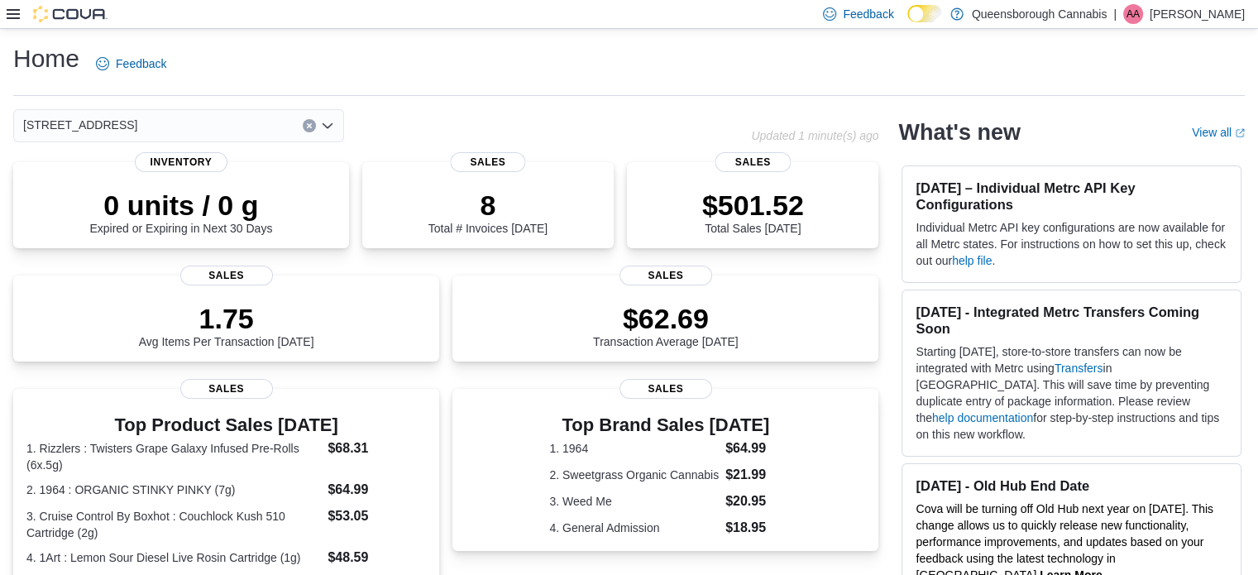
click at [12, 14] on icon at bounding box center [13, 14] width 13 height 10
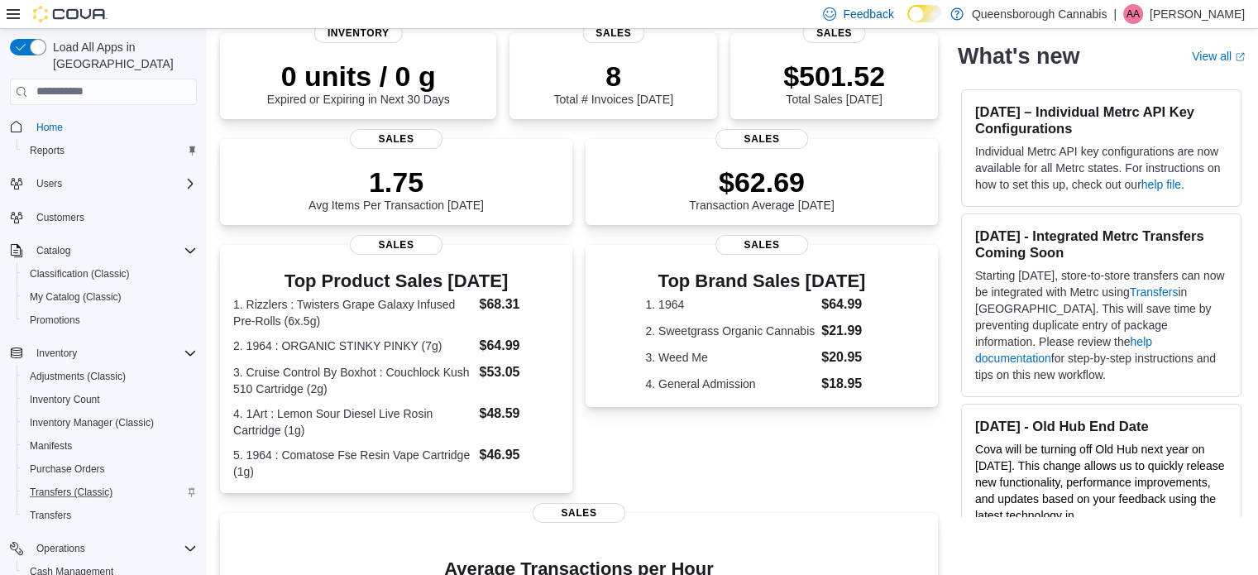
scroll to position [132, 0]
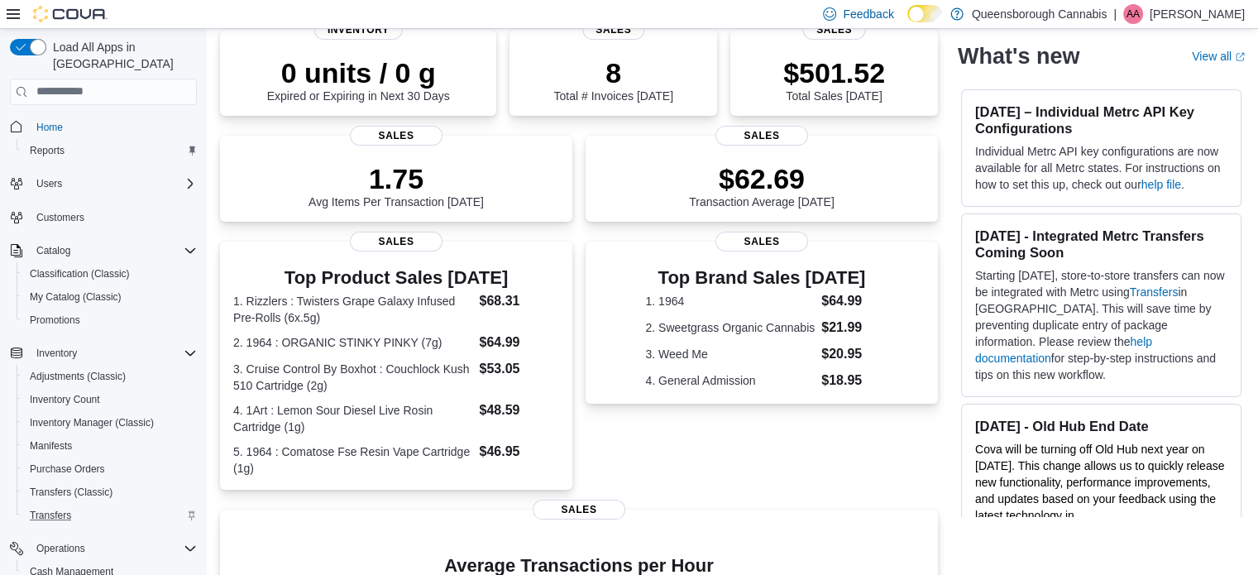
click at [190, 510] on icon "Complex example" at bounding box center [192, 515] width 10 height 10
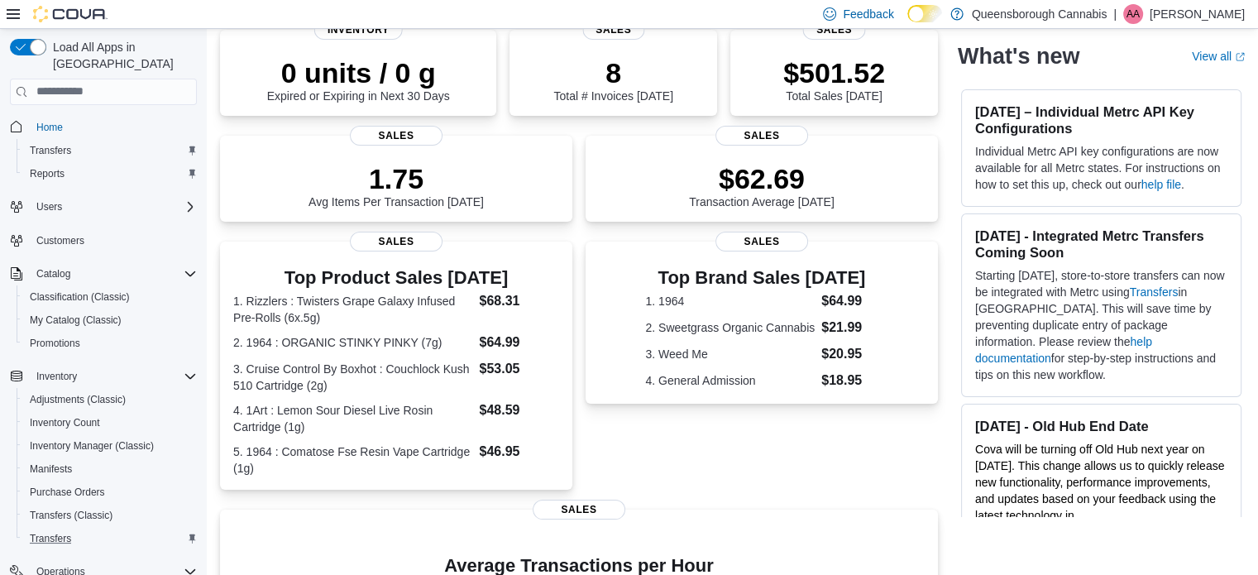
click at [191, 534] on icon "Complex example" at bounding box center [192, 538] width 7 height 9
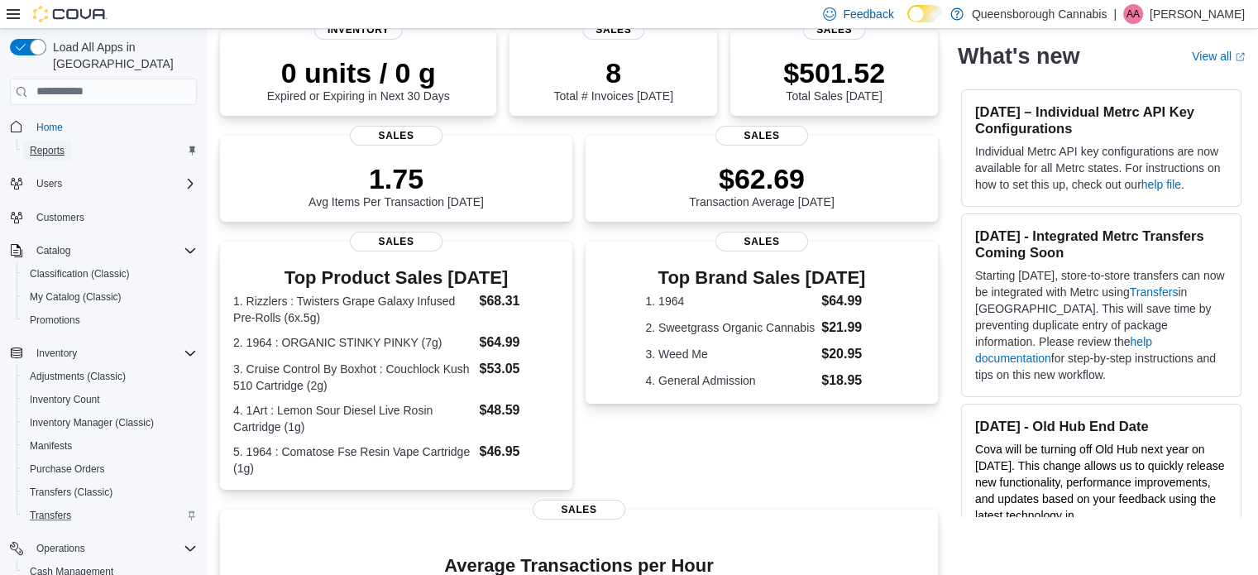
click at [41, 144] on span "Reports" at bounding box center [47, 150] width 35 height 13
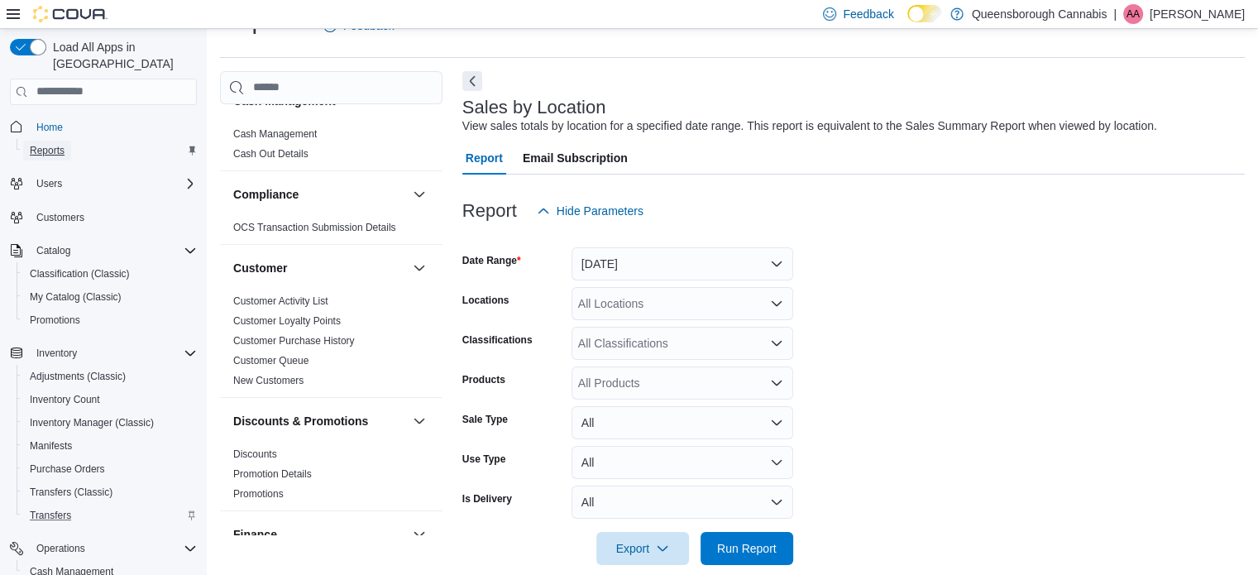
scroll to position [30, 0]
drag, startPoint x: 161, startPoint y: 552, endPoint x: 111, endPoint y: 614, distance: 79.3
click at [111, 537] on html "Feedback Dark Mode Queensborough Cannabis | AA [PERSON_NAME] Load All Apps in N…" at bounding box center [629, 249] width 1258 height 575
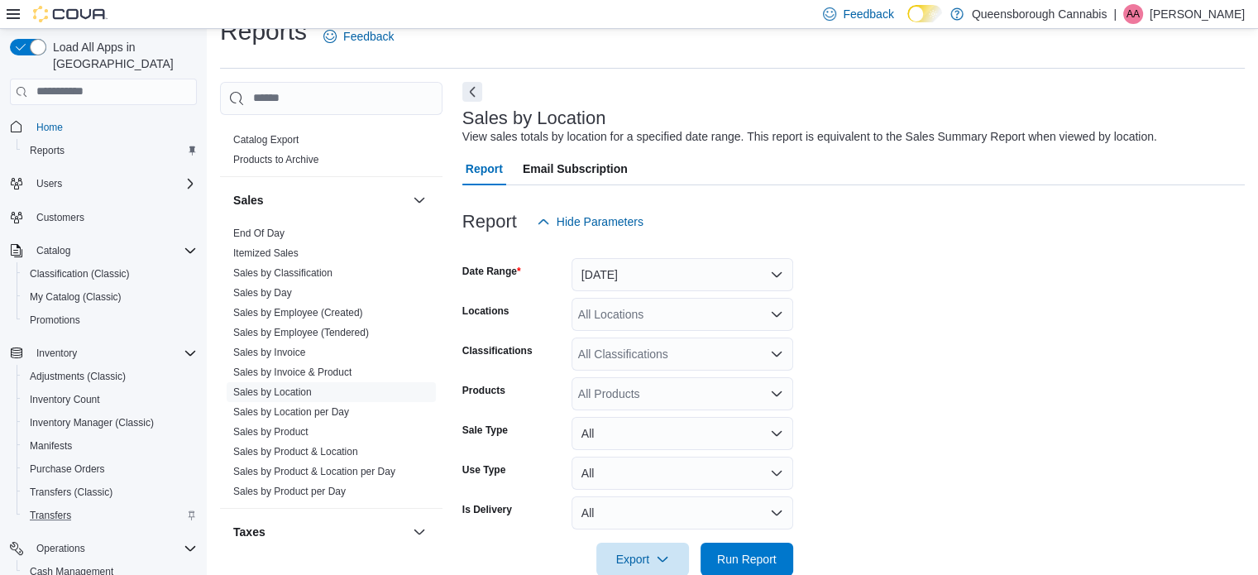
scroll to position [1093, 0]
click at [786, 274] on button "[DATE]" at bounding box center [682, 274] width 222 height 33
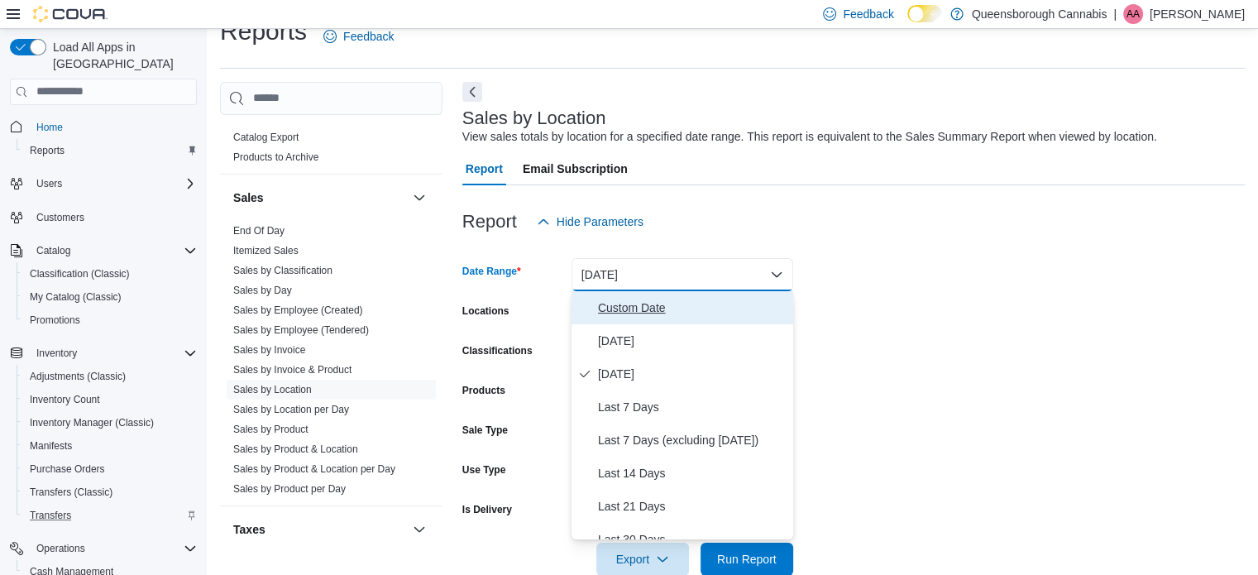
click at [632, 309] on span "Custom Date" at bounding box center [692, 308] width 189 height 20
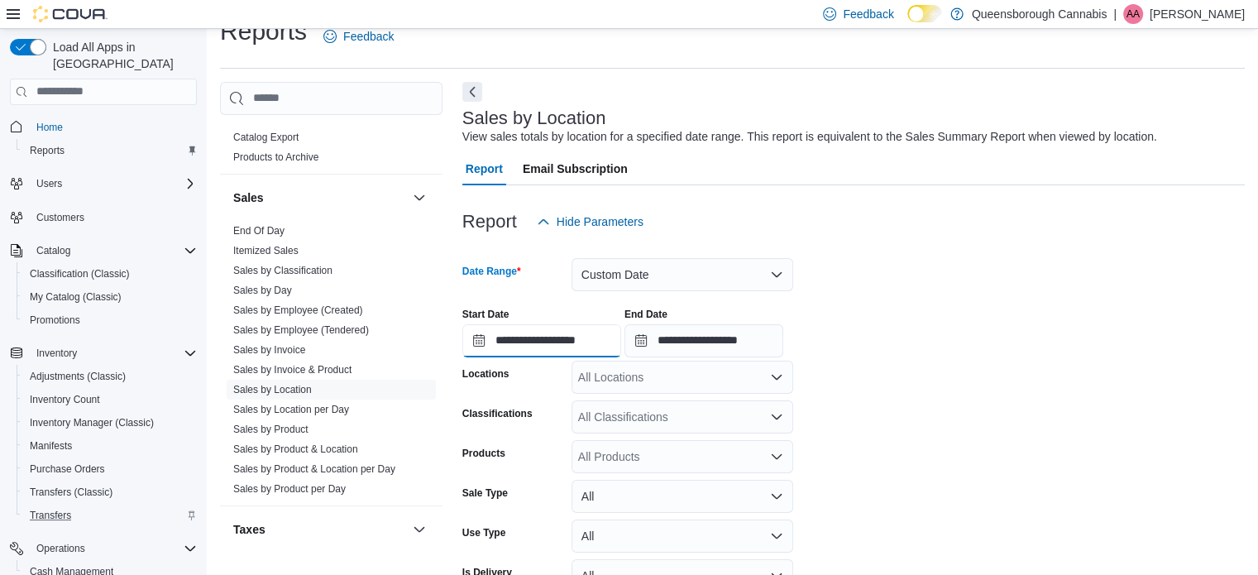
click at [514, 341] on input "**********" at bounding box center [541, 340] width 159 height 33
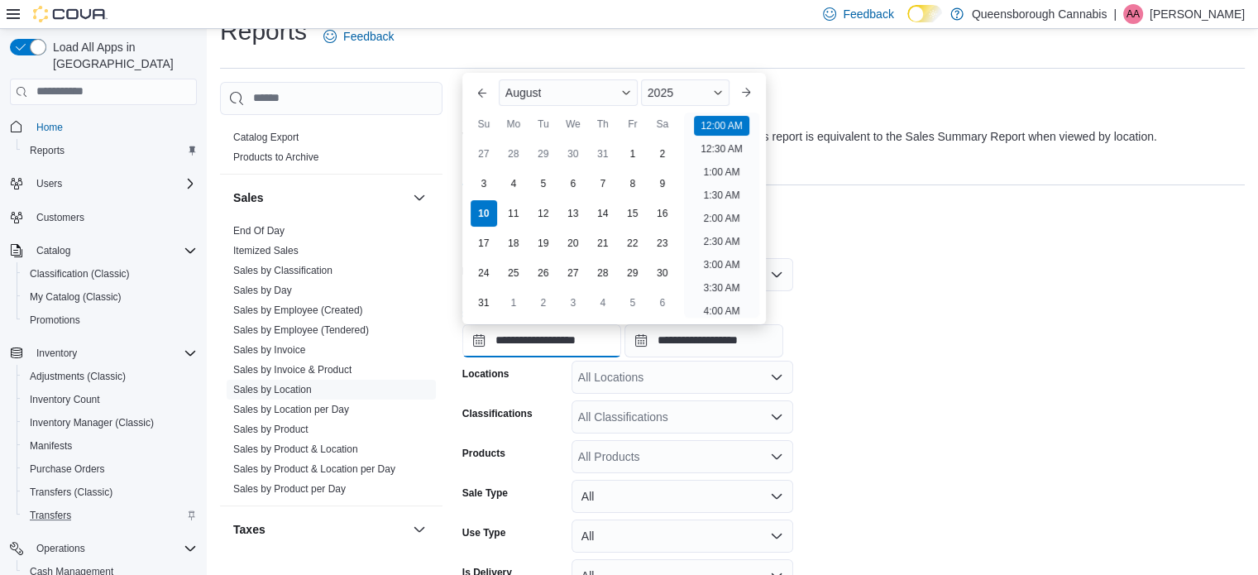
scroll to position [51, 0]
click at [485, 184] on div "3" at bounding box center [483, 183] width 29 height 29
type input "**********"
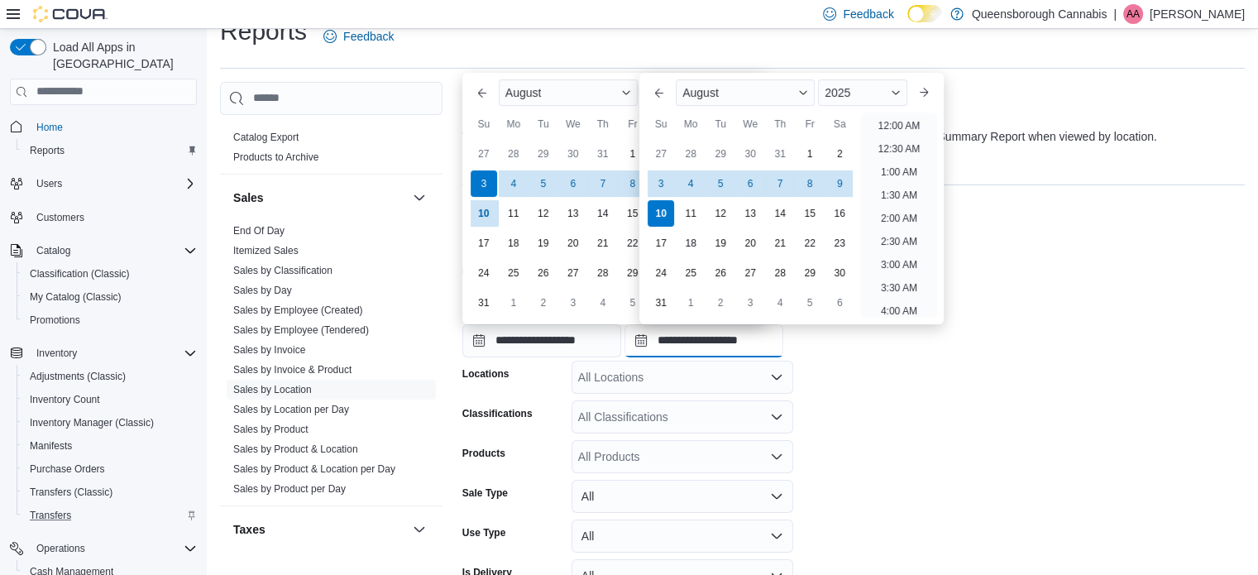
click at [698, 346] on input "**********" at bounding box center [703, 340] width 159 height 33
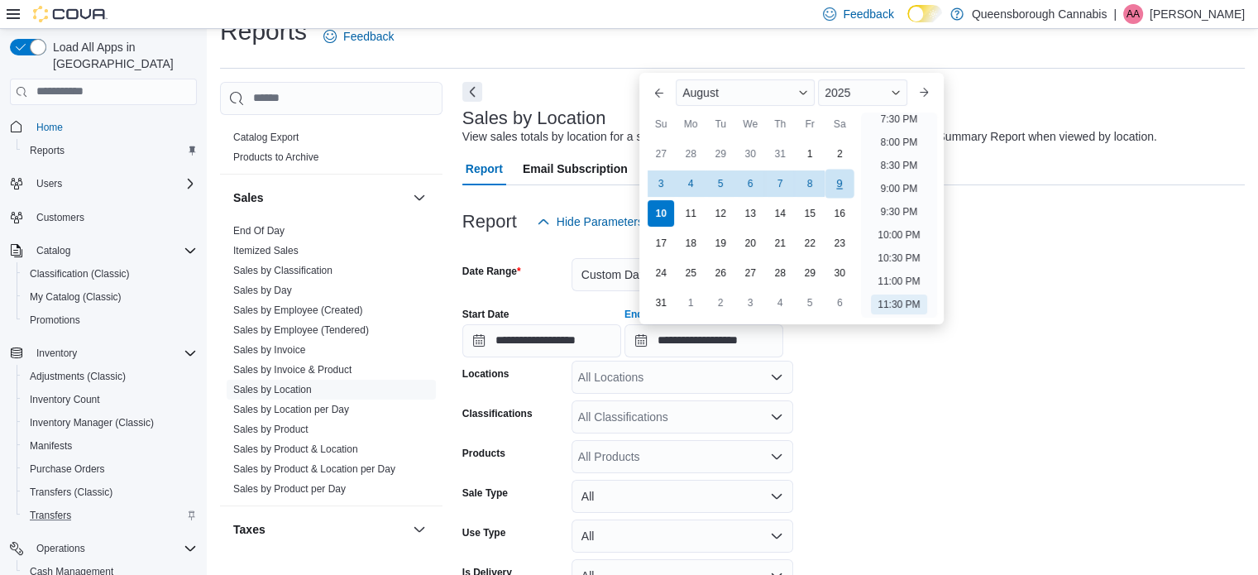
click at [839, 189] on div "9" at bounding box center [839, 183] width 29 height 29
type input "**********"
click at [1073, 241] on div at bounding box center [853, 248] width 782 height 20
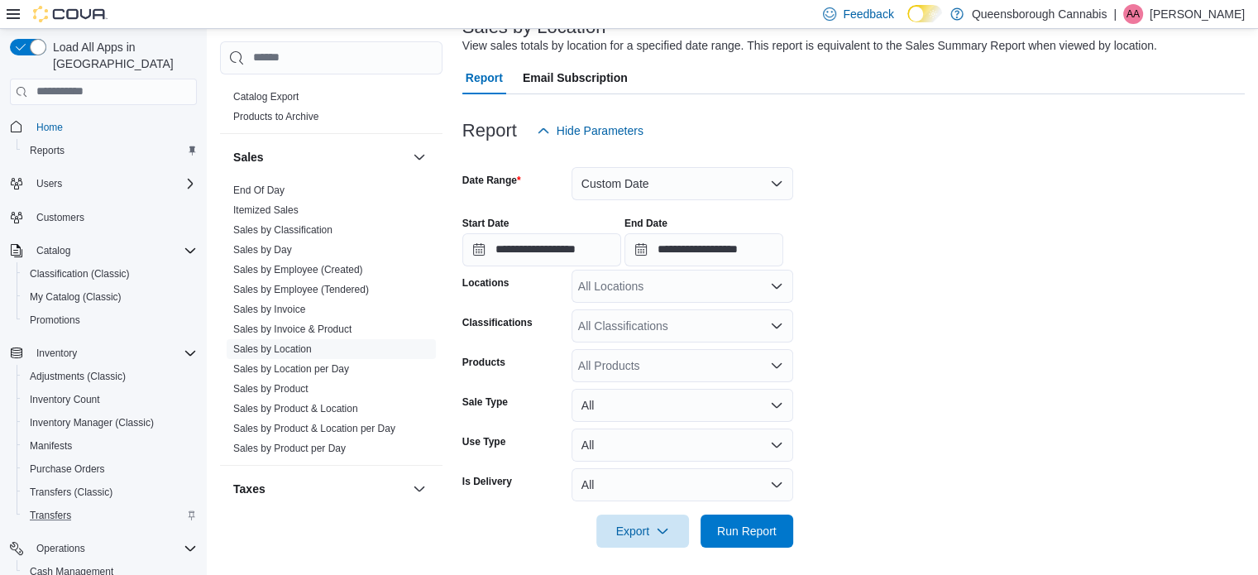
scroll to position [123, 0]
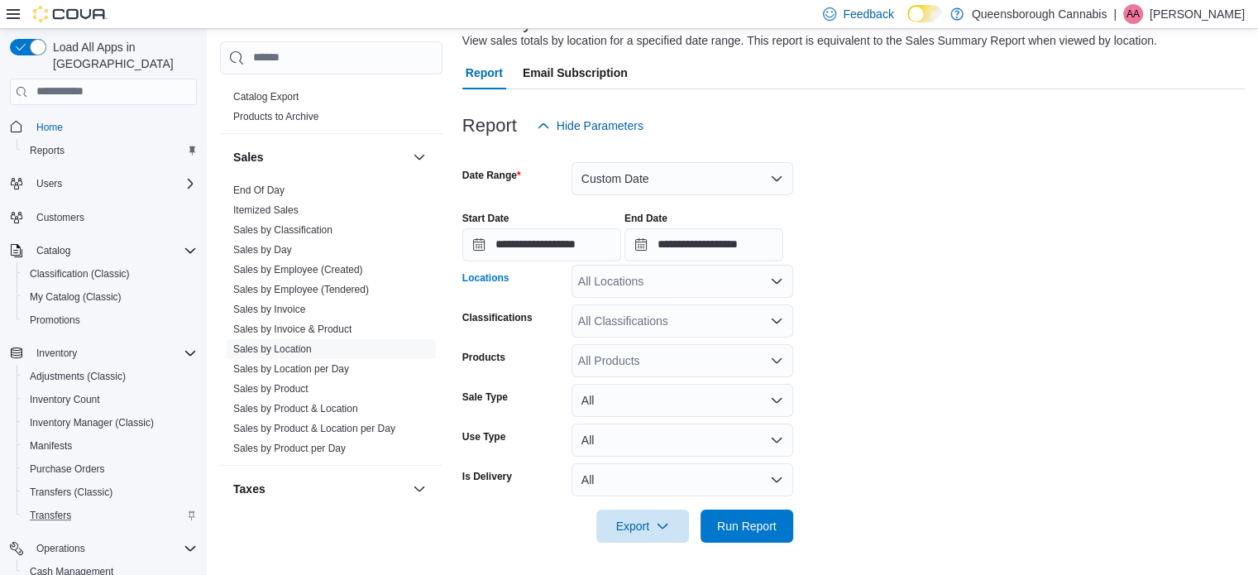
click at [776, 280] on icon "Open list of options" at bounding box center [776, 281] width 13 height 13
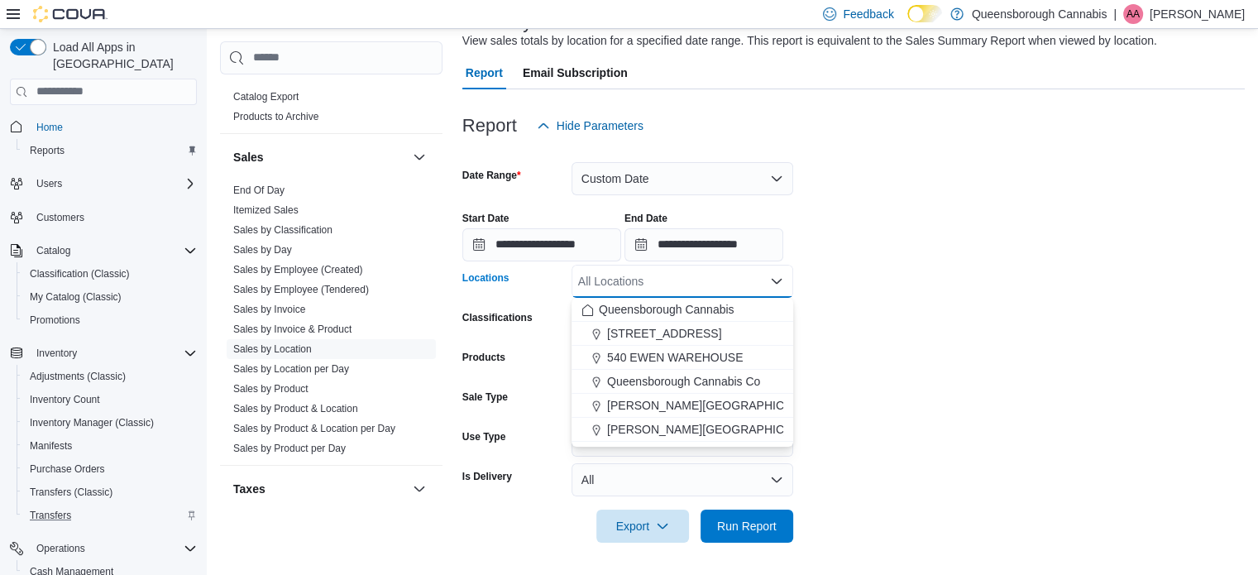
click at [932, 298] on form "**********" at bounding box center [853, 342] width 782 height 400
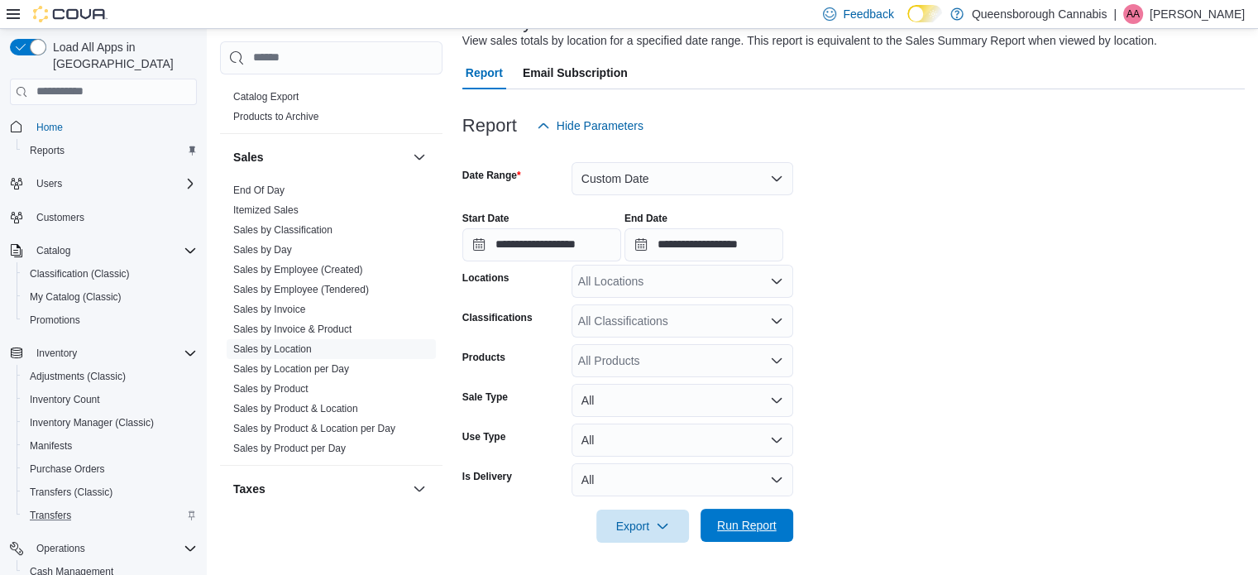
click at [755, 518] on span "Run Report" at bounding box center [747, 525] width 60 height 17
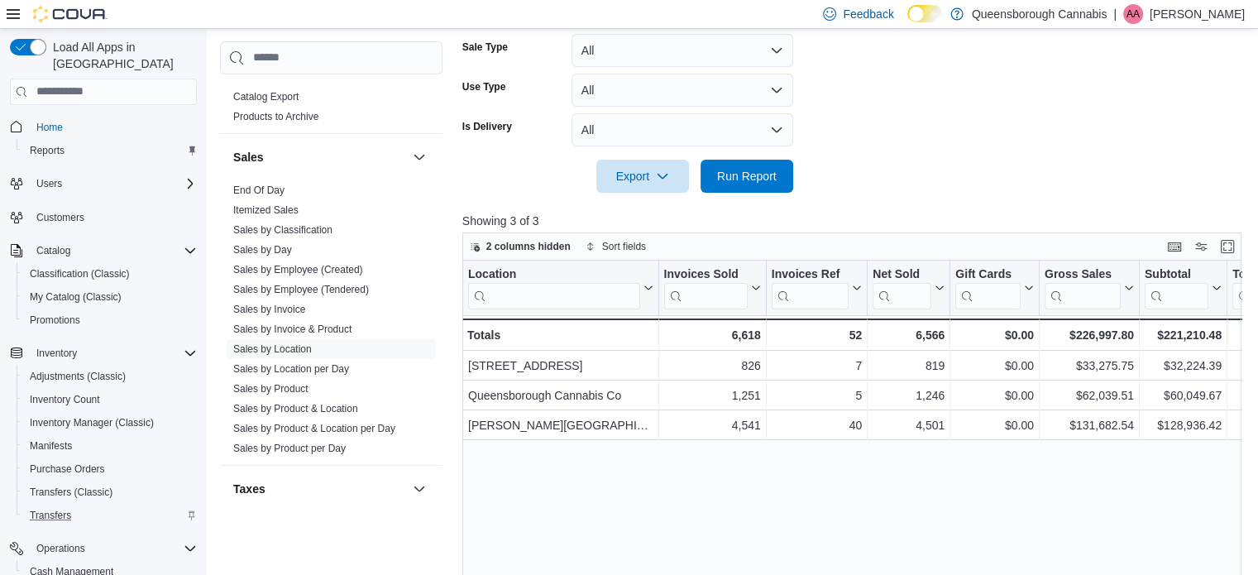
scroll to position [477, 0]
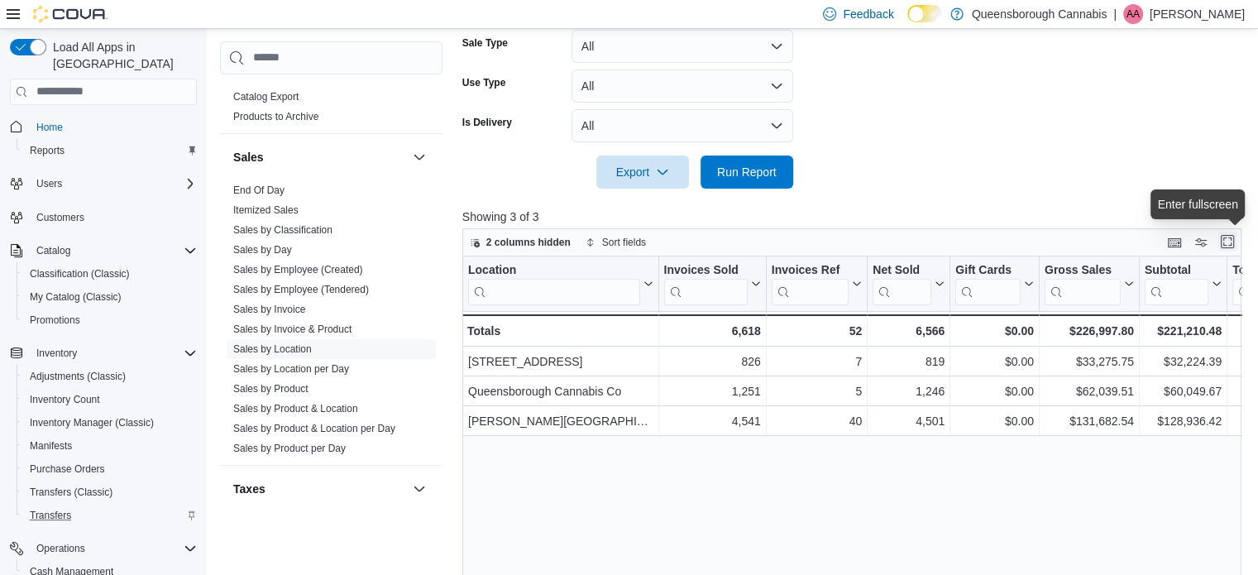
click at [1235, 246] on button "Enter fullscreen" at bounding box center [1227, 242] width 20 height 20
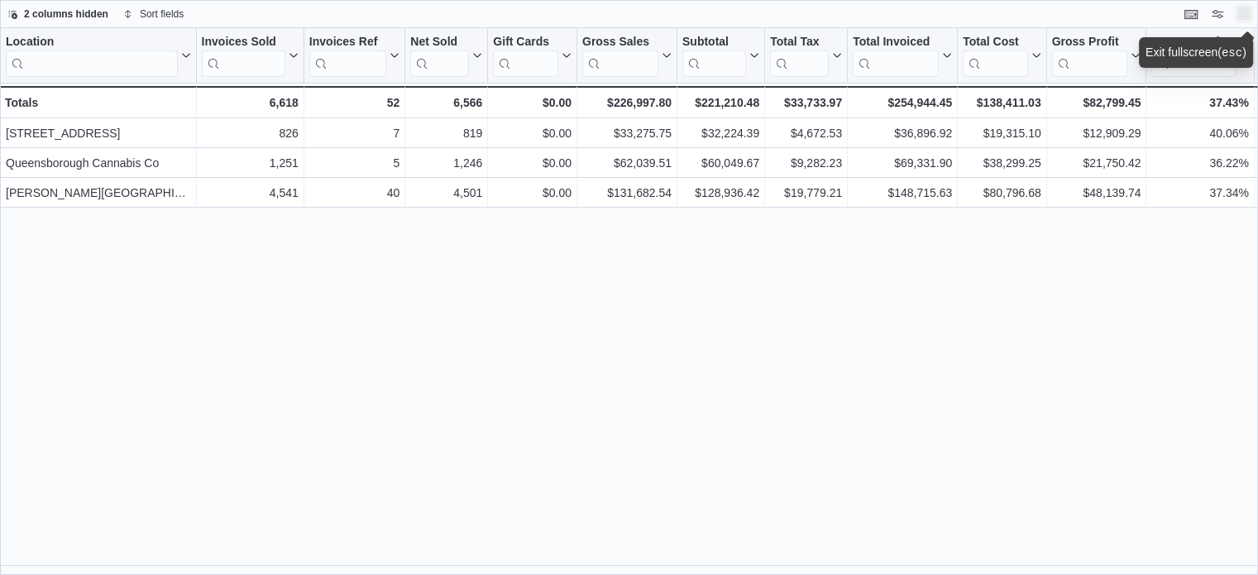
scroll to position [0, 0]
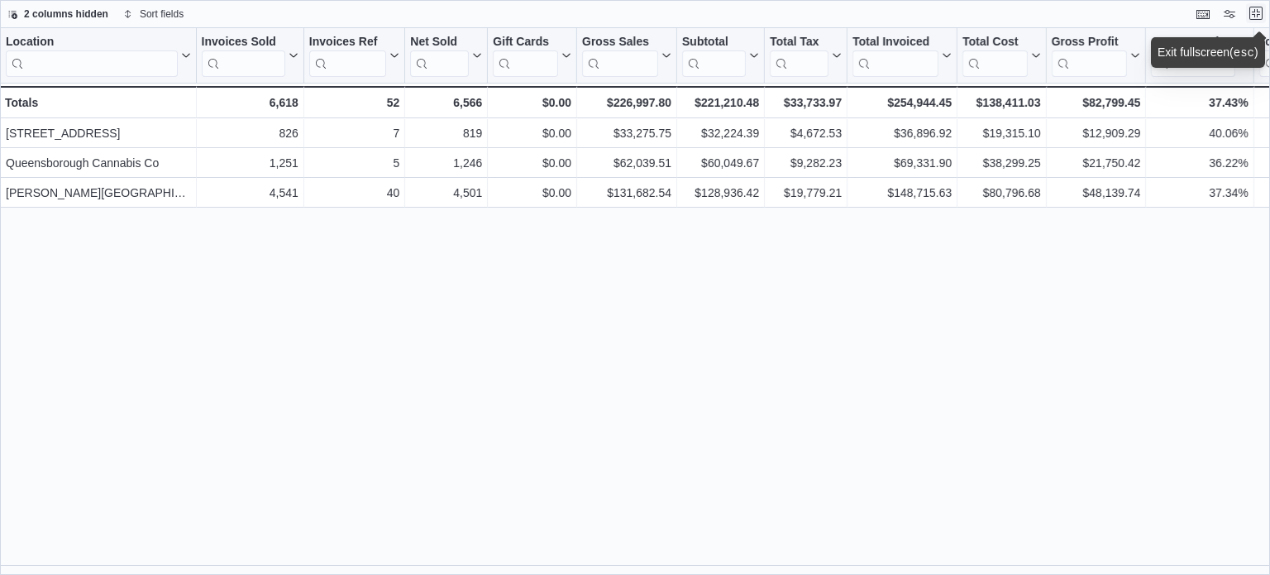
click at [1256, 15] on button "Exit fullscreen" at bounding box center [1256, 13] width 20 height 20
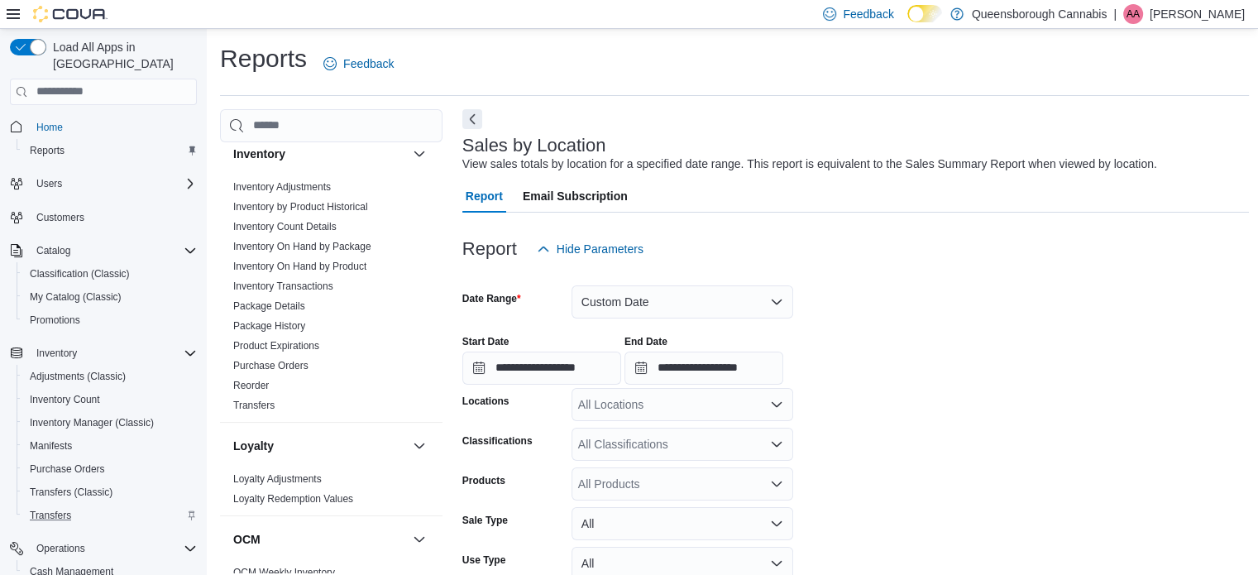
scroll to position [543, 0]
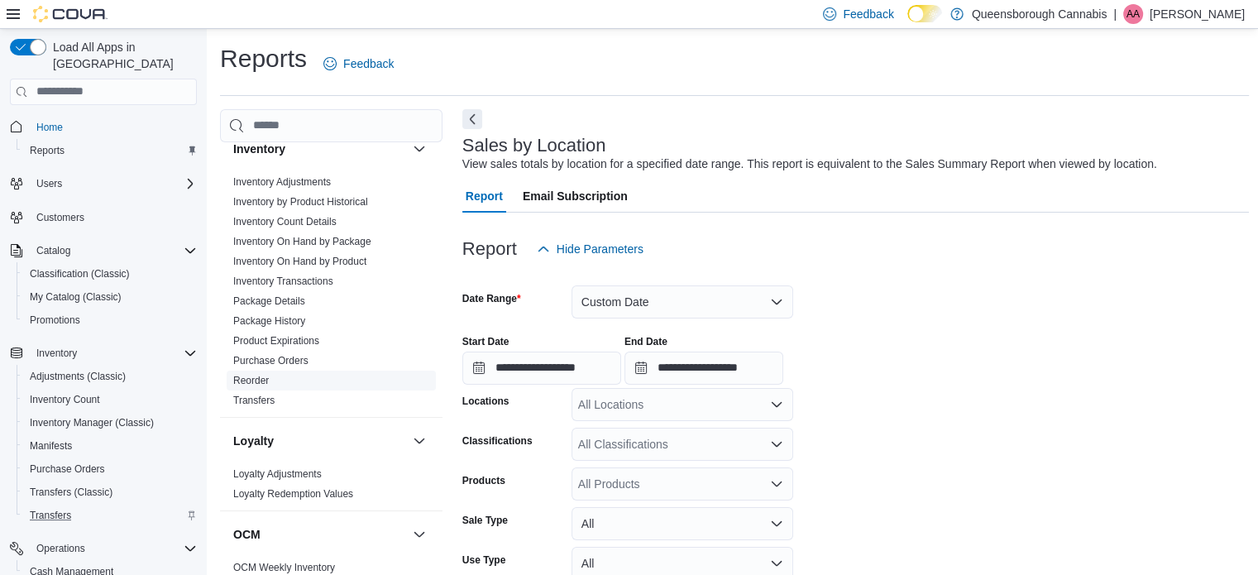
click at [238, 382] on link "Reorder" at bounding box center [251, 381] width 36 height 12
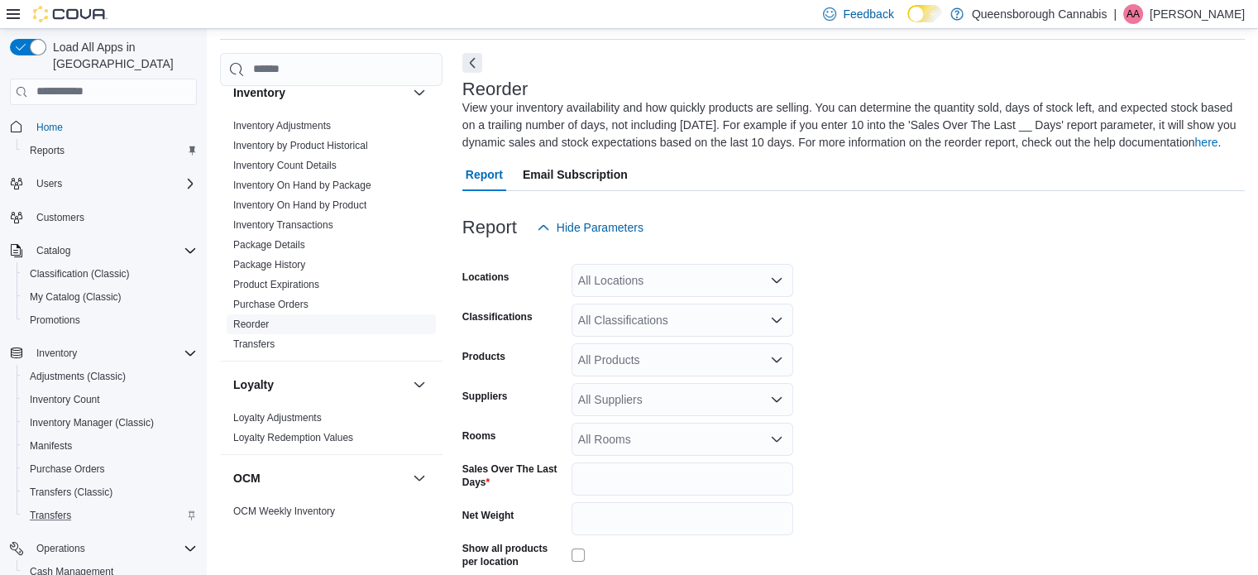
scroll to position [73, 0]
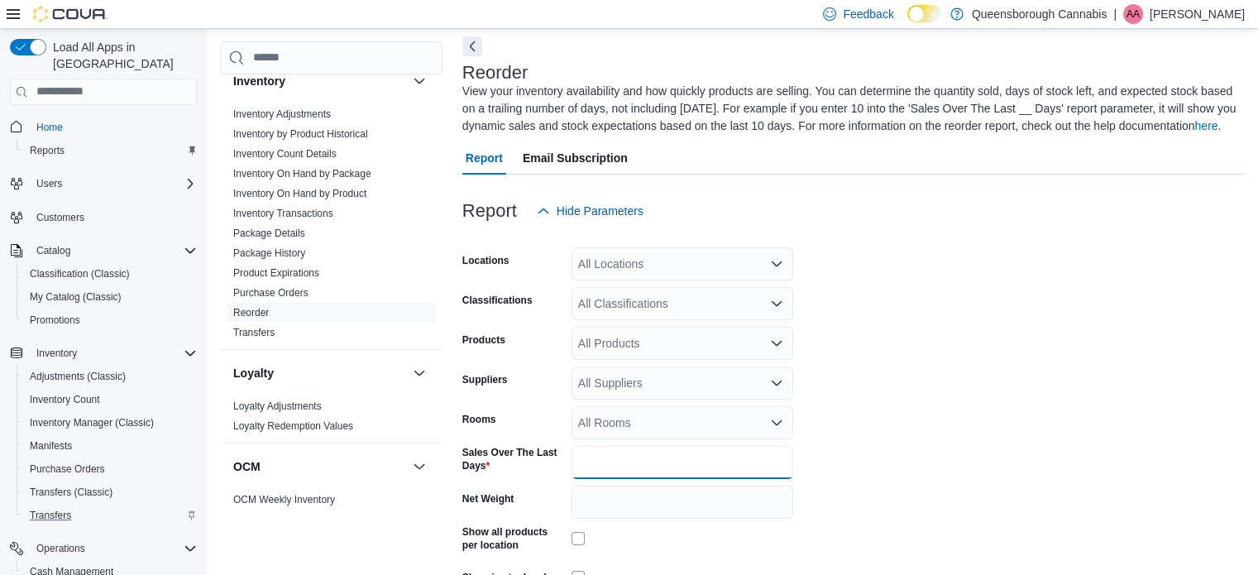
click at [597, 466] on input "*" at bounding box center [682, 462] width 222 height 33
click at [933, 421] on form "Locations All Locations Classifications All Classifications Products All Produc…" at bounding box center [853, 431] width 782 height 409
click at [777, 260] on icon "Open list of options" at bounding box center [776, 263] width 13 height 13
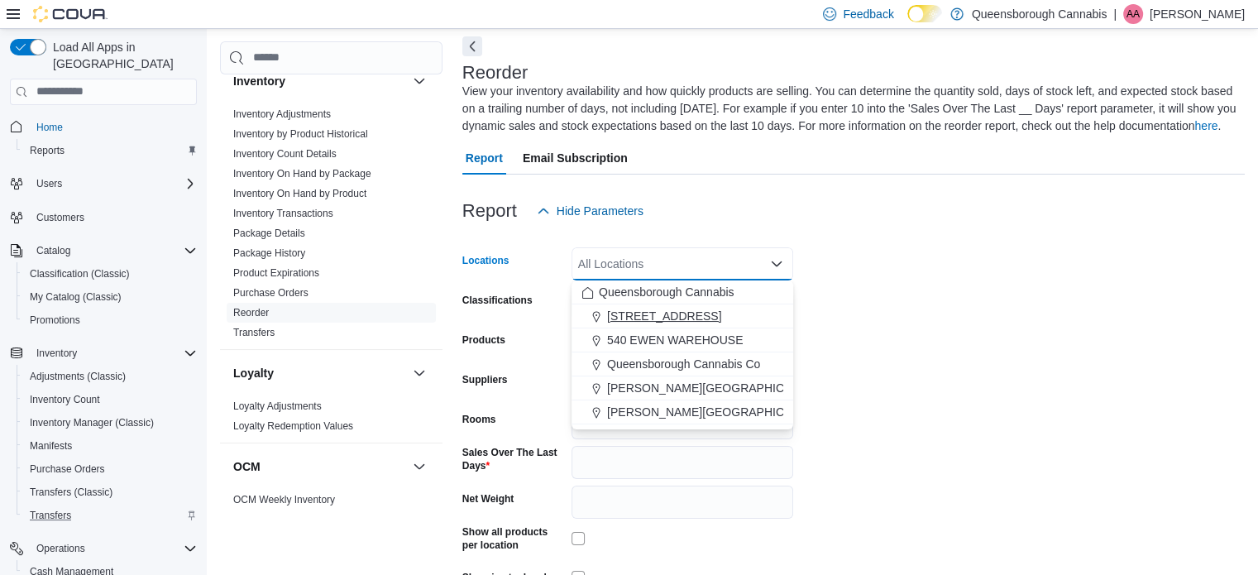
click at [711, 309] on div "[STREET_ADDRESS]" at bounding box center [682, 316] width 202 height 17
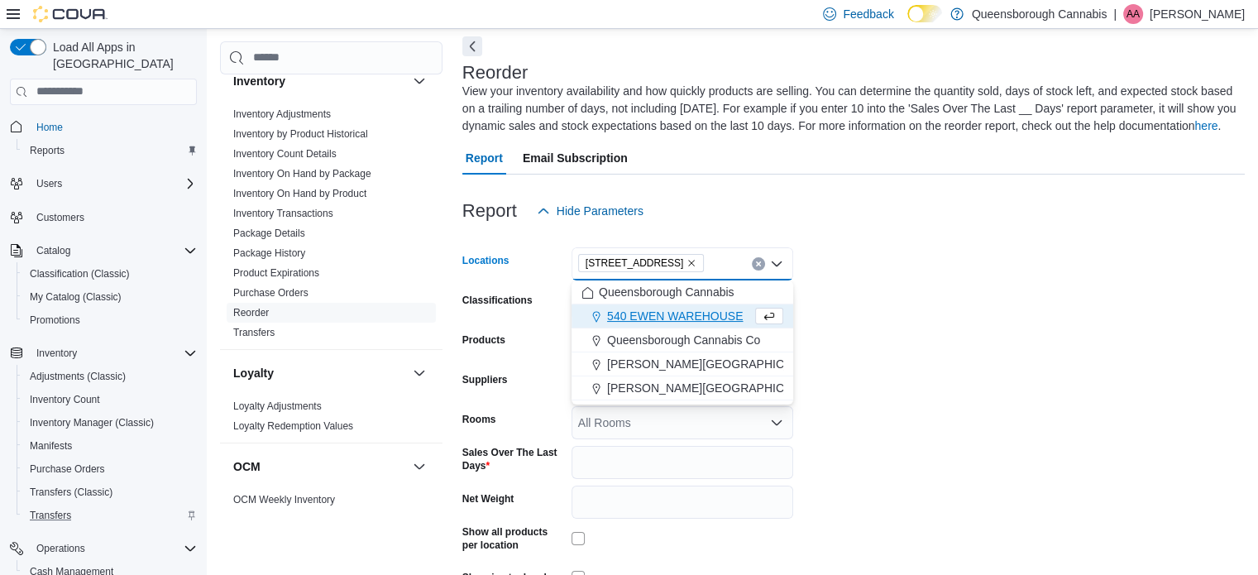
click at [1016, 280] on form "Locations [STREET_ADDRESS] Selected. [STREET_ADDRESS] Press Backspace to delete…" at bounding box center [853, 431] width 782 height 409
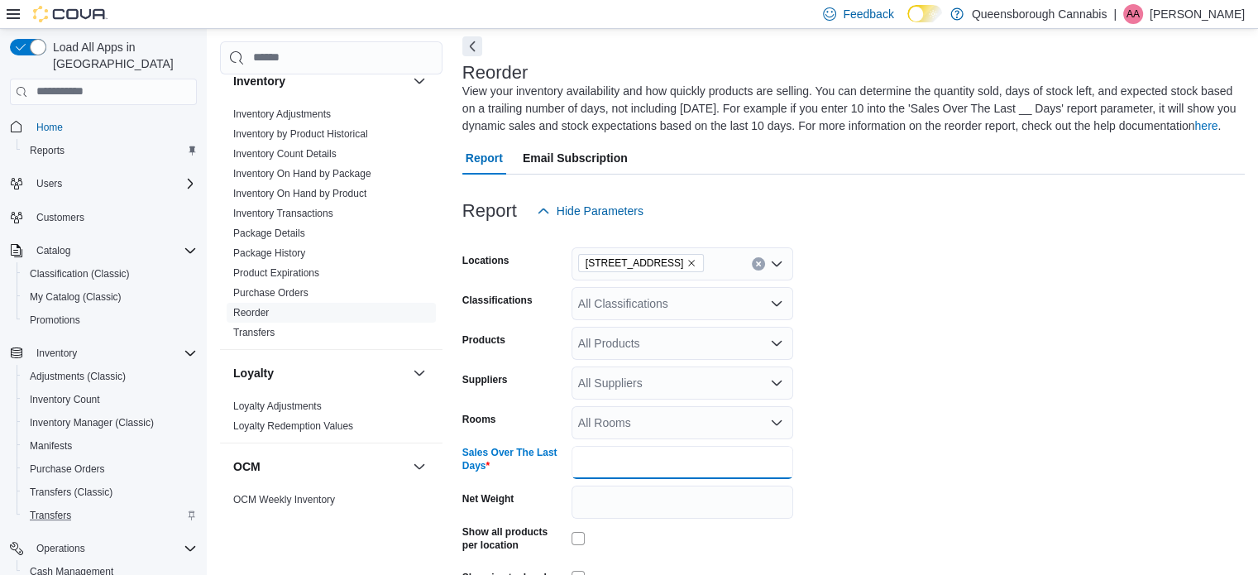
click at [614, 456] on input "**" at bounding box center [682, 462] width 222 height 33
type input "**"
click at [1005, 378] on form "Locations [STREET_ADDRESS] Classifications All Classifications Products All Pro…" at bounding box center [853, 431] width 782 height 409
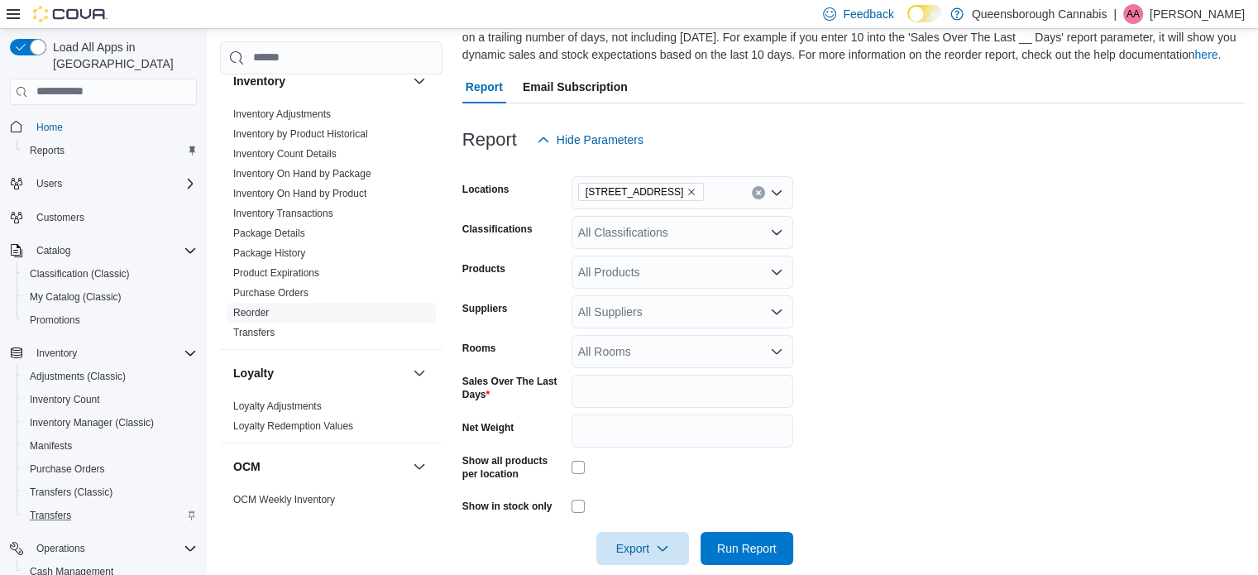
scroll to position [166, 0]
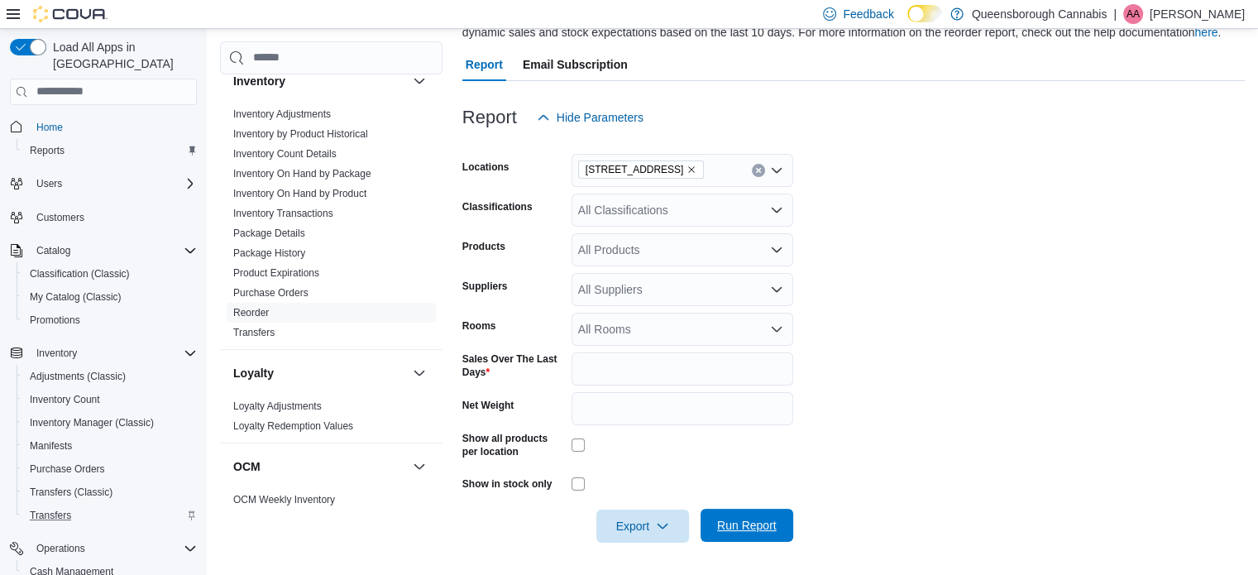
click at [757, 521] on span "Run Report" at bounding box center [747, 525] width 60 height 17
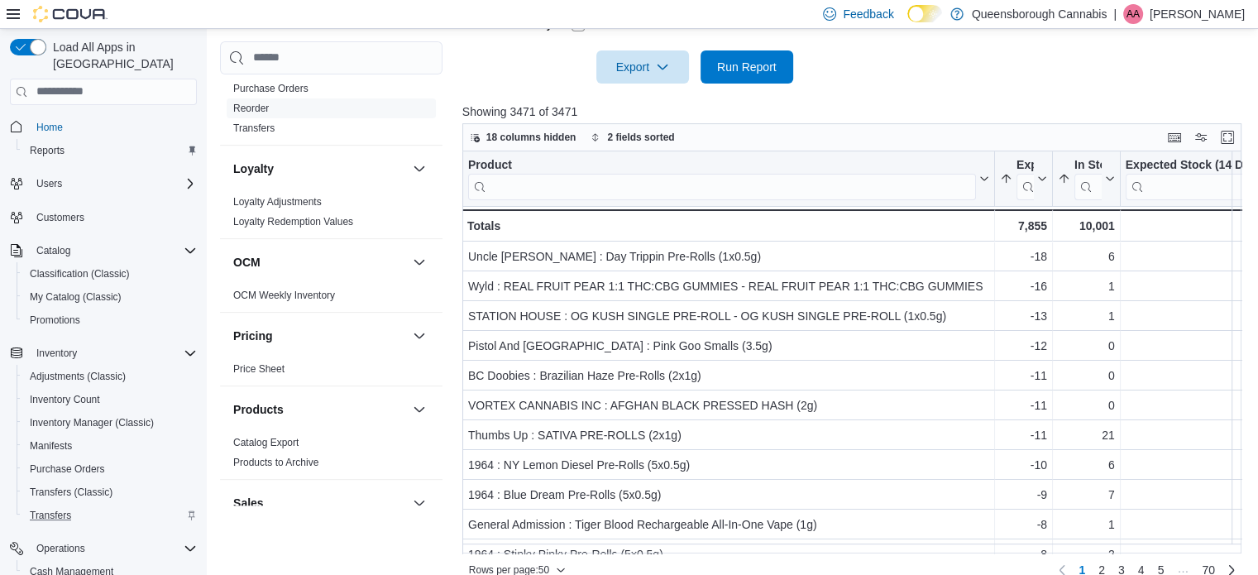
scroll to position [646, 0]
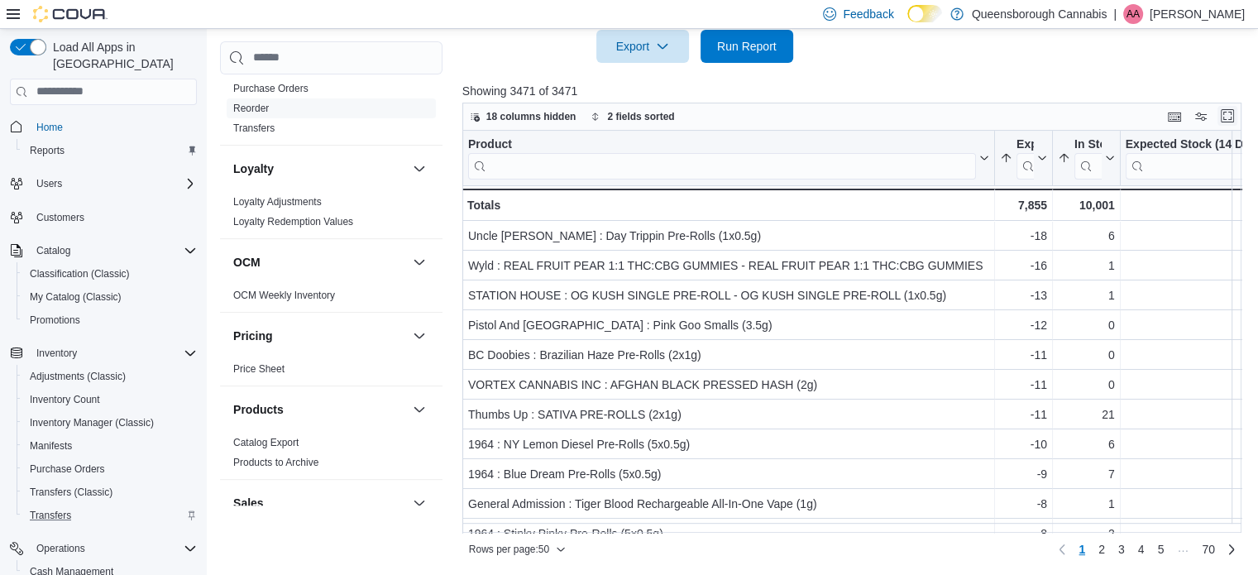
click at [1235, 114] on button "Enter fullscreen" at bounding box center [1227, 116] width 20 height 20
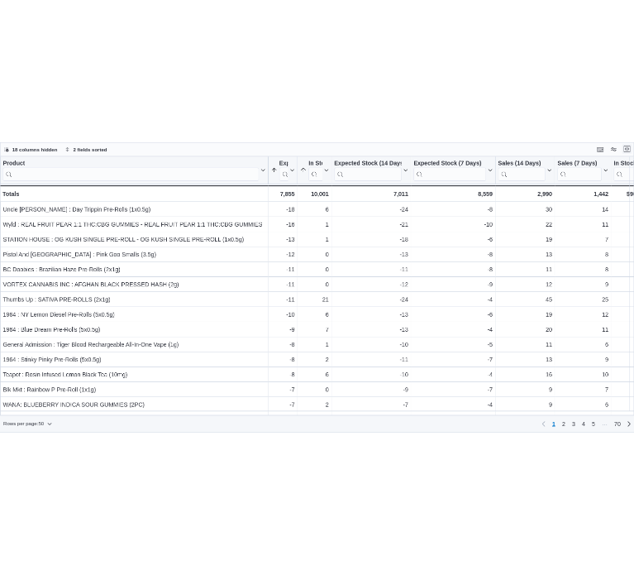
scroll to position [0, 0]
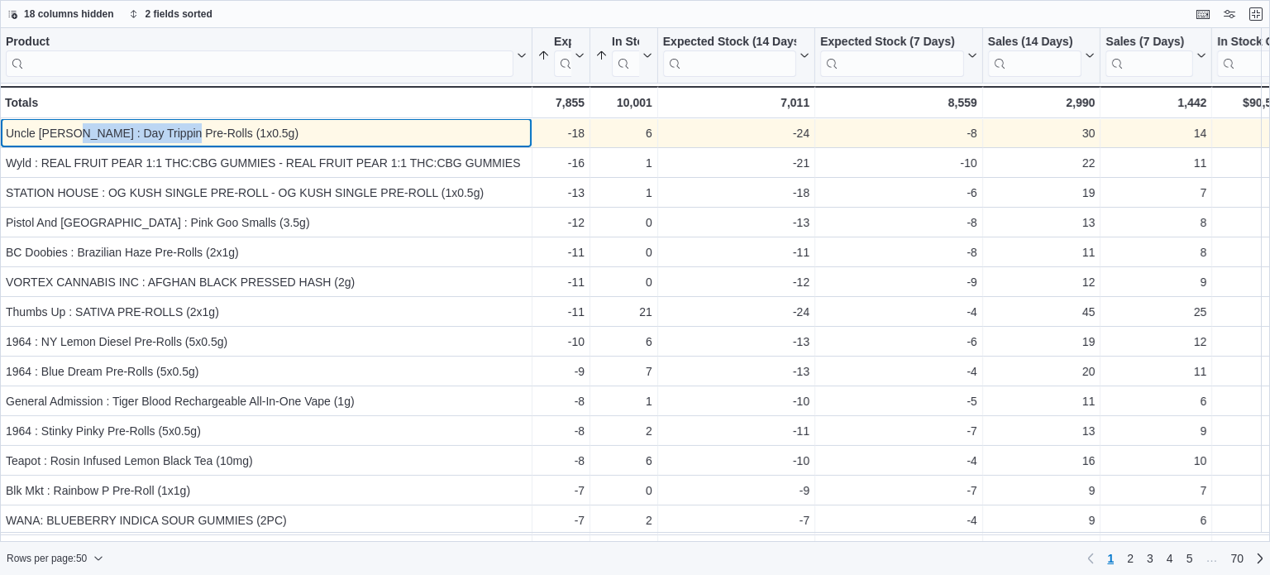
drag, startPoint x: 177, startPoint y: 135, endPoint x: 68, endPoint y: 137, distance: 109.2
click at [68, 137] on div "Uncle [PERSON_NAME] : Day Trippin Pre-Rolls (1x0.5g)" at bounding box center [266, 133] width 521 height 20
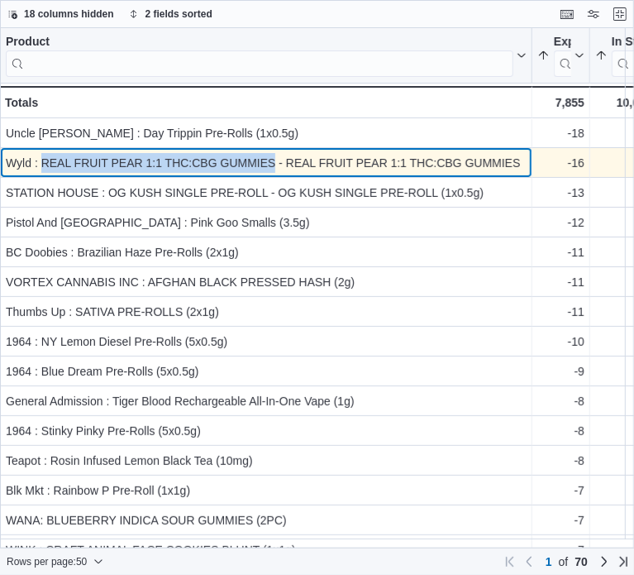
drag, startPoint x: 275, startPoint y: 164, endPoint x: 42, endPoint y: 170, distance: 232.5
click at [42, 170] on div "Wyld : REAL FRUIT PEAR 1:1 THC:CBG GUMMIES - REAL FRUIT PEAR 1:1 THC:CBG GUMMIES" at bounding box center [266, 163] width 521 height 20
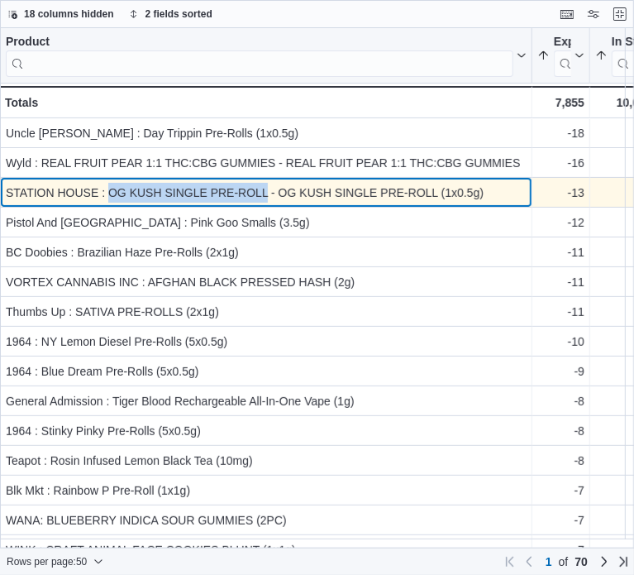
drag, startPoint x: 266, startPoint y: 194, endPoint x: 111, endPoint y: 190, distance: 155.5
click at [111, 190] on div "STATION HOUSE : OG KUSH SINGLE PRE-ROLL - OG KUSH SINGLE PRE-ROLL (1x0.5g)" at bounding box center [266, 193] width 521 height 20
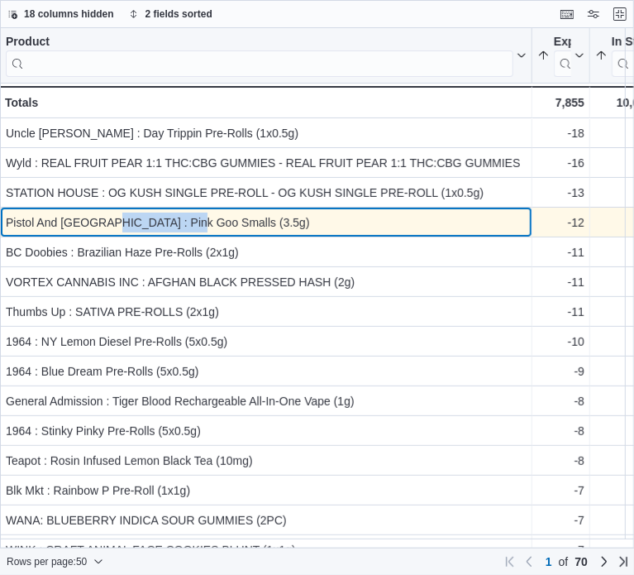
drag, startPoint x: 182, startPoint y: 221, endPoint x: 98, endPoint y: 219, distance: 83.5
click at [98, 219] on div "Pistol And [GEOGRAPHIC_DATA] : Pink Goo Smalls (3.5g)" at bounding box center [266, 223] width 521 height 20
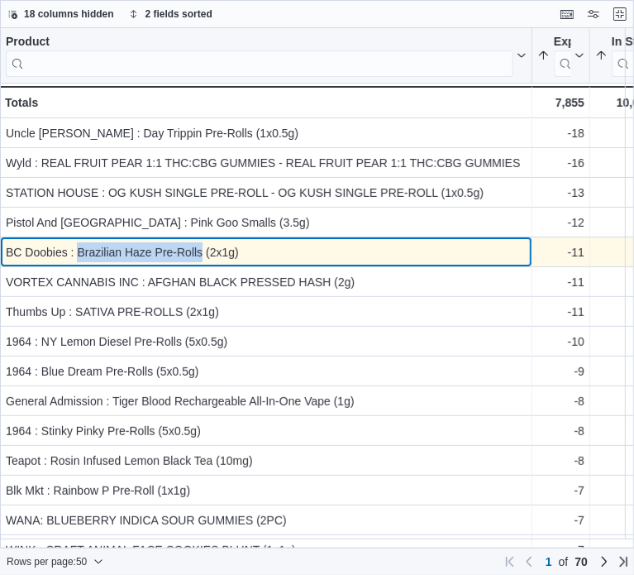
drag, startPoint x: 79, startPoint y: 251, endPoint x: 202, endPoint y: 251, distance: 123.2
click at [202, 251] on div "BC Doobies : Brazilian Haze Pre-Rolls (2x1g)" at bounding box center [266, 252] width 521 height 20
copy div "Brazilian Haze Pre-Rolls"
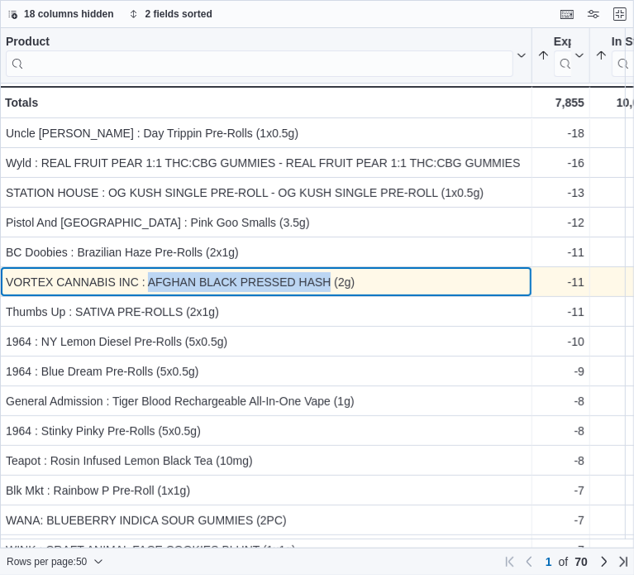
drag, startPoint x: 151, startPoint y: 284, endPoint x: 329, endPoint y: 284, distance: 178.6
click at [329, 284] on div "VORTEX CANNABIS INC : AFGHAN BLACK PRESSED HASH (2g)" at bounding box center [266, 282] width 521 height 20
copy div "AFGHAN BLACK PRESSED HASH"
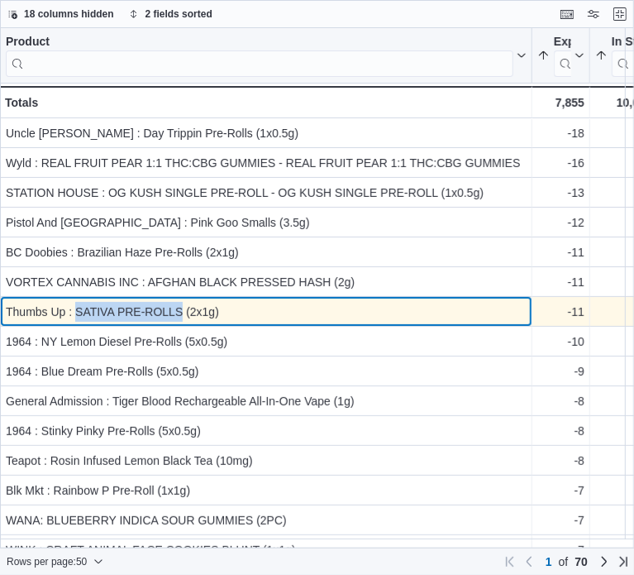
drag, startPoint x: 80, startPoint y: 311, endPoint x: 180, endPoint y: 318, distance: 100.3
click at [181, 318] on div "Thumbs Up : SATIVA PRE-ROLLS (2x1g)" at bounding box center [266, 312] width 521 height 20
copy div "SATIVA PRE-ROLLS"
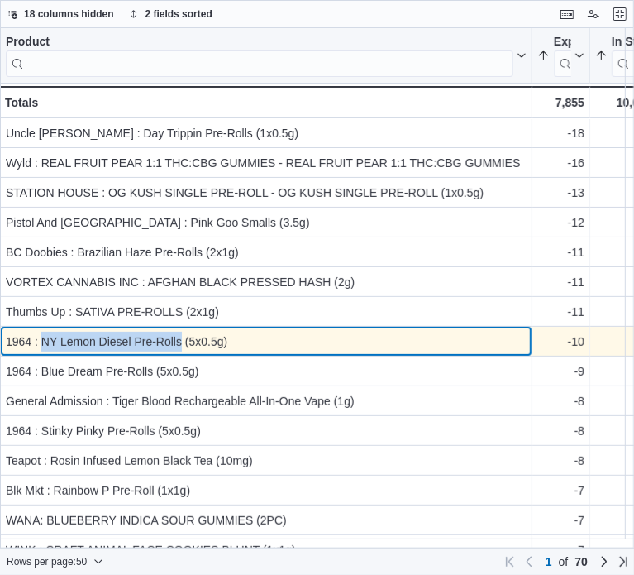
drag, startPoint x: 182, startPoint y: 341, endPoint x: 45, endPoint y: 341, distance: 137.3
click at [45, 341] on div "1964 : NY Lemon Diesel Pre-Rolls (5x0.5g)" at bounding box center [266, 342] width 521 height 20
copy div "NY Lemon Diesel Pre-Rolls"
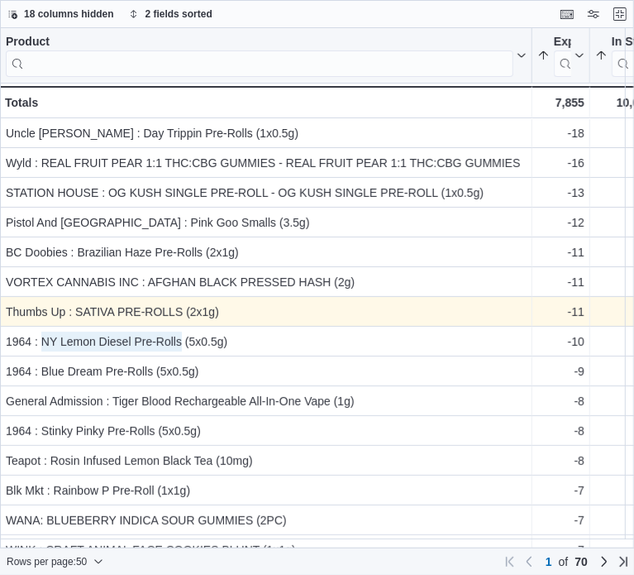
scroll to position [83, 0]
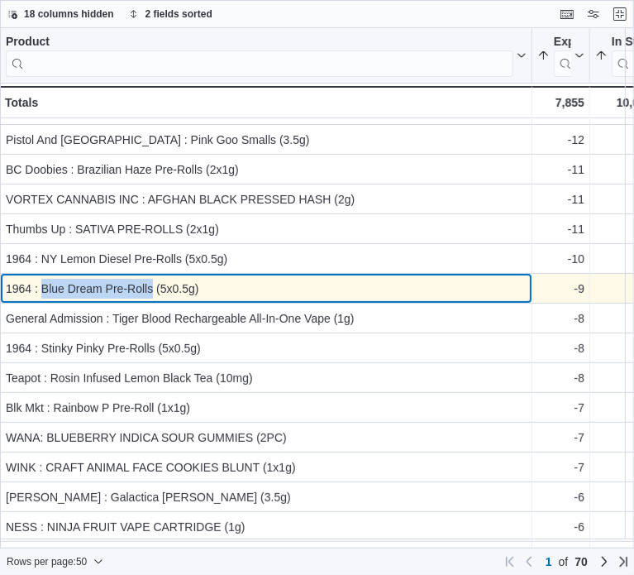
drag, startPoint x: 152, startPoint y: 289, endPoint x: 43, endPoint y: 280, distance: 109.5
click at [43, 280] on div "1964 : Blue Dream Pre-Rolls (5x0.5g)" at bounding box center [266, 289] width 521 height 20
copy div "Blue Dream Pre-Rolls"
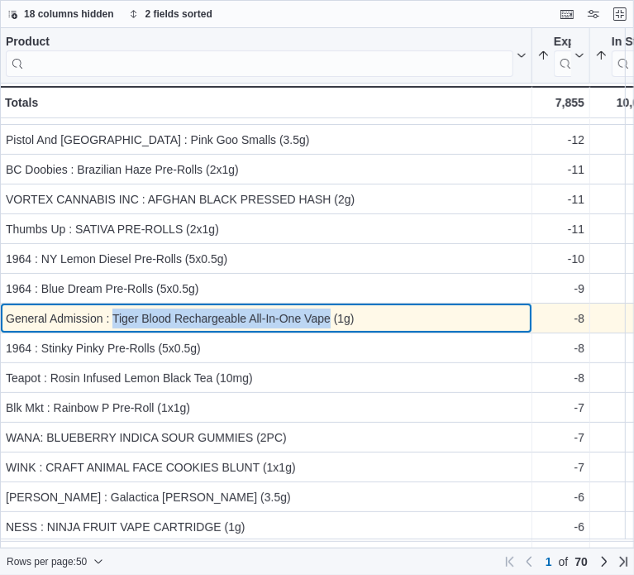
drag, startPoint x: 114, startPoint y: 318, endPoint x: 328, endPoint y: 325, distance: 214.3
click at [328, 325] on div "General Admission : Tiger Blood Rechargeable All-In-One Vape (1g)" at bounding box center [266, 318] width 521 height 20
copy div "Tiger Blood Rechargeable All-In-One Vape"
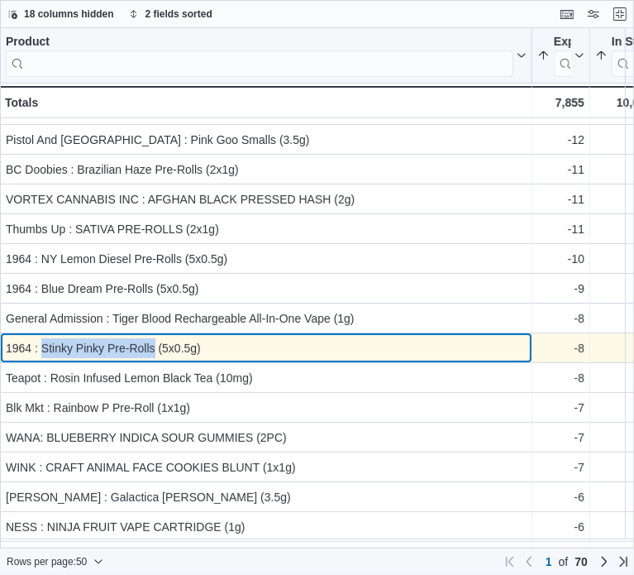
drag, startPoint x: 155, startPoint y: 346, endPoint x: 43, endPoint y: 339, distance: 112.7
click at [43, 339] on div "1964 : Stinky Pinky Pre-Rolls (5x0.5g)" at bounding box center [266, 348] width 521 height 20
copy div "Stinky Pinky Pre-Rolls"
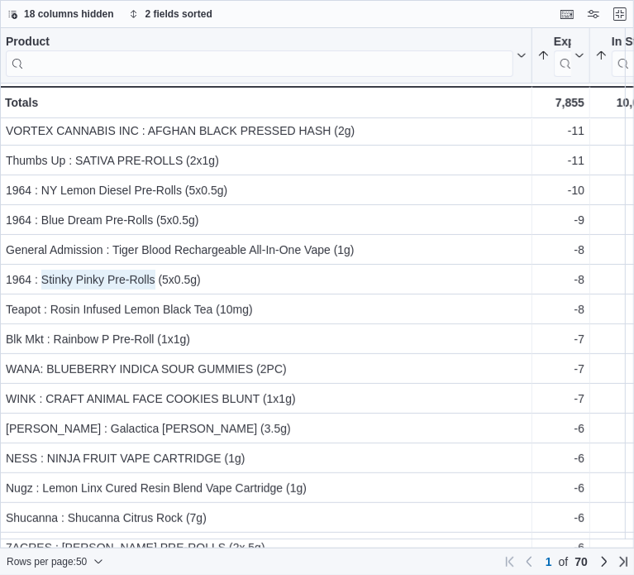
scroll to position [165, 0]
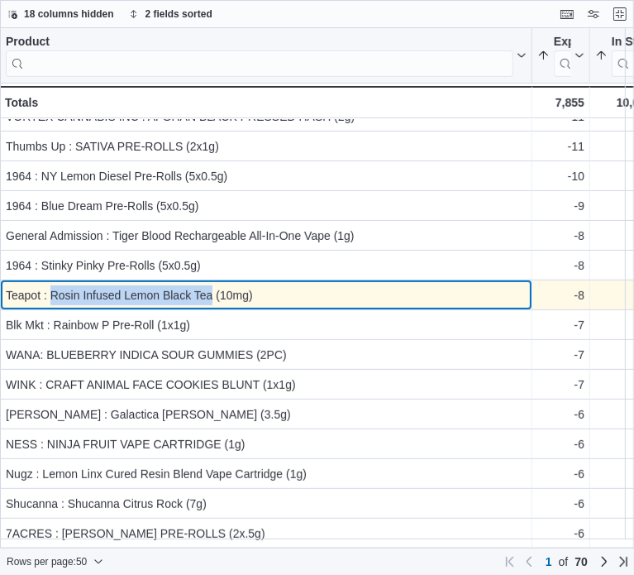
drag, startPoint x: 50, startPoint y: 299, endPoint x: 212, endPoint y: 300, distance: 162.1
click at [212, 300] on div "Teapot : Rosin Infused Lemon Black Tea (10mg)" at bounding box center [266, 295] width 521 height 20
copy div "Rosin Infused Lemon Black Tea"
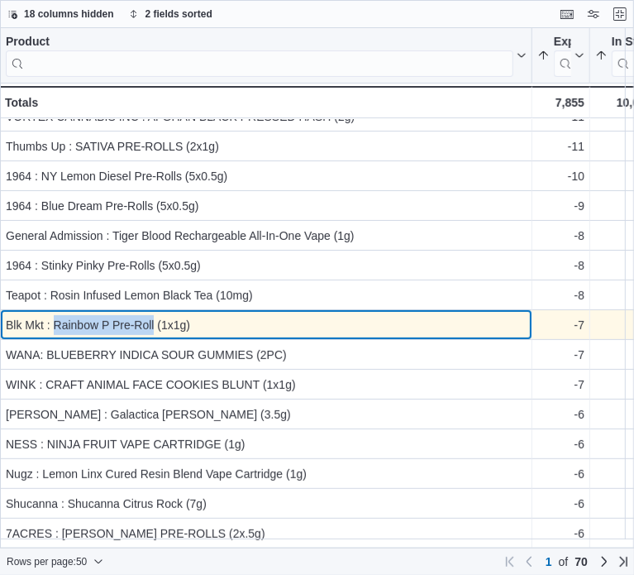
drag, startPoint x: 155, startPoint y: 327, endPoint x: 55, endPoint y: 328, distance: 100.1
click at [55, 328] on div "Blk Mkt : Rainbow P Pre-Roll (1x1g)" at bounding box center [266, 325] width 521 height 20
copy div "Rainbow P Pre-Roll"
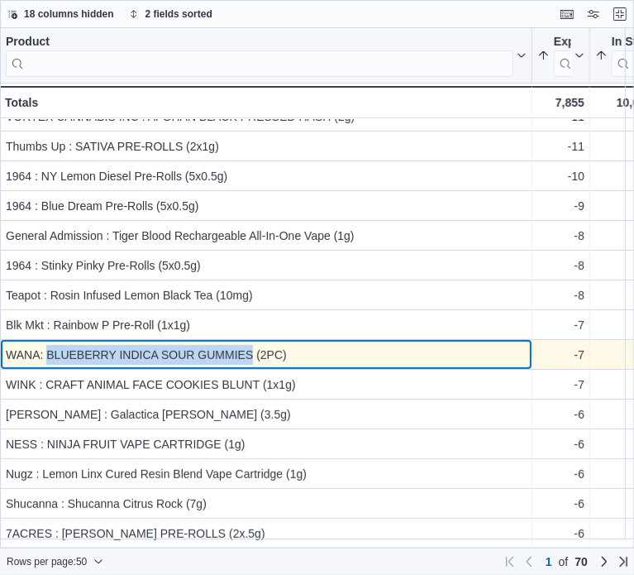
drag, startPoint x: 254, startPoint y: 355, endPoint x: 45, endPoint y: 340, distance: 208.9
click at [45, 340] on div "WANA: BLUEBERRY INDICA SOUR GUMMIES (2PC) - Product, column 1, row 14" at bounding box center [266, 355] width 533 height 30
copy div "BLUEBERRY INDICA SOUR GUMMIES"
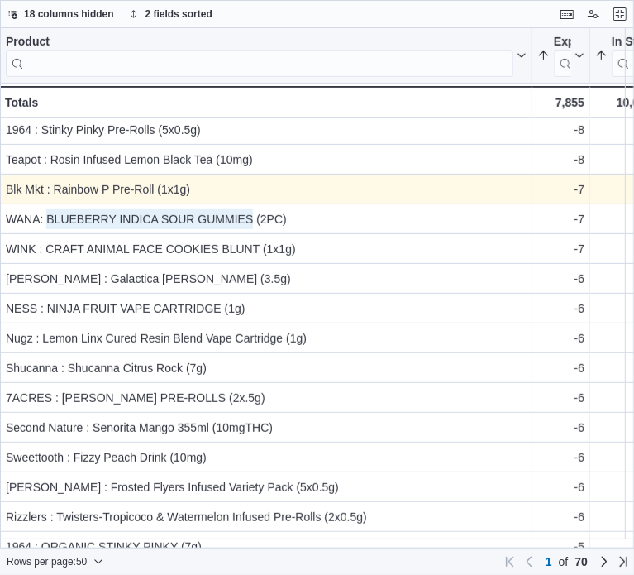
scroll to position [331, 0]
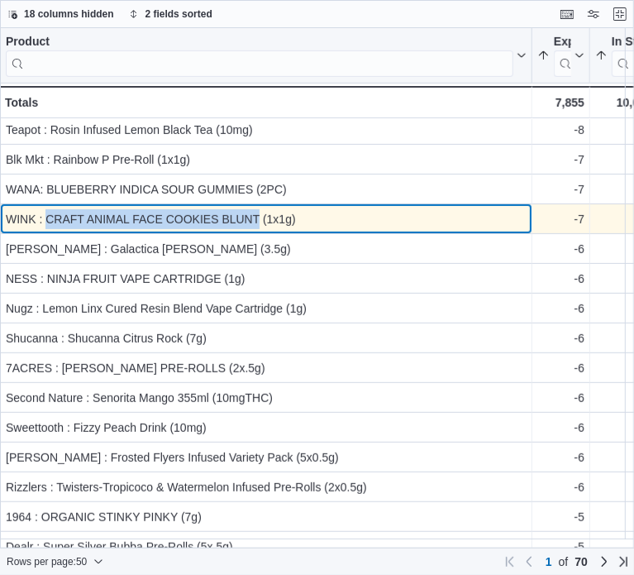
drag, startPoint x: 260, startPoint y: 221, endPoint x: 46, endPoint y: 221, distance: 213.4
click at [46, 221] on div "WINK : CRAFT ANIMAL FACE COOKIES BLUNT (1x1g)" at bounding box center [266, 219] width 521 height 20
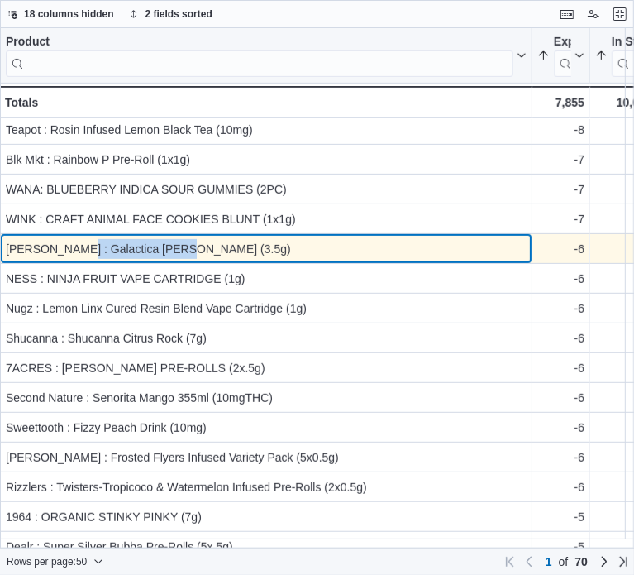
drag, startPoint x: 68, startPoint y: 249, endPoint x: 170, endPoint y: 244, distance: 101.8
click at [170, 244] on div "[PERSON_NAME] : Galactica [PERSON_NAME] (3.5g)" at bounding box center [266, 249] width 521 height 20
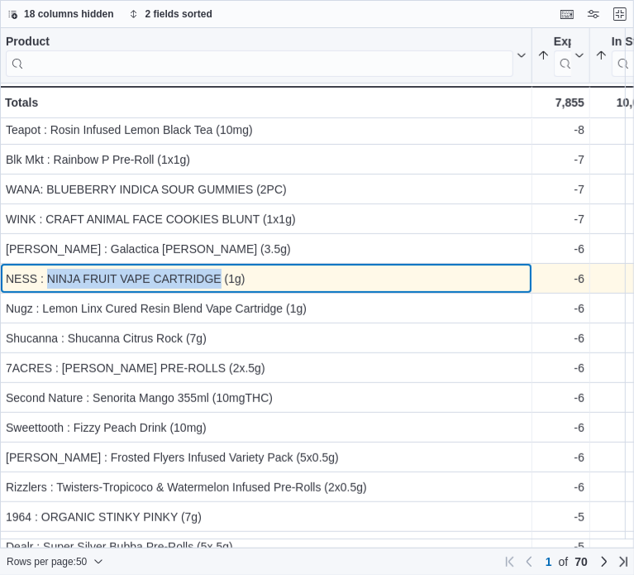
drag, startPoint x: 47, startPoint y: 278, endPoint x: 209, endPoint y: 285, distance: 162.3
click at [220, 285] on div "NESS : NINJA FRUIT VAPE CARTRIDGE (1g)" at bounding box center [266, 279] width 521 height 20
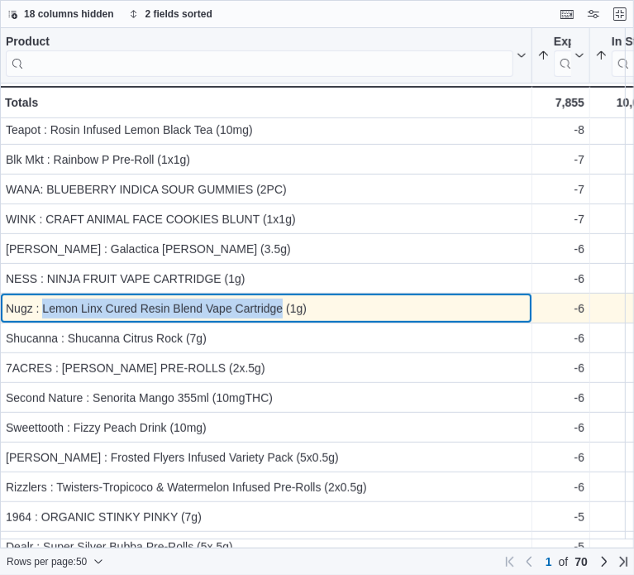
drag, startPoint x: 49, startPoint y: 309, endPoint x: 280, endPoint y: 317, distance: 230.8
click at [280, 317] on div "Nugz : Lemon Linx Cured Resin Blend Vape Cartridge (1g)" at bounding box center [266, 309] width 521 height 20
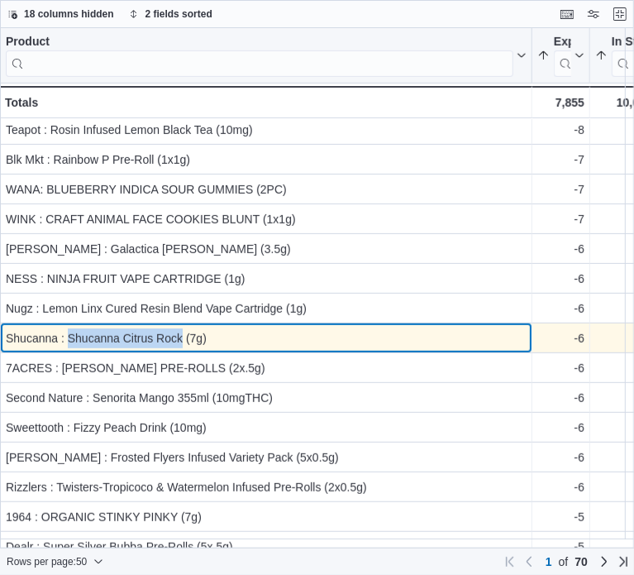
drag, startPoint x: 68, startPoint y: 337, endPoint x: 182, endPoint y: 330, distance: 114.3
click at [182, 330] on div "Shucanna : Shucanna Citrus Rock (7g)" at bounding box center [266, 338] width 521 height 20
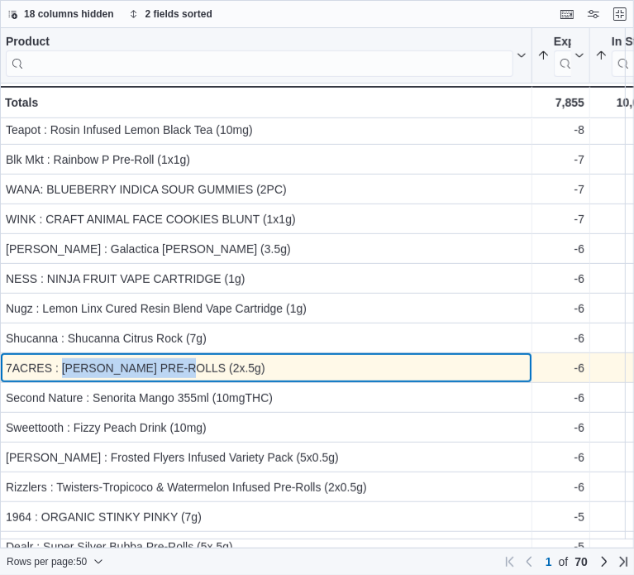
drag, startPoint x: 194, startPoint y: 365, endPoint x: 63, endPoint y: 373, distance: 131.7
click at [63, 373] on div "7ACRES : [PERSON_NAME] PRE-ROLLS (2x.5g)" at bounding box center [266, 368] width 521 height 20
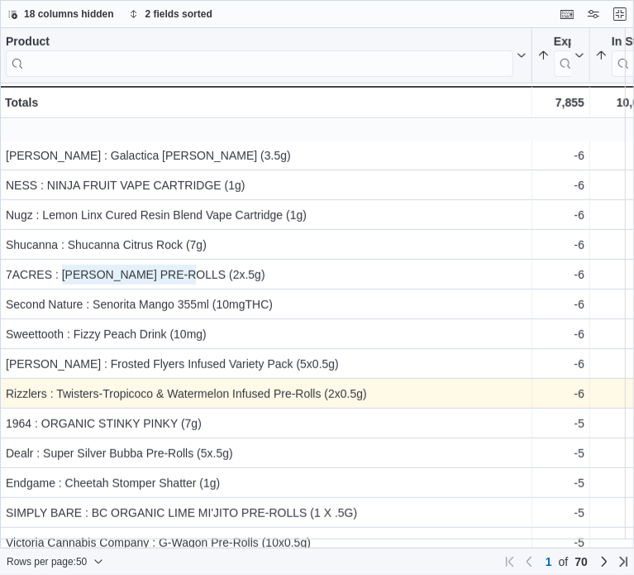
scroll to position [496, 0]
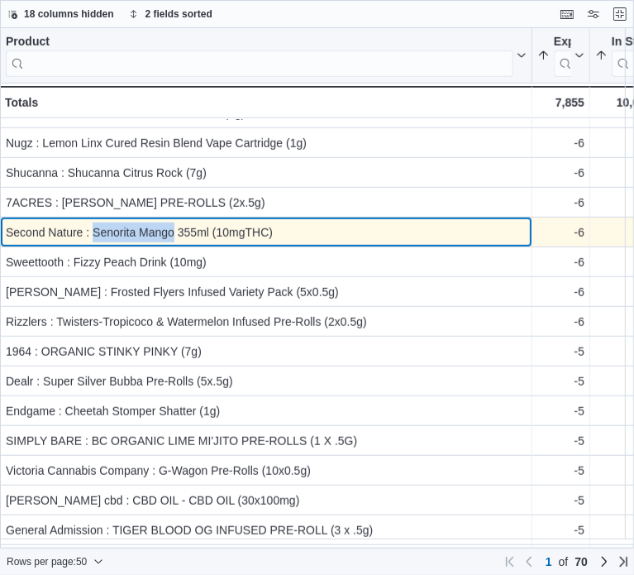
drag, startPoint x: 96, startPoint y: 231, endPoint x: 173, endPoint y: 228, distance: 76.9
click at [173, 228] on div "Second Nature : Senorita Mango 355ml (10mgTHC)" at bounding box center [266, 232] width 521 height 20
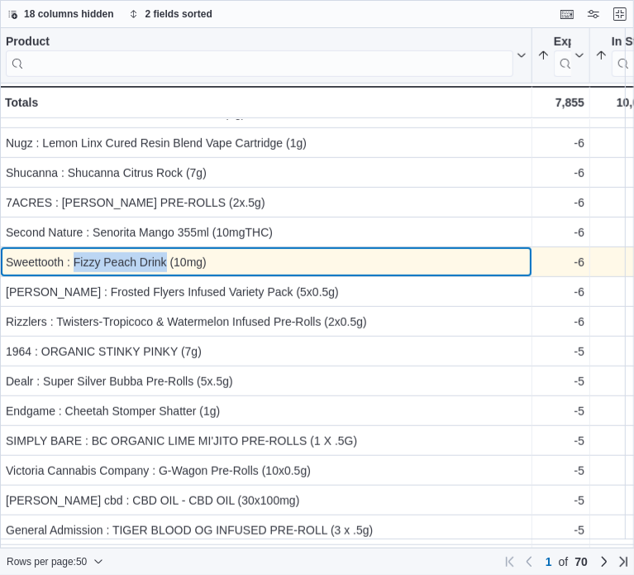
drag, startPoint x: 73, startPoint y: 262, endPoint x: 165, endPoint y: 260, distance: 92.6
click at [165, 260] on div "Sweettooth : Fizzy Peach Drink (10mg)" at bounding box center [266, 262] width 521 height 20
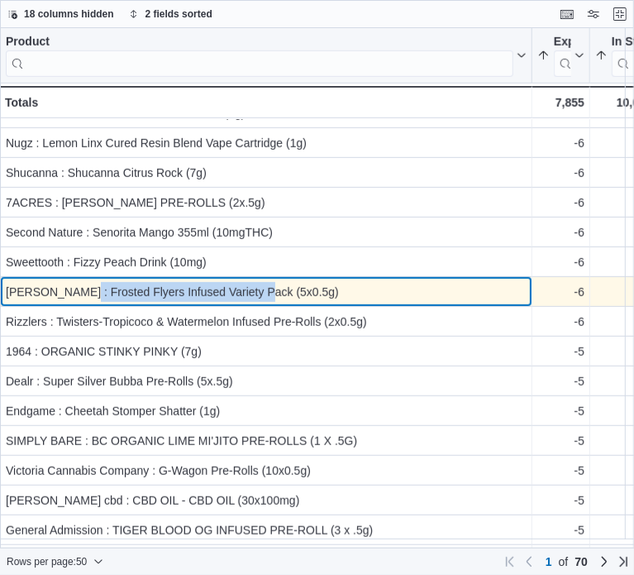
drag, startPoint x: 76, startPoint y: 294, endPoint x: 256, endPoint y: 292, distance: 179.5
click at [256, 292] on div "[PERSON_NAME] : Frosted Flyers Infused Variety Pack (5x0.5g)" at bounding box center [266, 292] width 521 height 20
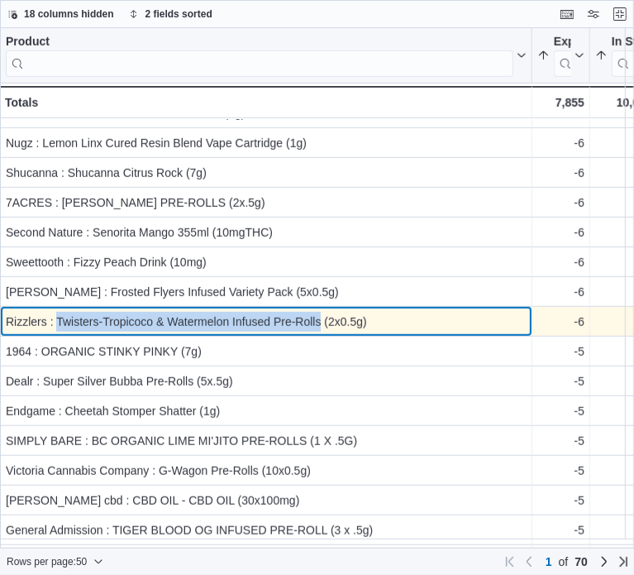
drag, startPoint x: 59, startPoint y: 323, endPoint x: 321, endPoint y: 313, distance: 262.3
click at [321, 313] on div "Rizzlers : Twisters-Tropicoco & Watermelon Infused Pre-Rolls (2x0.5g)" at bounding box center [266, 322] width 521 height 20
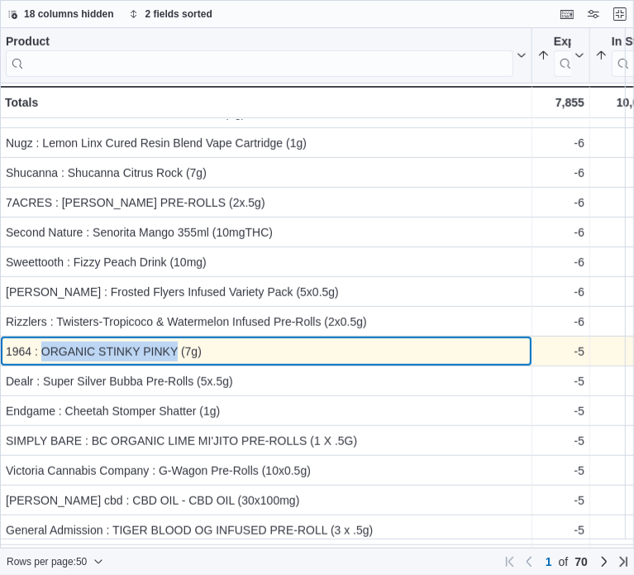
drag, startPoint x: 179, startPoint y: 346, endPoint x: 43, endPoint y: 356, distance: 136.0
click at [43, 356] on div "1964 : ORGANIC STINKY PINKY (7g)" at bounding box center [266, 352] width 521 height 20
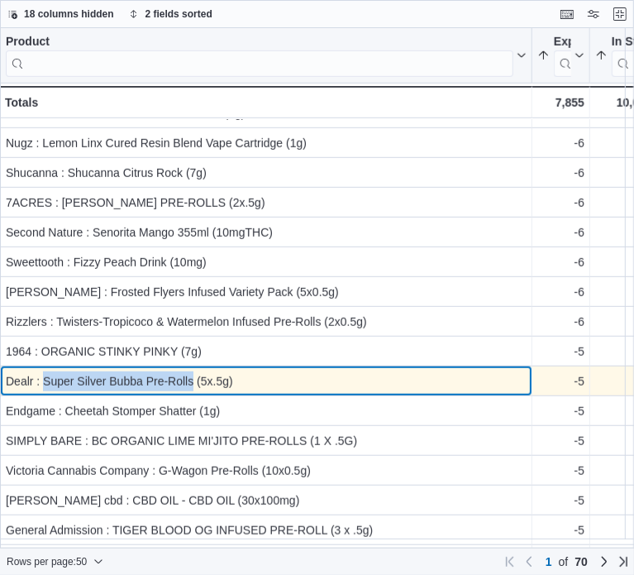
drag, startPoint x: 42, startPoint y: 380, endPoint x: 192, endPoint y: 390, distance: 150.1
click at [192, 390] on div "Dealr : Super Silver Bubba Pre-Rolls (5x.5g)" at bounding box center [266, 381] width 521 height 20
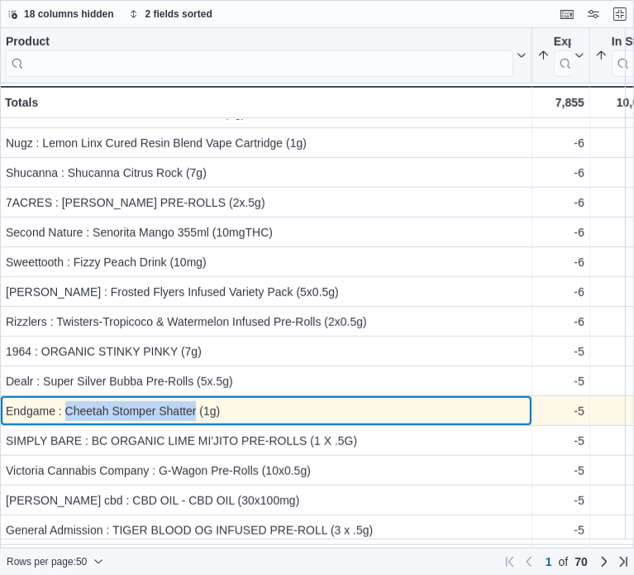
drag, startPoint x: 194, startPoint y: 413, endPoint x: 67, endPoint y: 412, distance: 127.4
click at [67, 412] on div "Endgame : Cheetah Stomper Shatter (1g)" at bounding box center [266, 411] width 521 height 20
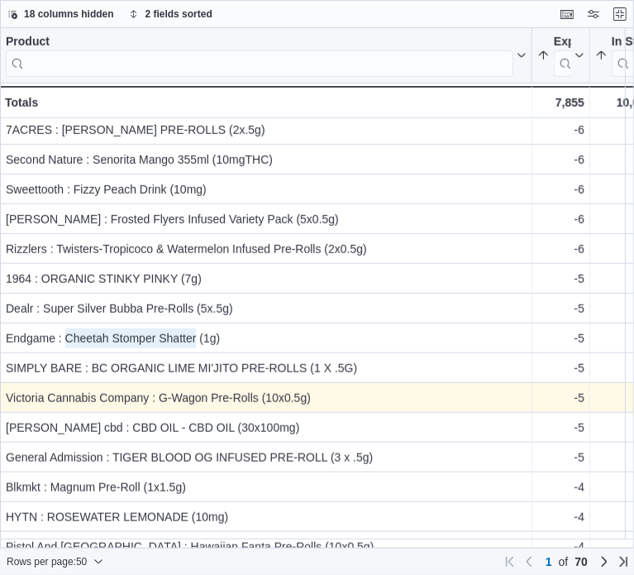
scroll to position [579, 0]
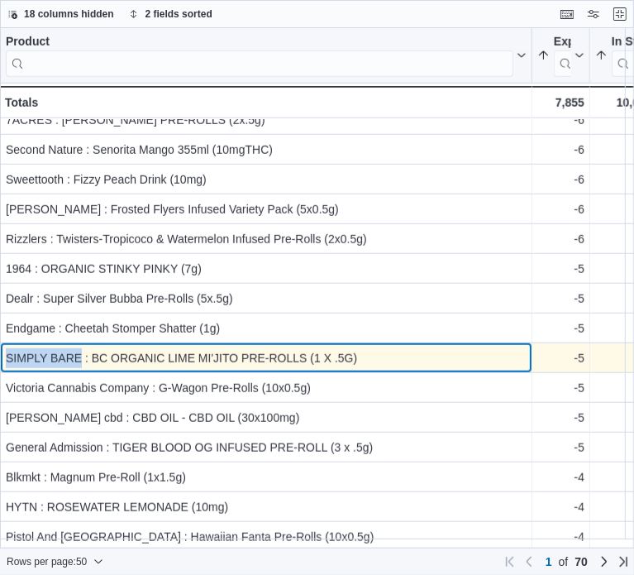
drag, startPoint x: 81, startPoint y: 353, endPoint x: 7, endPoint y: 359, distance: 74.7
click at [7, 359] on div "SIMPLY BARE : BC ORGANIC LIME MI'JITO PRE-ROLLS (1 X .5G)" at bounding box center [266, 358] width 521 height 20
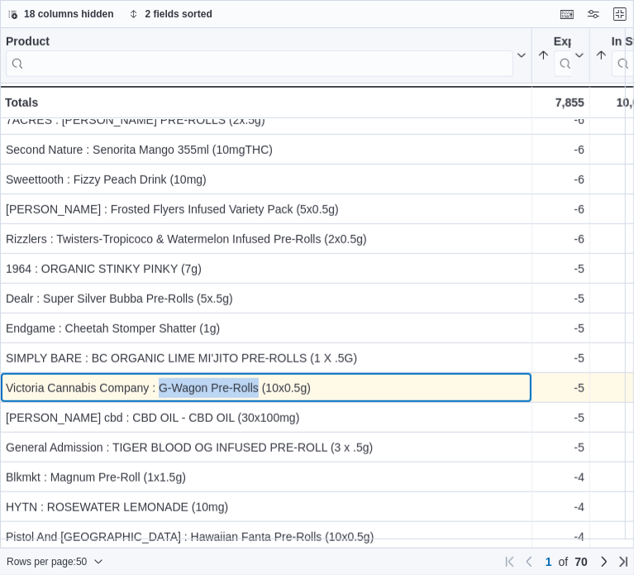
drag, startPoint x: 165, startPoint y: 389, endPoint x: 257, endPoint y: 387, distance: 92.7
click at [257, 387] on div "Victoria Cannabis Company : G-Wagon Pre-Rolls (10x0.5g)" at bounding box center [266, 388] width 521 height 20
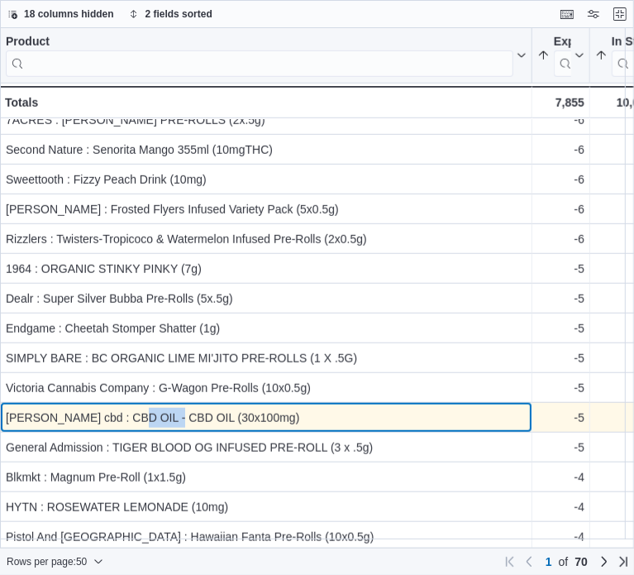
drag, startPoint x: 165, startPoint y: 419, endPoint x: 122, endPoint y: 413, distance: 44.3
click at [122, 413] on div "[PERSON_NAME] cbd : CBD OIL - CBD OIL (30x100mg)" at bounding box center [266, 418] width 521 height 20
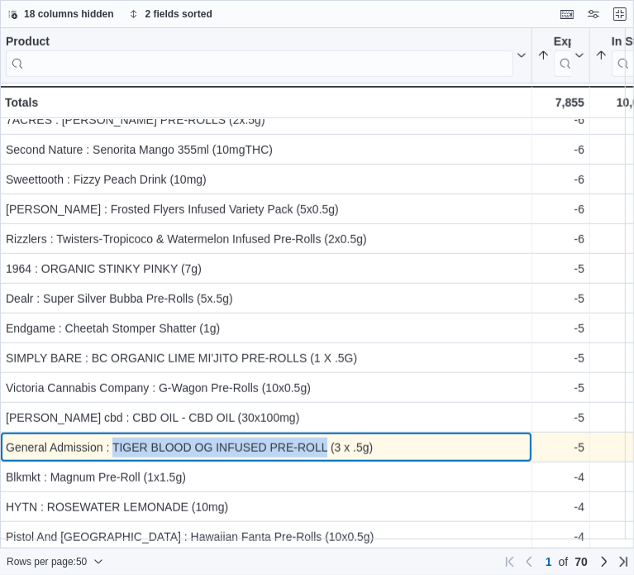
drag, startPoint x: 112, startPoint y: 446, endPoint x: 327, endPoint y: 447, distance: 215.0
click at [327, 447] on div "General Admission : TIGER BLOOD OG INFUSED PRE-ROLL (3 x .5g)" at bounding box center [266, 447] width 521 height 20
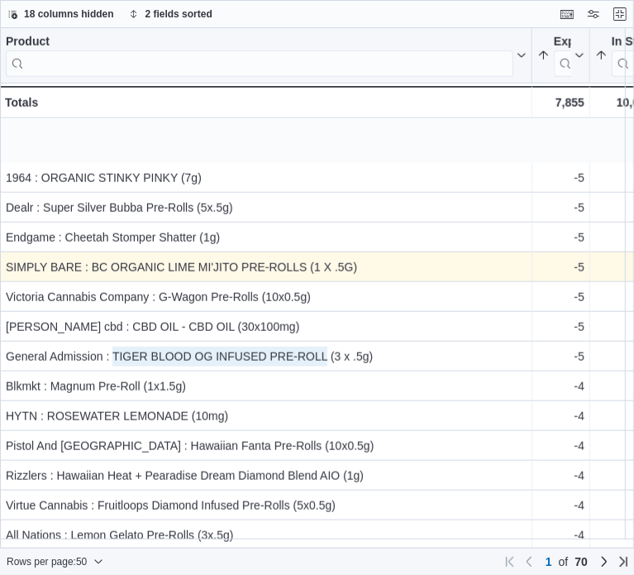
scroll to position [744, 0]
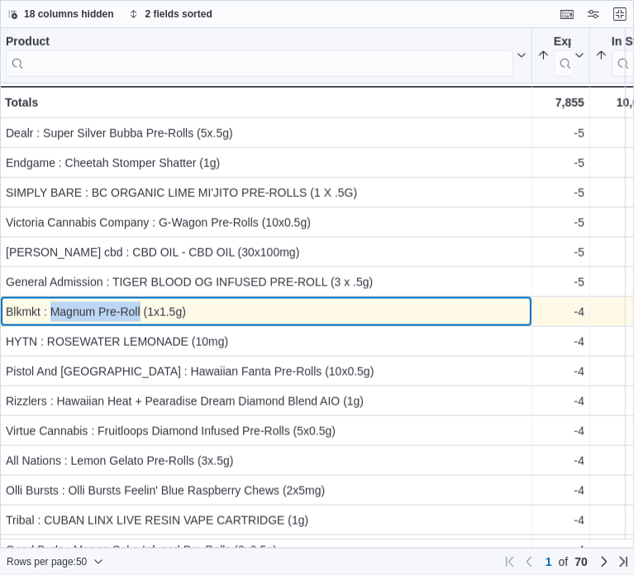
drag, startPoint x: 139, startPoint y: 313, endPoint x: 54, endPoint y: 315, distance: 85.2
click at [54, 315] on div "Blkmkt : Magnum Pre-Roll (1x1.5g)" at bounding box center [266, 312] width 521 height 20
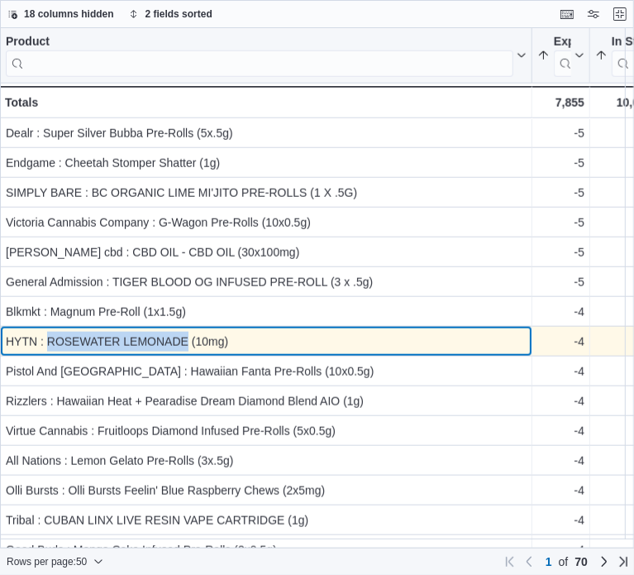
drag, startPoint x: 189, startPoint y: 343, endPoint x: 50, endPoint y: 340, distance: 139.0
click at [50, 340] on div "HYTN : ROSEWATER LEMONADE (10mg)" at bounding box center [266, 342] width 521 height 20
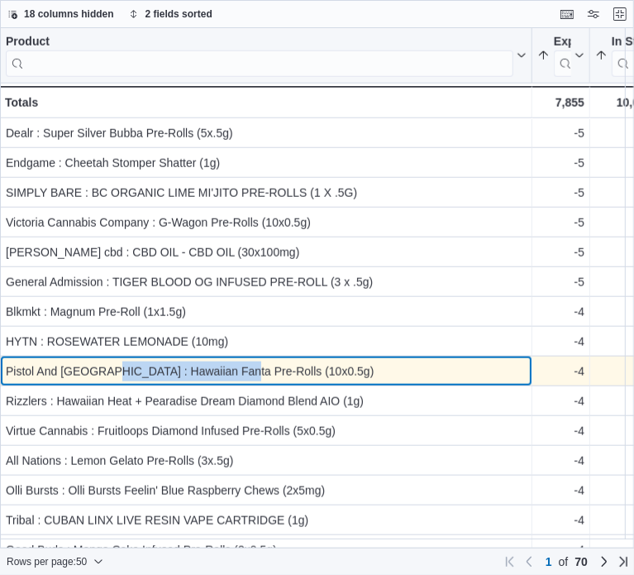
drag, startPoint x: 226, startPoint y: 370, endPoint x: 98, endPoint y: 365, distance: 127.4
click at [98, 365] on div "Pistol And [GEOGRAPHIC_DATA] : Hawaiian Fanta Pre-Rolls (10x0.5g)" at bounding box center [266, 371] width 521 height 20
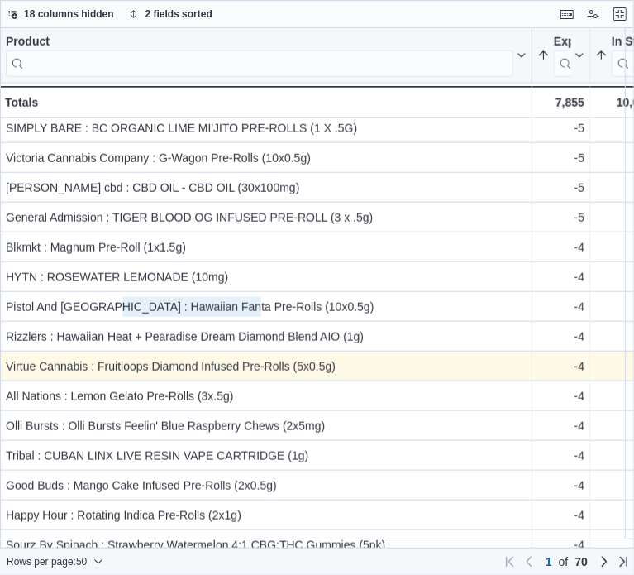
scroll to position [827, 0]
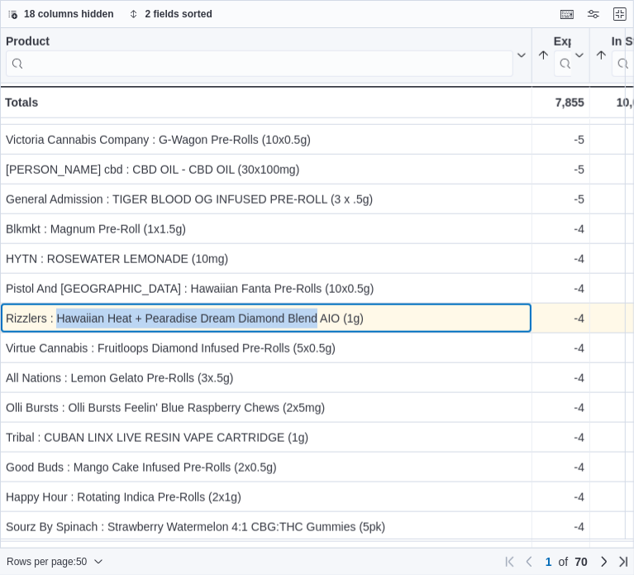
drag, startPoint x: 60, startPoint y: 316, endPoint x: 316, endPoint y: 321, distance: 256.4
click at [316, 321] on div "Rizzlers : Hawaiian Heat + Pearadise Dream Diamond Blend AIO (1g)" at bounding box center [266, 318] width 521 height 20
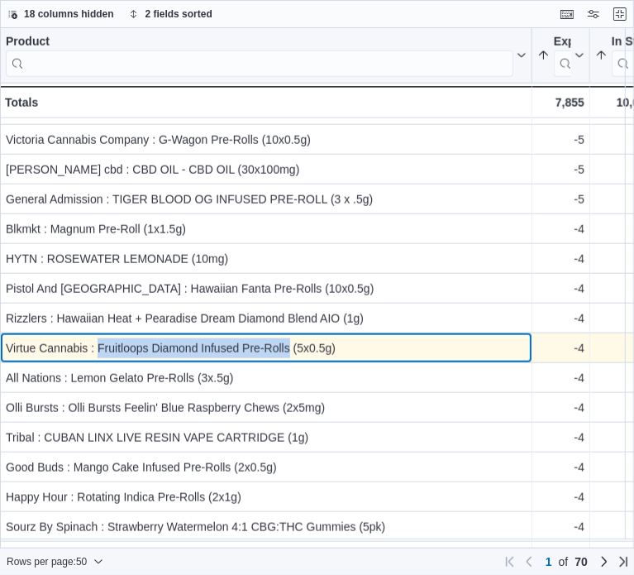
drag, startPoint x: 289, startPoint y: 348, endPoint x: 100, endPoint y: 346, distance: 188.6
click at [100, 346] on div "Virtue Cannabis : Fruitloops Diamond Infused Pre-Rolls (5x0.5g)" at bounding box center [266, 348] width 521 height 20
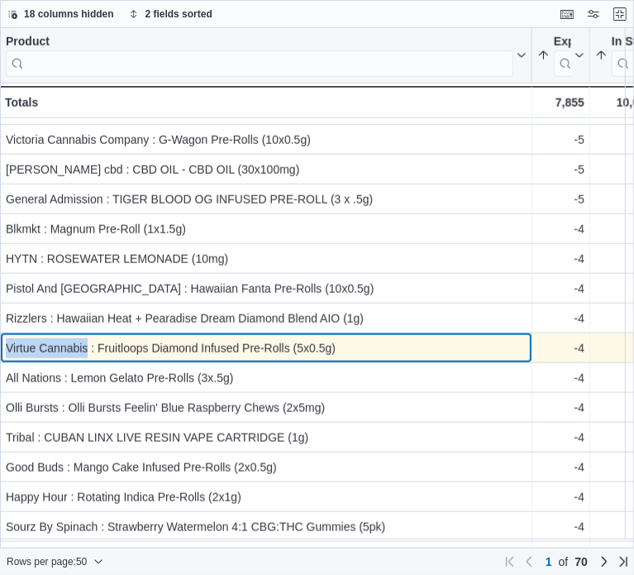
drag, startPoint x: 89, startPoint y: 350, endPoint x: 7, endPoint y: 350, distance: 82.7
click at [7, 350] on div "Virtue Cannabis : Fruitloops Diamond Infused Pre-Rolls (5x0.5g)" at bounding box center [266, 348] width 521 height 20
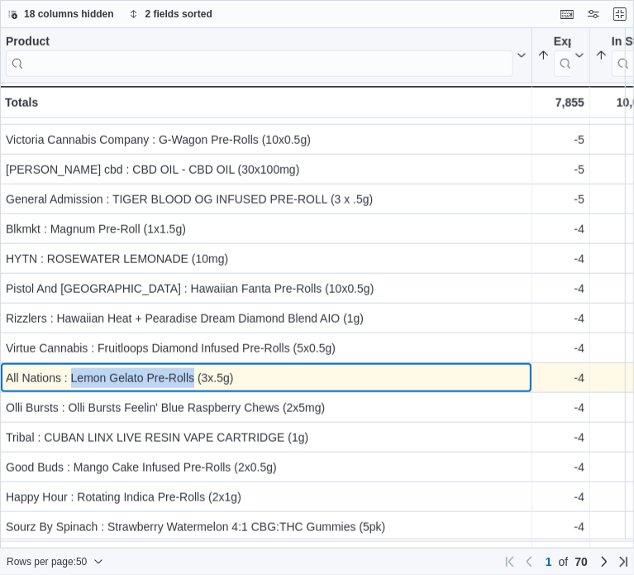
drag, startPoint x: 69, startPoint y: 380, endPoint x: 195, endPoint y: 386, distance: 125.9
click at [195, 386] on div "All Nations : Lemon Gelato Pre-Rolls (3x.5g)" at bounding box center [266, 378] width 521 height 20
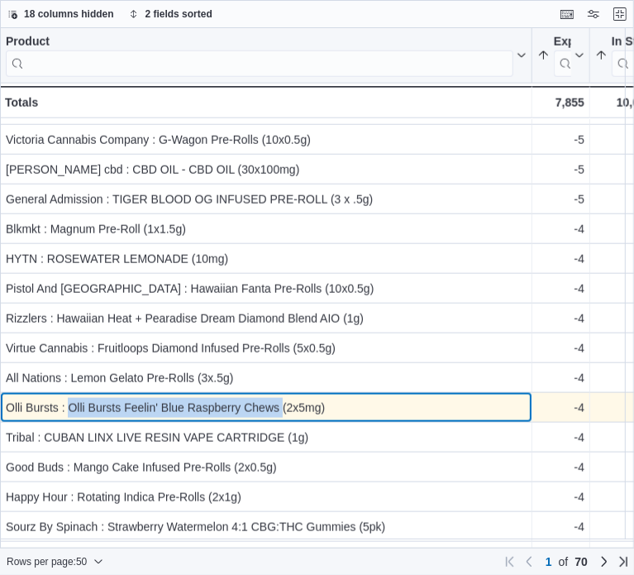
drag, startPoint x: 72, startPoint y: 407, endPoint x: 281, endPoint y: 416, distance: 209.4
click at [281, 416] on div "Olli Bursts : Olli Bursts Feelin' Blue Raspberry Chews (2x5mg)" at bounding box center [266, 408] width 521 height 20
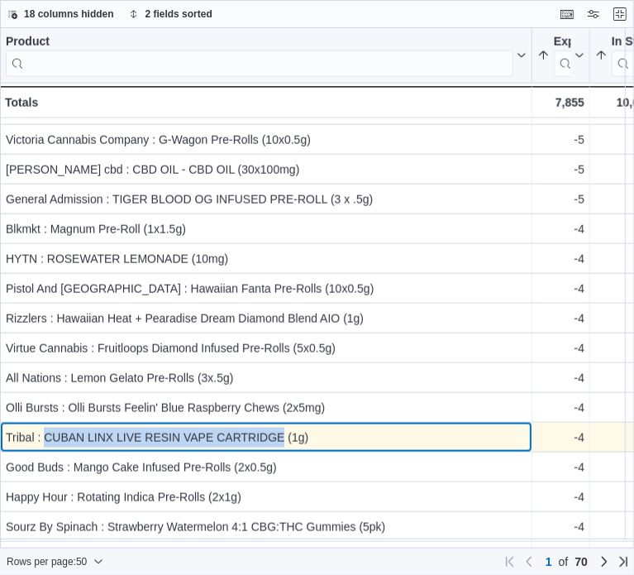
drag, startPoint x: 43, startPoint y: 432, endPoint x: 283, endPoint y: 442, distance: 240.0
click at [283, 442] on div "Tribal : CUBAN LINX LIVE RESIN VAPE CARTRIDGE (1g)" at bounding box center [266, 438] width 521 height 20
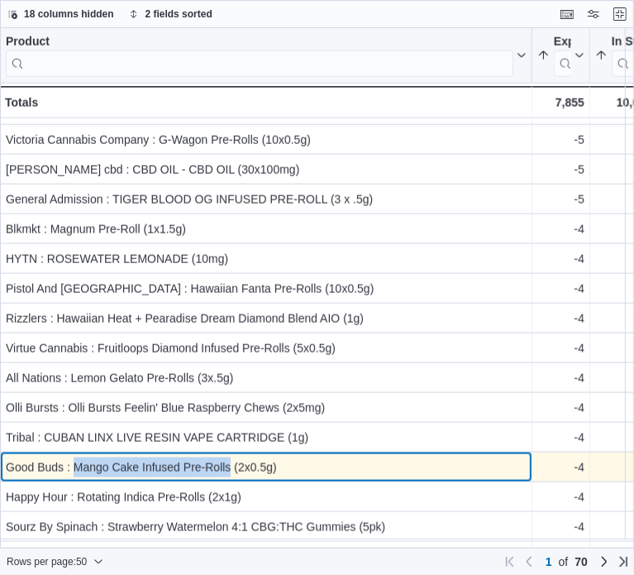
drag, startPoint x: 232, startPoint y: 469, endPoint x: 77, endPoint y: 463, distance: 154.7
click at [77, 463] on div "Good Buds : Mango Cake Infused Pre-Rolls (2x0.5g)" at bounding box center [266, 467] width 521 height 20
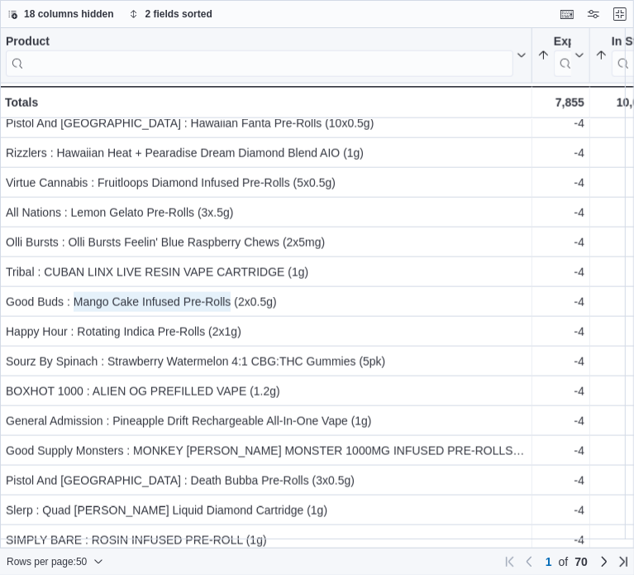
scroll to position [1067, 0]
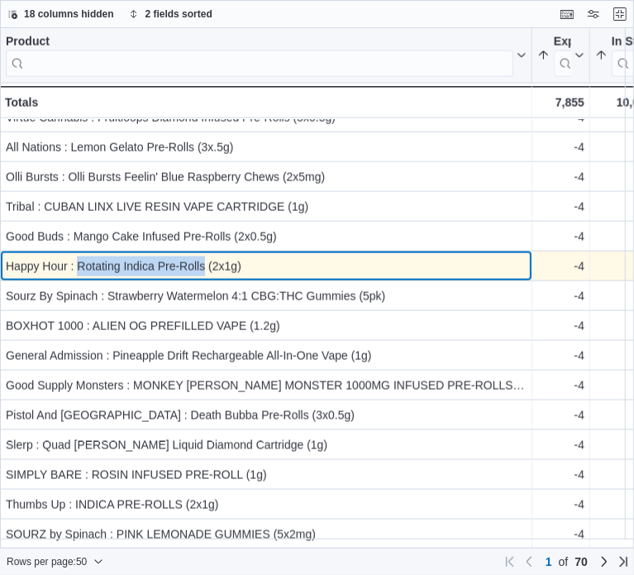
drag, startPoint x: 77, startPoint y: 257, endPoint x: 204, endPoint y: 262, distance: 127.4
click at [204, 262] on div "Happy Hour : Rotating Indica Pre-Rolls (2x1g)" at bounding box center [266, 266] width 521 height 20
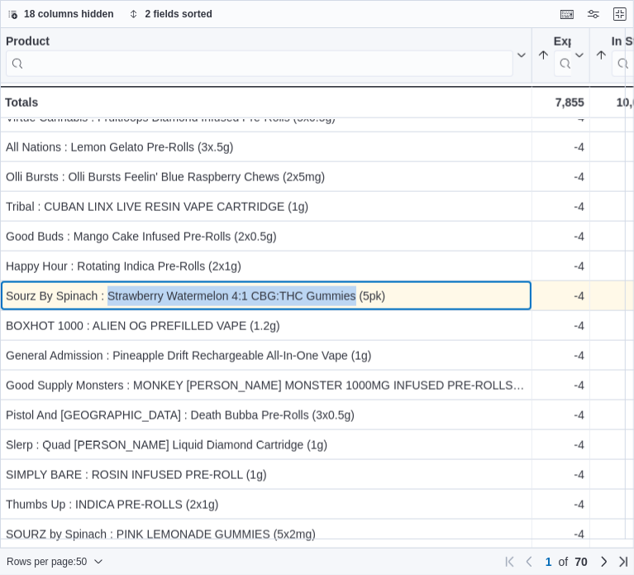
drag, startPoint x: 109, startPoint y: 288, endPoint x: 354, endPoint y: 293, distance: 244.8
click at [354, 293] on div "Sourz By Spinach : Strawberry Watermelon 4:1 CBG:THC Gummies (5pk)" at bounding box center [266, 296] width 521 height 20
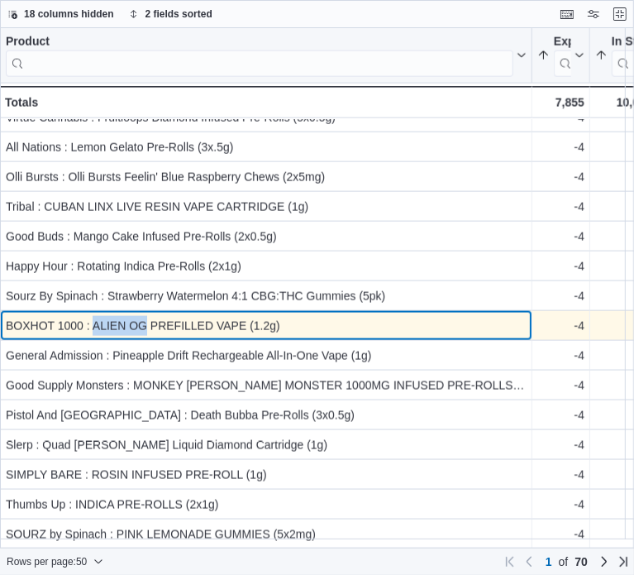
drag, startPoint x: 93, startPoint y: 314, endPoint x: 145, endPoint y: 306, distance: 52.8
click at [145, 316] on div "BOXHOT 1000 : ALIEN OG PREFILLED VAPE (1.2g)" at bounding box center [266, 326] width 521 height 20
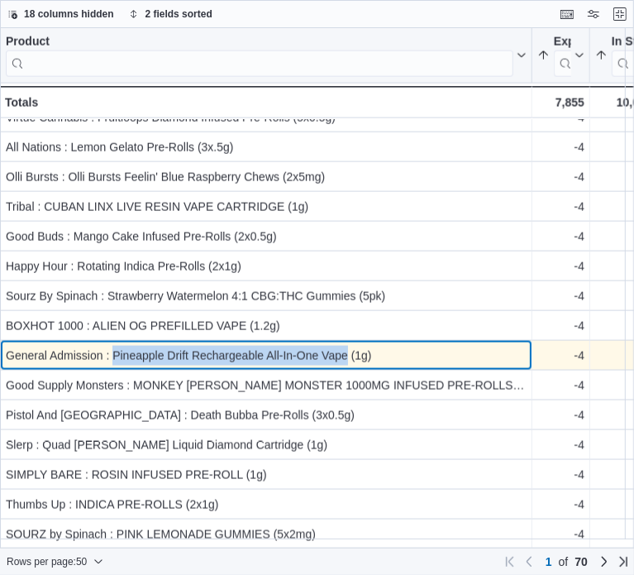
drag, startPoint x: 112, startPoint y: 346, endPoint x: 346, endPoint y: 351, distance: 234.9
click at [346, 351] on div "General Admission : Pineapple Drift Rechargeable All-In-One Vape (1g)" at bounding box center [266, 356] width 521 height 20
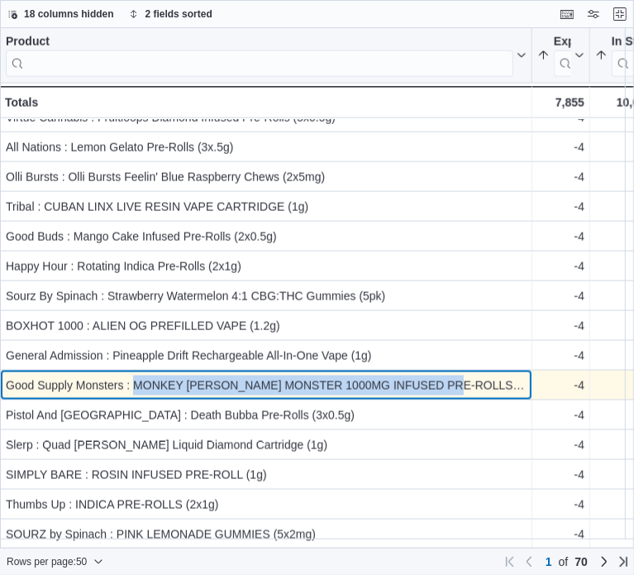
drag, startPoint x: 467, startPoint y: 370, endPoint x: 137, endPoint y: 374, distance: 330.0
click at [137, 375] on div "Good Supply Monsters : MONKEY [PERSON_NAME] MONSTER 1000MG INFUSED PRE-ROLLS (1…" at bounding box center [266, 385] width 521 height 20
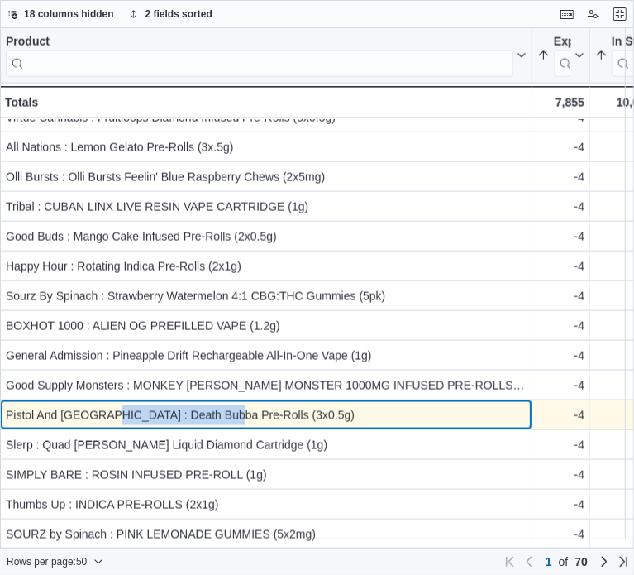
drag, startPoint x: 98, startPoint y: 407, endPoint x: 214, endPoint y: 411, distance: 116.7
click at [214, 411] on div "Pistol And [GEOGRAPHIC_DATA] : Death Bubba Pre-Rolls (3x0.5g)" at bounding box center [266, 415] width 521 height 20
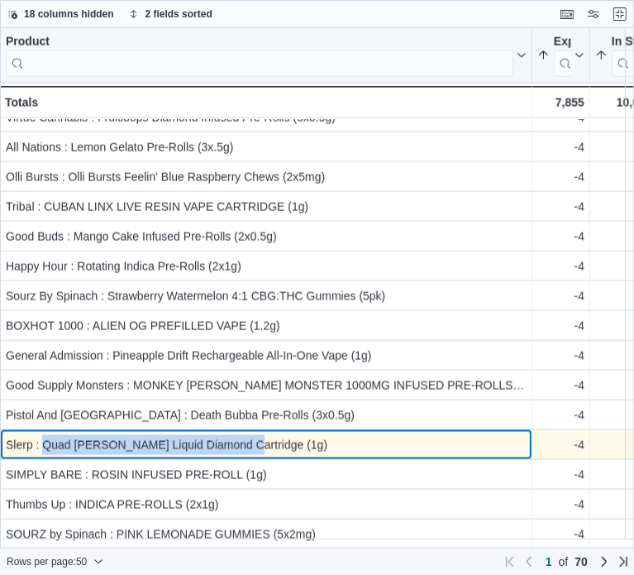
drag, startPoint x: 43, startPoint y: 436, endPoint x: 233, endPoint y: 441, distance: 190.3
click at [233, 441] on div "Slerp : Quad [PERSON_NAME] Liquid Diamond Cartridge (1g)" at bounding box center [266, 445] width 521 height 20
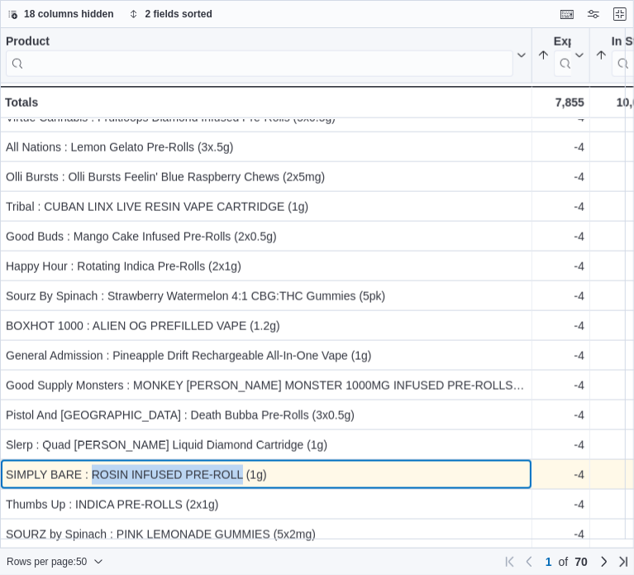
drag, startPoint x: 93, startPoint y: 462, endPoint x: 241, endPoint y: 463, distance: 148.0
click at [241, 465] on div "SIMPLY BARE : ROSIN INFUSED PRE-ROLL (1g)" at bounding box center [266, 475] width 521 height 20
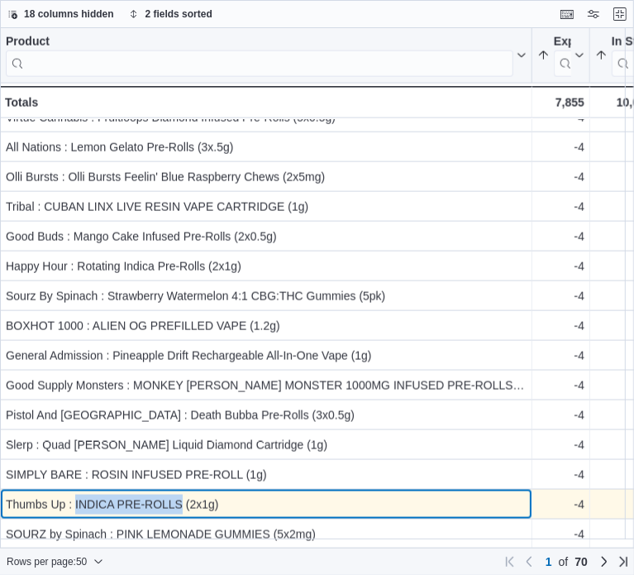
drag, startPoint x: 75, startPoint y: 497, endPoint x: 182, endPoint y: 492, distance: 106.8
click at [182, 495] on div "Thumbs Up : INDICA PRE-ROLLS (2x1g)" at bounding box center [266, 505] width 521 height 20
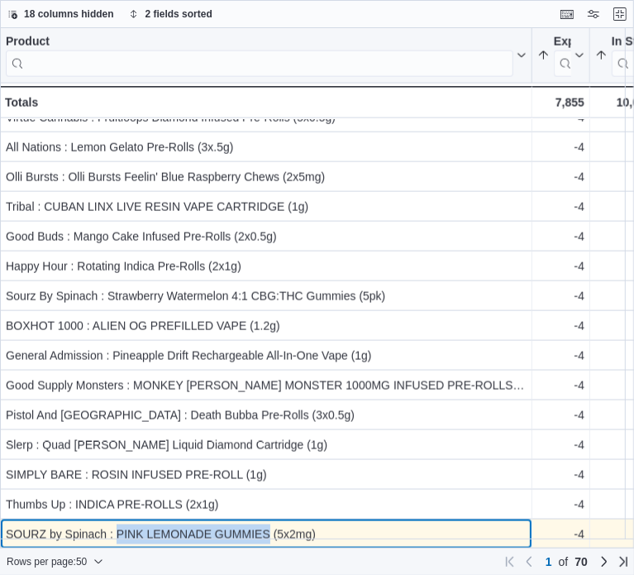
drag, startPoint x: 117, startPoint y: 525, endPoint x: 269, endPoint y: 528, distance: 151.4
click at [269, 528] on div "SOURZ by Spinach : PINK LEMONADE GUMMIES (5x2mg)" at bounding box center [266, 534] width 521 height 20
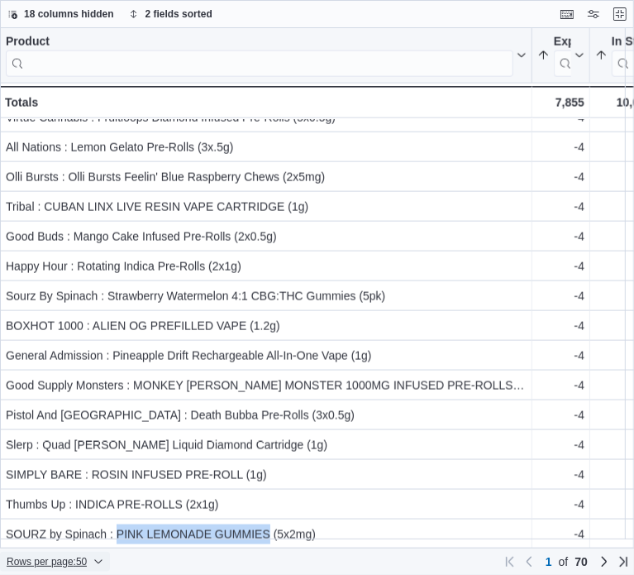
click at [74, 555] on span "Rows per page : 50" at bounding box center [47, 561] width 80 height 13
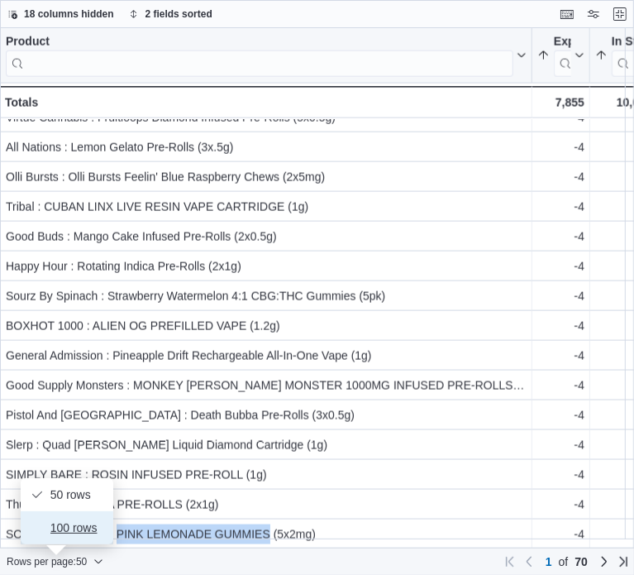
click at [69, 527] on span "100 rows" at bounding box center [76, 527] width 53 height 13
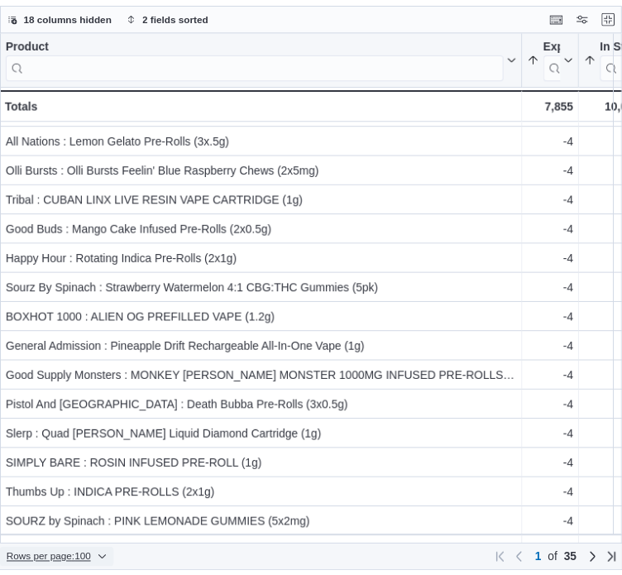
scroll to position [1098, 0]
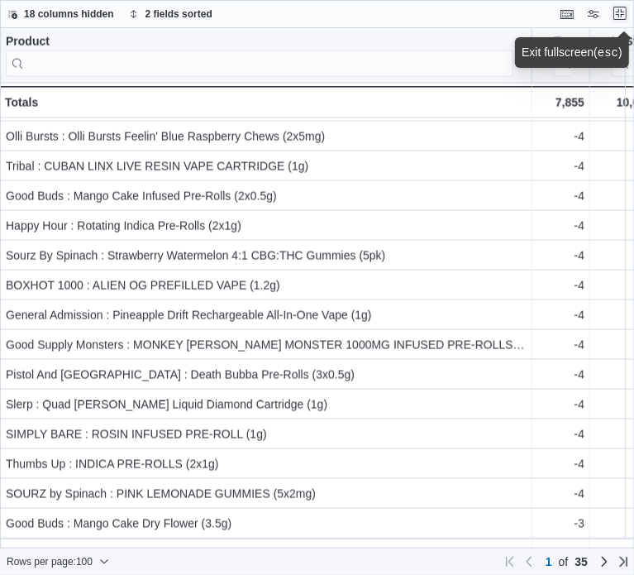
click at [614, 15] on button "Exit fullscreen" at bounding box center [620, 13] width 20 height 20
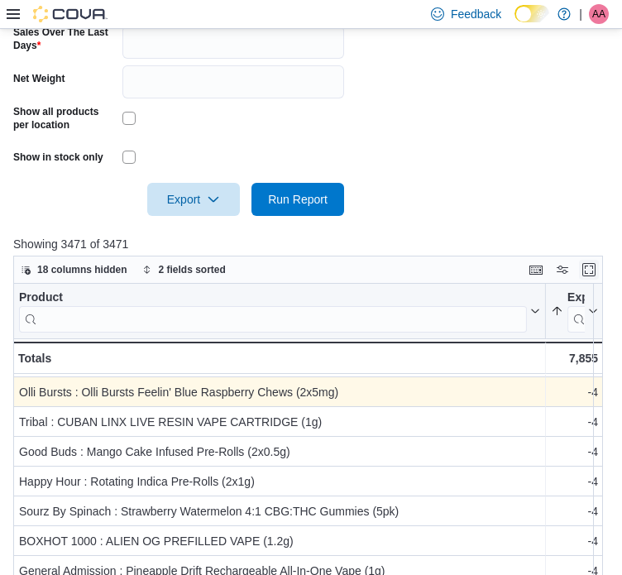
scroll to position [579, 0]
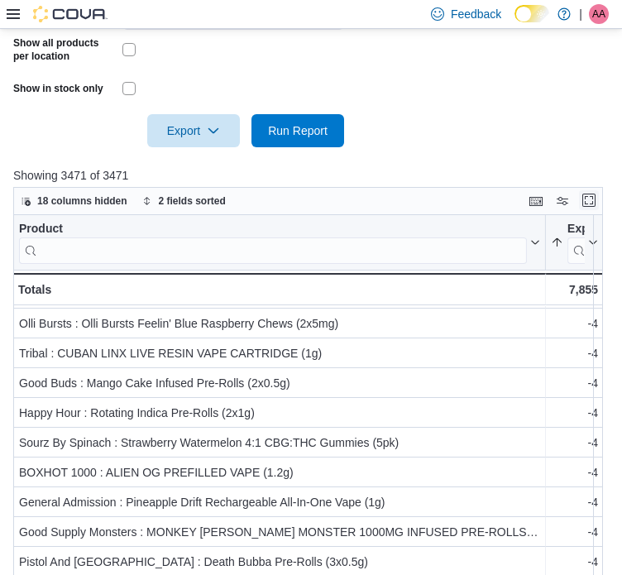
click at [599, 204] on button "Enter fullscreen" at bounding box center [589, 200] width 20 height 20
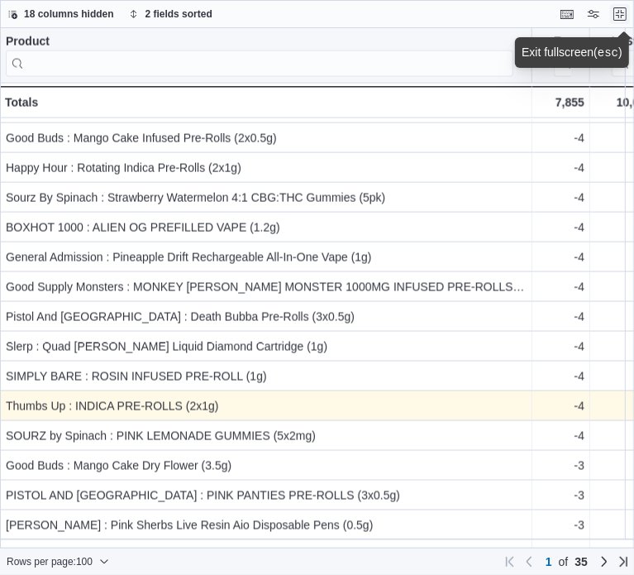
scroll to position [1181, 0]
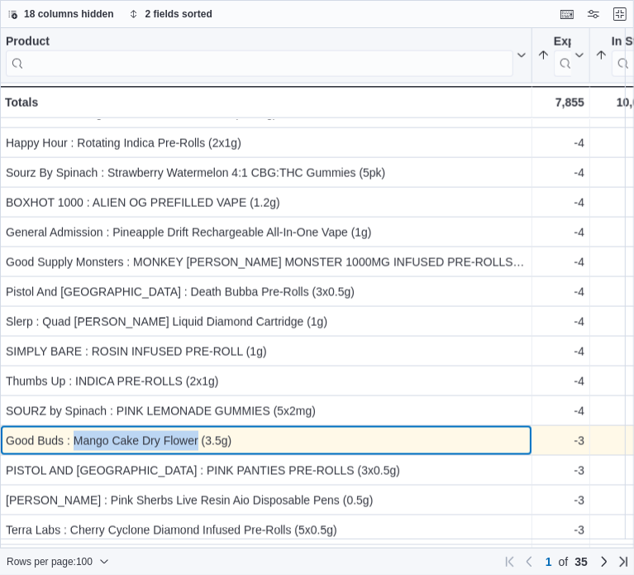
drag, startPoint x: 197, startPoint y: 439, endPoint x: 77, endPoint y: 437, distance: 119.9
click at [77, 437] on div "Good Buds : Mango Cake Dry Flower (3.5g)" at bounding box center [266, 441] width 521 height 20
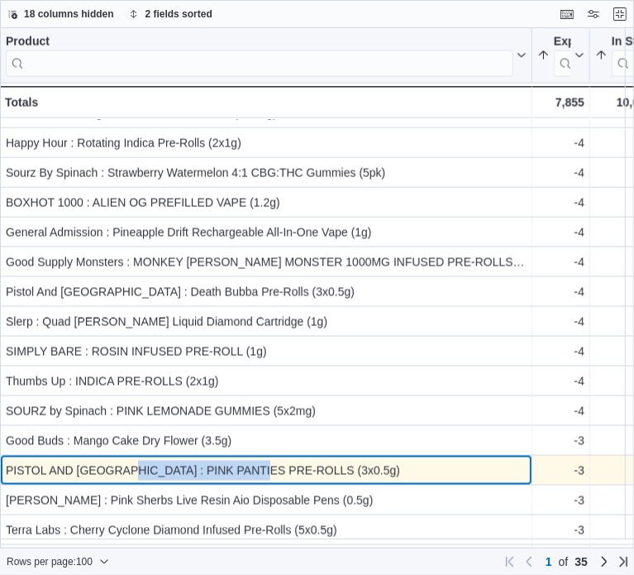
drag, startPoint x: 120, startPoint y: 475, endPoint x: 265, endPoint y: 471, distance: 145.6
click at [265, 471] on div "PISTOL AND [GEOGRAPHIC_DATA] : PINK PANTIES PRE-ROLLS (3x0.5g)" at bounding box center [266, 471] width 521 height 20
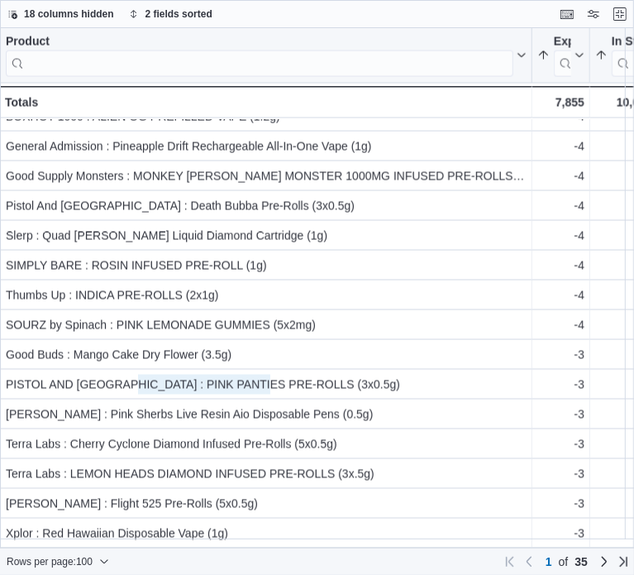
scroll to position [1346, 0]
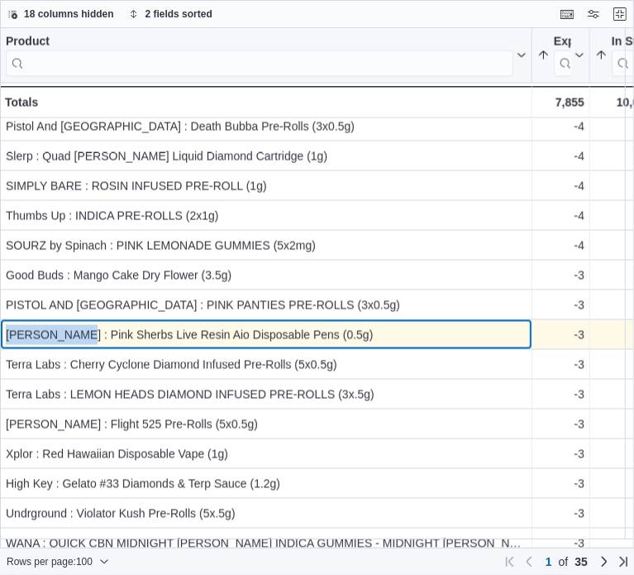
drag, startPoint x: 63, startPoint y: 330, endPoint x: 7, endPoint y: 323, distance: 56.6
click at [7, 325] on div "[PERSON_NAME] : Pink Sherbs Live Resin Aio Disposable Pens (0.5g)" at bounding box center [266, 335] width 521 height 20
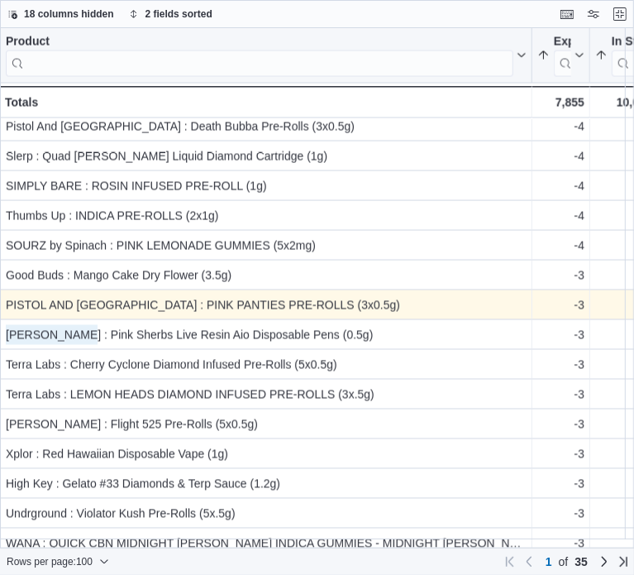
scroll to position [1429, 0]
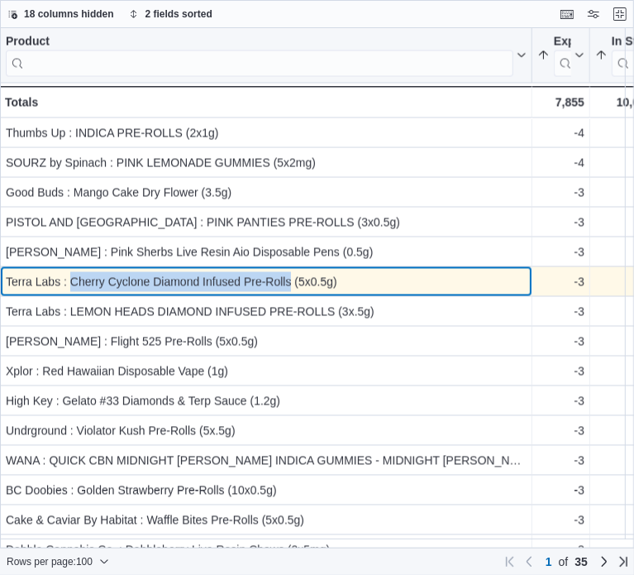
drag, startPoint x: 291, startPoint y: 282, endPoint x: 72, endPoint y: 284, distance: 219.1
click at [72, 284] on div "Terra Labs : Cherry Cyclone Diamond Infused Pre-Rolls (5x0.5g)" at bounding box center [266, 282] width 521 height 20
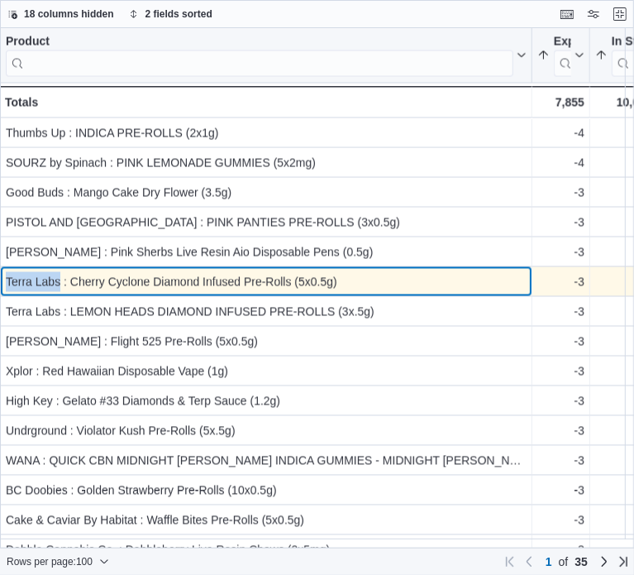
drag, startPoint x: 60, startPoint y: 279, endPoint x: 7, endPoint y: 280, distance: 53.8
click at [7, 280] on div "Terra Labs : Cherry Cyclone Diamond Infused Pre-Rolls (5x0.5g)" at bounding box center [266, 282] width 521 height 20
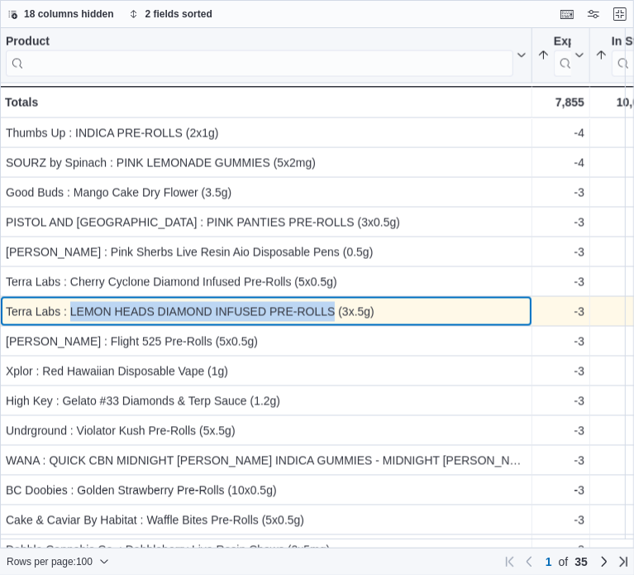
drag, startPoint x: 335, startPoint y: 308, endPoint x: 73, endPoint y: 310, distance: 262.1
click at [73, 310] on div "Terra Labs : LEMON HEADS DIAMOND INFUSED PRE-ROLLS (3x.5g)" at bounding box center [266, 312] width 521 height 20
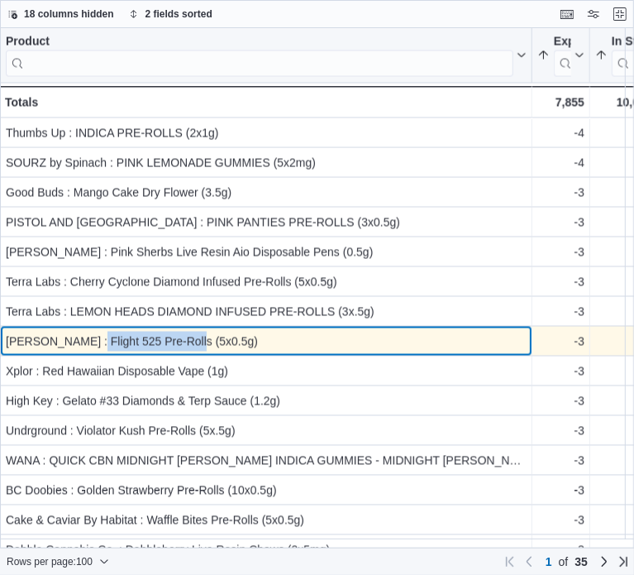
drag, startPoint x: 91, startPoint y: 340, endPoint x: 190, endPoint y: 344, distance: 99.3
click at [190, 344] on div "[PERSON_NAME] : Flight 525 Pre-Rolls (5x0.5g)" at bounding box center [266, 342] width 521 height 20
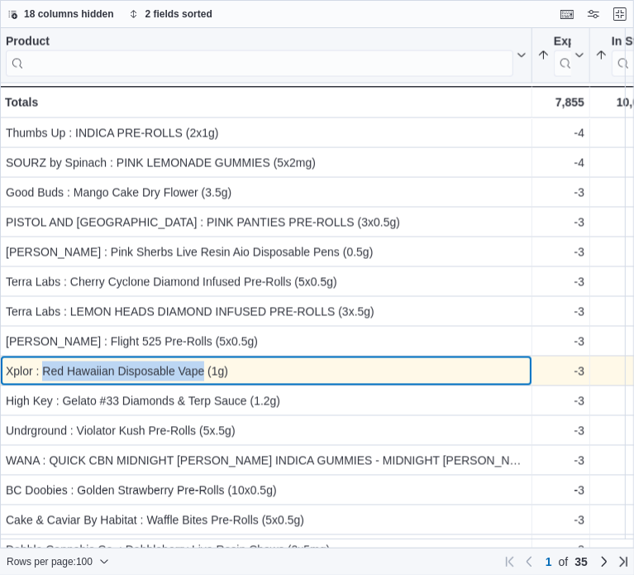
drag, startPoint x: 42, startPoint y: 366, endPoint x: 203, endPoint y: 383, distance: 161.3
click at [203, 383] on div "Xplor : Red Hawaiian Disposable Vape (1g) - Product, column 1, row 57" at bounding box center [266, 371] width 533 height 30
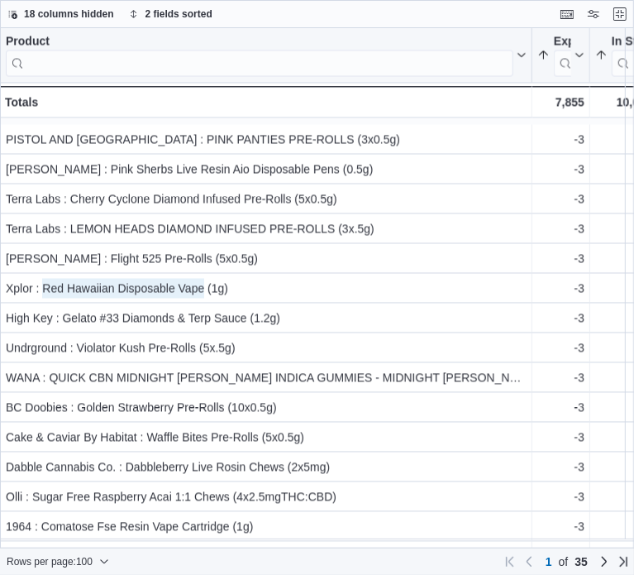
scroll to position [1594, 0]
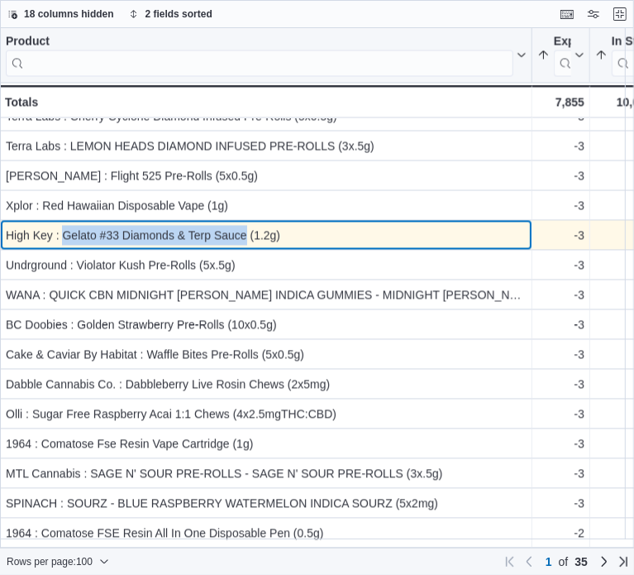
drag, startPoint x: 62, startPoint y: 231, endPoint x: 245, endPoint y: 245, distance: 183.3
click at [245, 245] on div "High Key : Gelato #33 Diamonds & Terp Sauce (1.2g) - Product, column 1, row 58" at bounding box center [266, 236] width 533 height 30
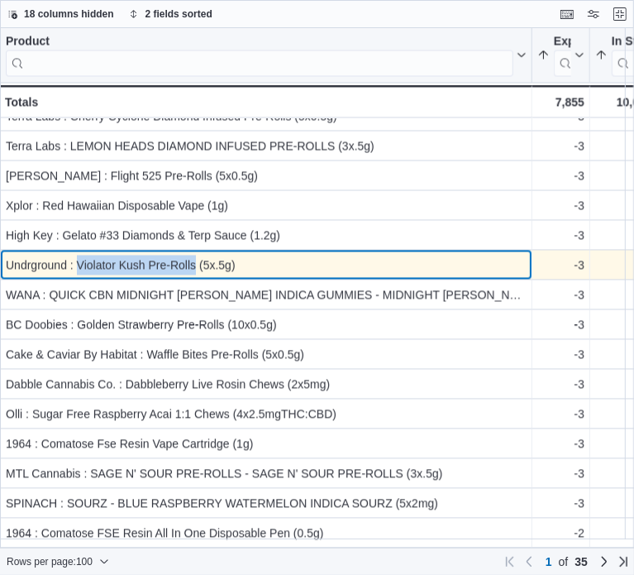
drag, startPoint x: 194, startPoint y: 265, endPoint x: 104, endPoint y: 256, distance: 90.6
click at [78, 268] on div "Undrground : Violator Kush Pre-Rolls (5x.5g)" at bounding box center [266, 266] width 521 height 20
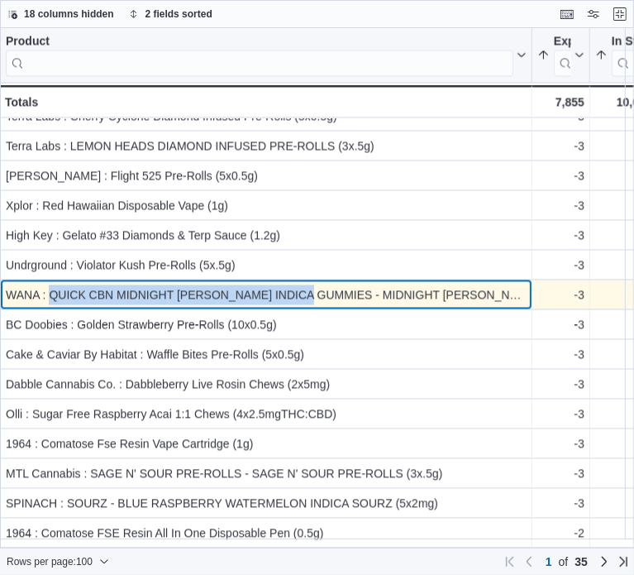
drag, startPoint x: 314, startPoint y: 294, endPoint x: 48, endPoint y: 295, distance: 266.3
click at [48, 295] on div "WANA : QUICK CBN MIDNIGHT [PERSON_NAME] INDICA GUMMIES - MIDNIGHT [PERSON_NAME]…" at bounding box center [266, 295] width 521 height 20
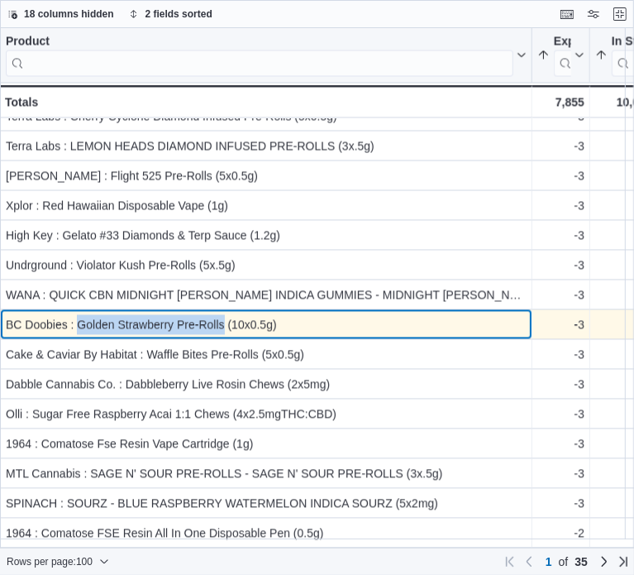
drag, startPoint x: 78, startPoint y: 323, endPoint x: 223, endPoint y: 327, distance: 145.6
click at [223, 327] on div "BC Doobies : Golden Strawberry Pre-Rolls (10x0.5g)" at bounding box center [266, 325] width 521 height 20
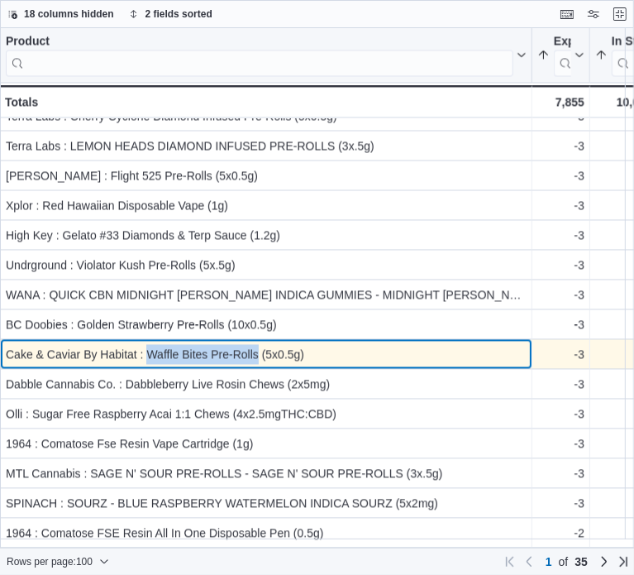
drag, startPoint x: 149, startPoint y: 353, endPoint x: 258, endPoint y: 352, distance: 109.2
click at [258, 352] on div "Cake & Caviar By Habitat : Waffle Bites Pre-Rolls (5x0.5g)" at bounding box center [266, 355] width 521 height 20
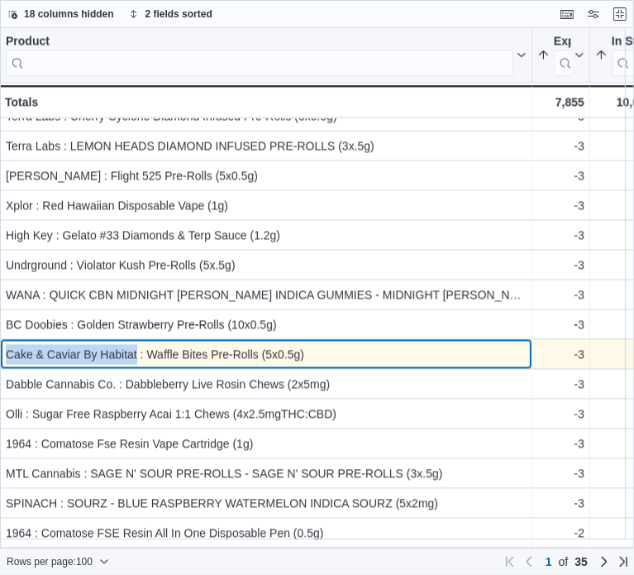
drag, startPoint x: 136, startPoint y: 353, endPoint x: 9, endPoint y: 360, distance: 126.7
click at [9, 360] on div "Cake & Caviar By Habitat : Waffle Bites Pre-Rolls (5x0.5g)" at bounding box center [266, 355] width 521 height 20
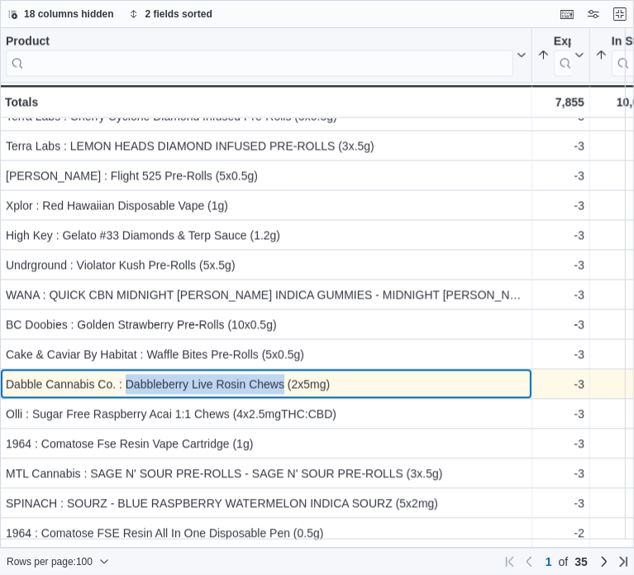
drag, startPoint x: 283, startPoint y: 387, endPoint x: 125, endPoint y: 395, distance: 158.2
click at [125, 395] on div "Dabble Cannabis Co. : Dabbleberry Live Rosin Chews (2x5mg) - Product, column 1,…" at bounding box center [266, 385] width 533 height 30
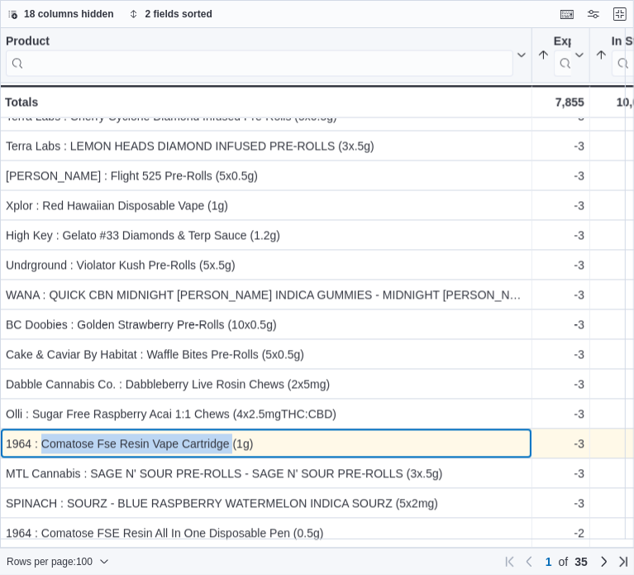
drag, startPoint x: 42, startPoint y: 445, endPoint x: 232, endPoint y: 450, distance: 189.4
click at [232, 450] on div "1964 : Comatose Fse Resin Vape Cartridge (1g)" at bounding box center [266, 444] width 521 height 20
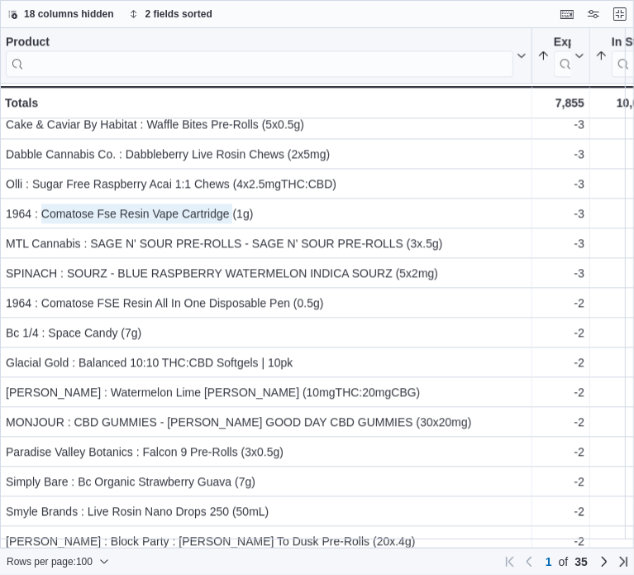
scroll to position [1842, 0]
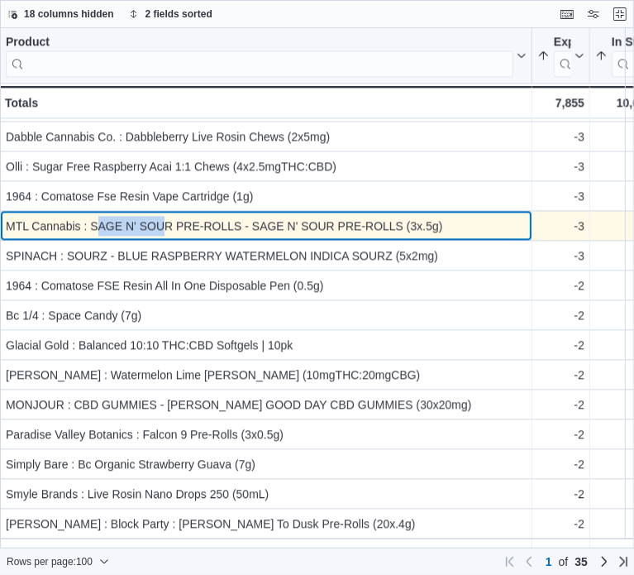
drag, startPoint x: 96, startPoint y: 228, endPoint x: 166, endPoint y: 238, distance: 71.0
click at [166, 238] on div "MTL Cannabis : SAGE N' SOUR PRE-ROLLS - SAGE N' SOUR PRE-ROLLS (3x.5g) - Produc…" at bounding box center [266, 226] width 533 height 30
drag, startPoint x: 241, startPoint y: 225, endPoint x: 93, endPoint y: 224, distance: 148.9
click at [93, 224] on div "MTL Cannabis : SAGE N' SOUR PRE-ROLLS - SAGE N' SOUR PRE-ROLLS (3x.5g)" at bounding box center [266, 226] width 521 height 20
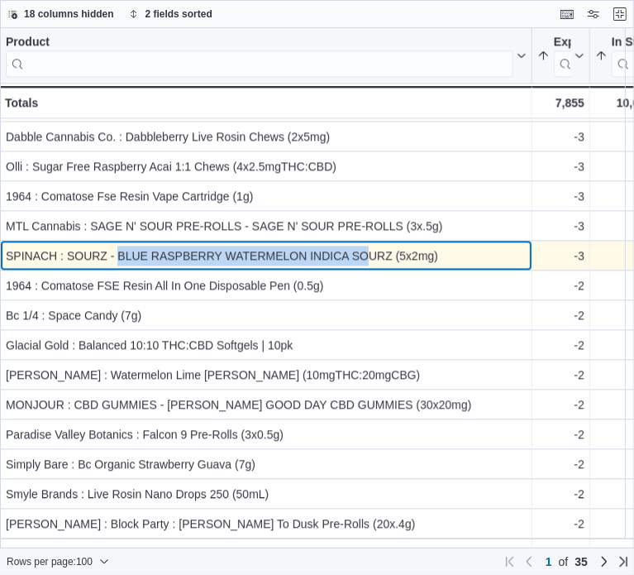
drag, startPoint x: 119, startPoint y: 254, endPoint x: 378, endPoint y: 256, distance: 258.8
click at [374, 257] on div "SPINACH : SOURZ - BLUE RASPBERRY WATERMELON INDICA SOURZ (5x2mg)" at bounding box center [266, 256] width 521 height 20
drag, startPoint x: 394, startPoint y: 256, endPoint x: 120, endPoint y: 253, distance: 273.7
click at [120, 253] on div "SPINACH : SOURZ - BLUE RASPBERRY WATERMELON INDICA SOURZ (5x2mg)" at bounding box center [266, 256] width 521 height 20
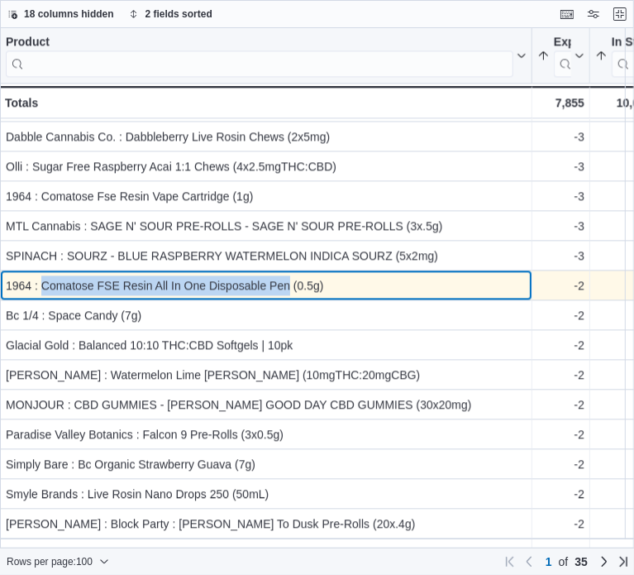
drag, startPoint x: 43, startPoint y: 286, endPoint x: 288, endPoint y: 284, distance: 244.8
click at [288, 284] on div "1964 : Comatose FSE Resin All In One Disposable Pen (0.5g)" at bounding box center [266, 285] width 521 height 20
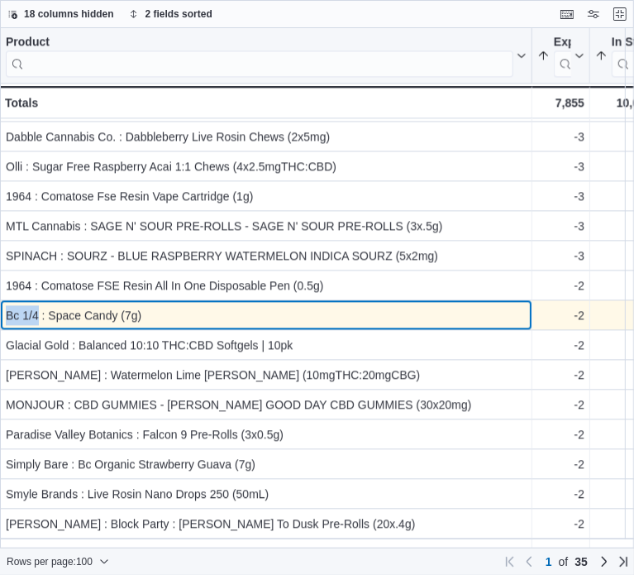
drag, startPoint x: 36, startPoint y: 315, endPoint x: 8, endPoint y: 312, distance: 28.3
click at [8, 312] on div "Bc 1/4 : Space Candy (7g)" at bounding box center [266, 315] width 521 height 20
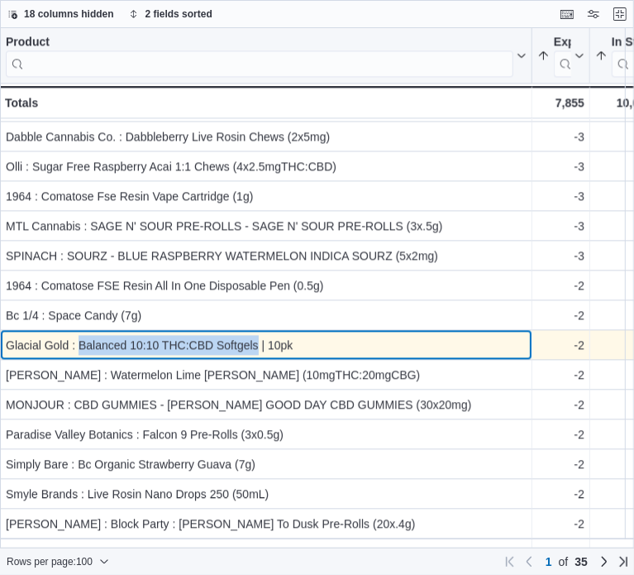
drag, startPoint x: 258, startPoint y: 347, endPoint x: 79, endPoint y: 356, distance: 179.6
click at [79, 356] on div "Glacial Gold : Balanced 10:10 THC:CBD Softgels | 10pk - Product, column 1, row …" at bounding box center [266, 345] width 533 height 30
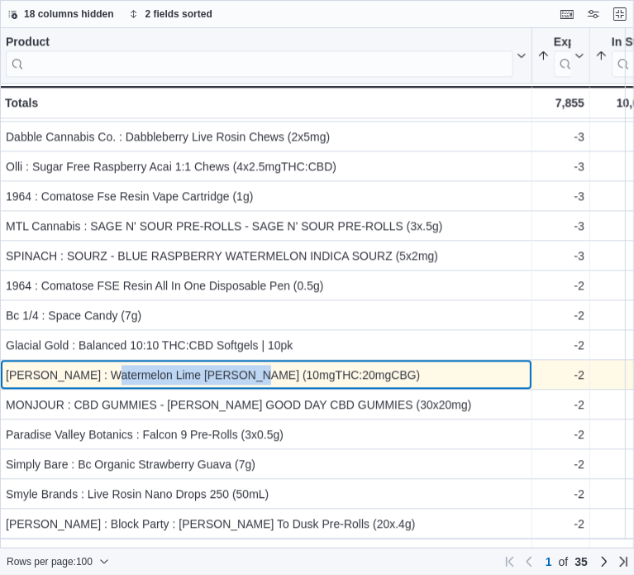
drag, startPoint x: 214, startPoint y: 370, endPoint x: 91, endPoint y: 373, distance: 123.2
click at [91, 373] on div "[PERSON_NAME] : Watermelon Lime [PERSON_NAME] (10mgTHC:20mgCBG)" at bounding box center [266, 375] width 521 height 20
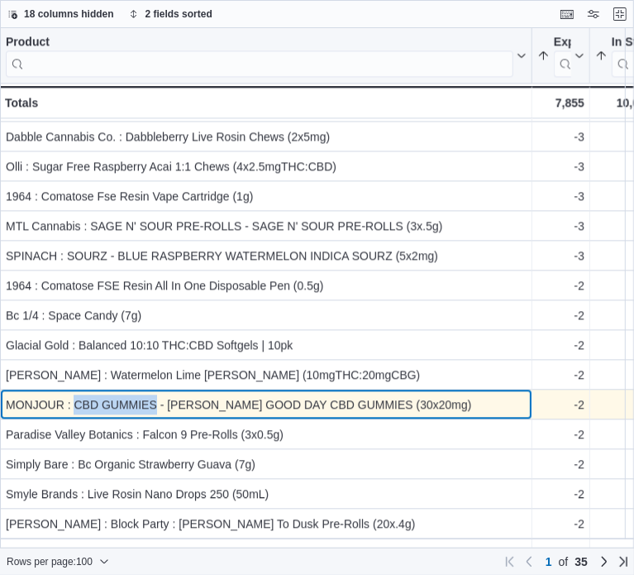
drag, startPoint x: 76, startPoint y: 402, endPoint x: 202, endPoint y: 408, distance: 125.8
click at [158, 407] on div "MONJOUR : CBD GUMMIES - [PERSON_NAME] GOOD DAY CBD GUMMIES (30x20mg)" at bounding box center [266, 404] width 521 height 20
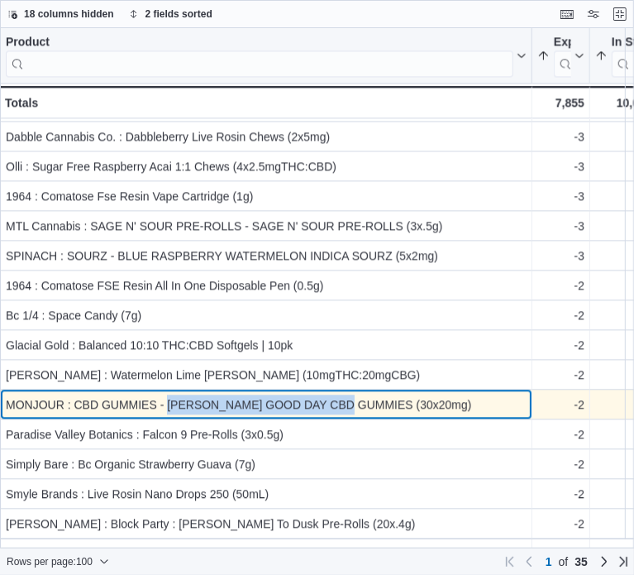
drag, startPoint x: 170, startPoint y: 402, endPoint x: 356, endPoint y: 409, distance: 186.2
click at [356, 409] on div "MONJOUR : CBD GUMMIES - [PERSON_NAME] GOOD DAY CBD GUMMIES (30x20mg)" at bounding box center [266, 404] width 521 height 20
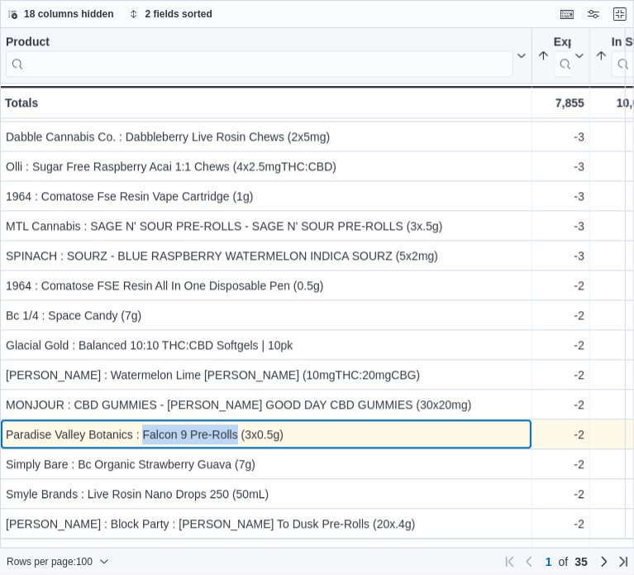
drag, startPoint x: 142, startPoint y: 430, endPoint x: 235, endPoint y: 438, distance: 93.0
click at [235, 438] on div "Paradise Valley Botanics : Falcon 9 Pre-Rolls (3x0.5g)" at bounding box center [266, 434] width 521 height 20
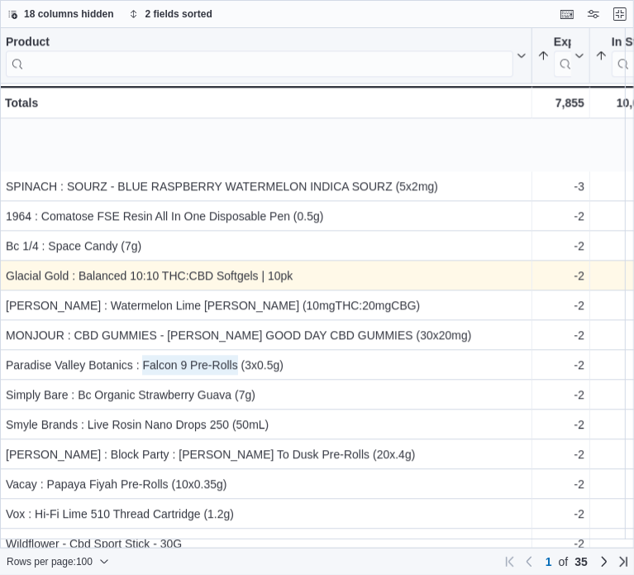
scroll to position [2008, 0]
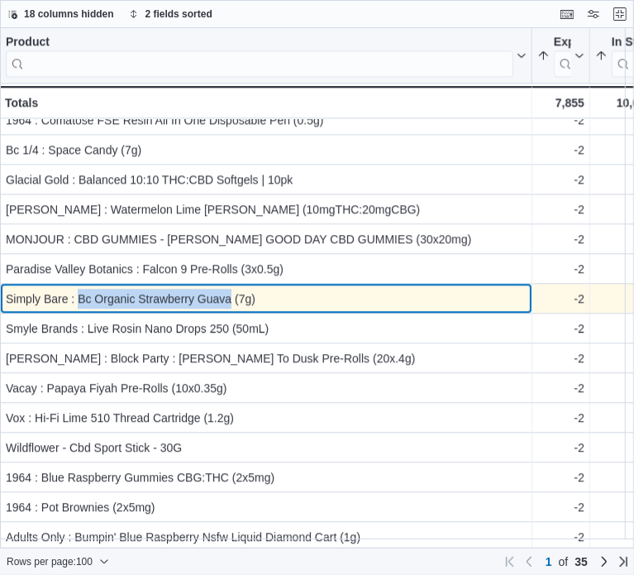
drag, startPoint x: 86, startPoint y: 300, endPoint x: 231, endPoint y: 299, distance: 144.7
click at [231, 299] on div "Simply Bare : Bc Organic Strawberry Guava (7g)" at bounding box center [266, 299] width 521 height 20
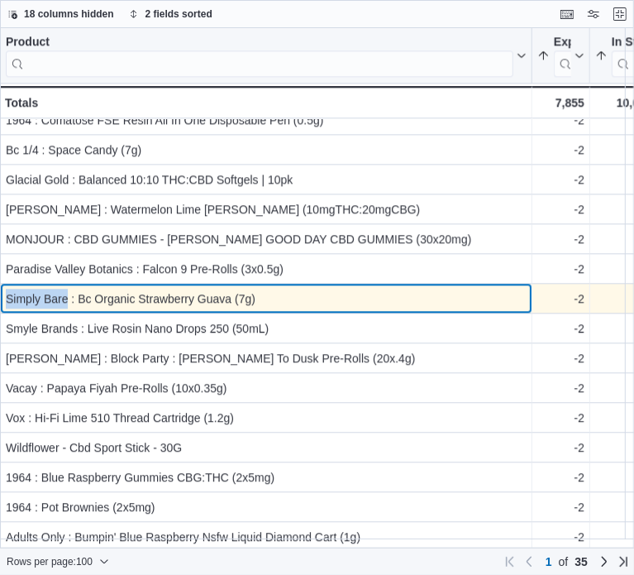
drag, startPoint x: 68, startPoint y: 297, endPoint x: 9, endPoint y: 296, distance: 58.7
click at [9, 296] on div "Simply Bare : Bc Organic Strawberry Guava (7g)" at bounding box center [266, 299] width 521 height 20
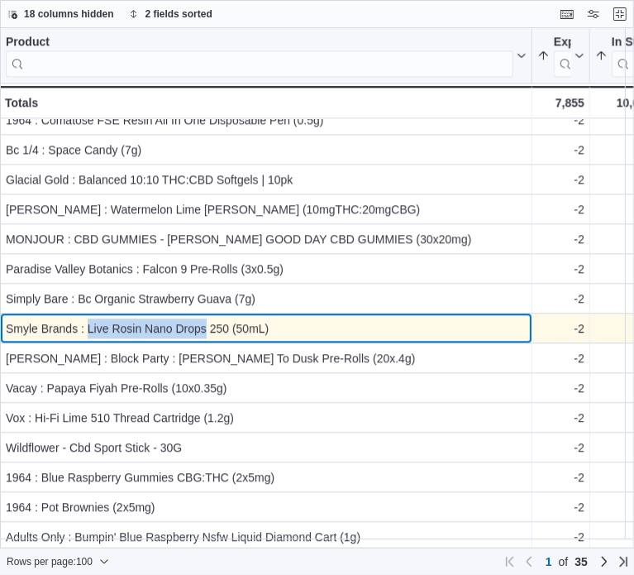
drag, startPoint x: 88, startPoint y: 327, endPoint x: 203, endPoint y: 326, distance: 114.9
click at [203, 326] on div "Smyle Brands : Live Rosin Nano Drops 250 (50mL)" at bounding box center [266, 328] width 521 height 20
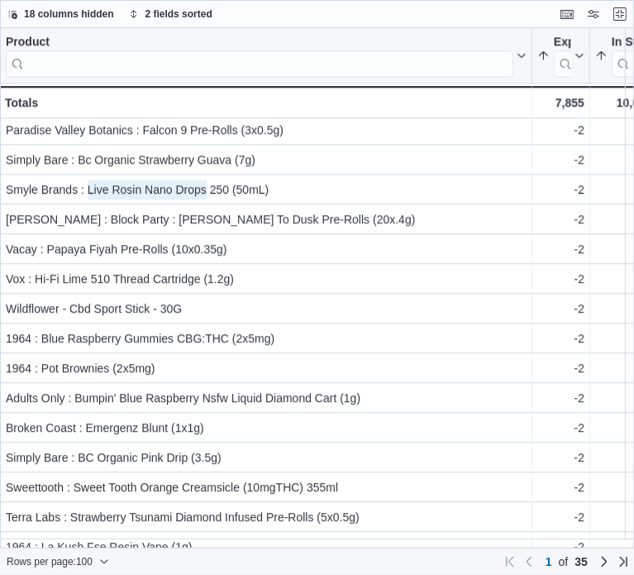
scroll to position [2173, 0]
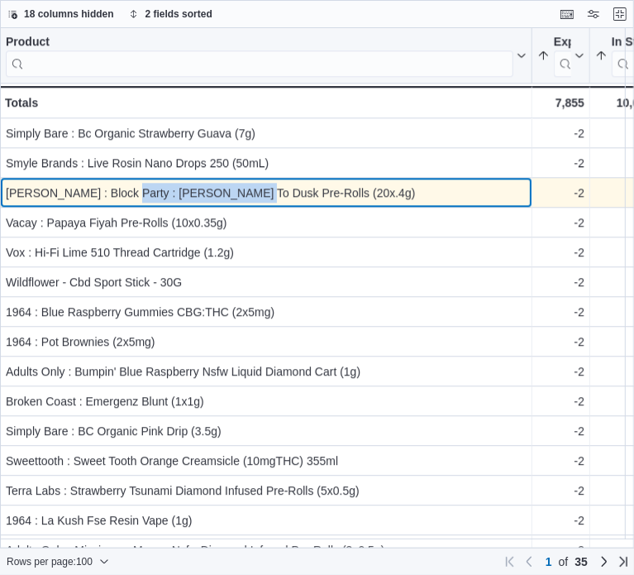
drag, startPoint x: 112, startPoint y: 191, endPoint x: 238, endPoint y: 199, distance: 126.0
click at [238, 199] on div "[PERSON_NAME] : Block Party : [PERSON_NAME] To Dusk Pre-Rolls (20x.4g)" at bounding box center [266, 193] width 521 height 20
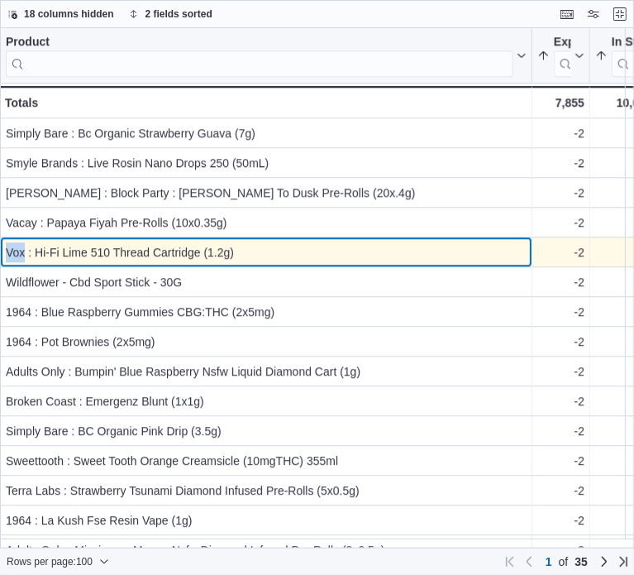
drag, startPoint x: 25, startPoint y: 254, endPoint x: 7, endPoint y: 252, distance: 17.4
click at [7, 252] on div "Vox : Hi-Fi Lime 510 Thread Cartridge (1.2g)" at bounding box center [266, 252] width 521 height 20
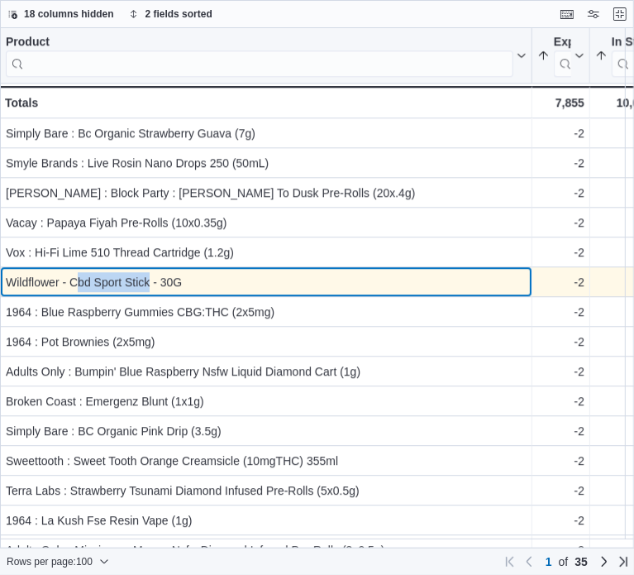
drag, startPoint x: 150, startPoint y: 280, endPoint x: 77, endPoint y: 280, distance: 72.8
click at [77, 280] on div "Wildflower - Cbd Sport Stick - 30G" at bounding box center [266, 282] width 521 height 20
drag, startPoint x: 60, startPoint y: 280, endPoint x: 6, endPoint y: 280, distance: 53.8
click at [6, 280] on div "Wildflower - Cbd Sport Stick - 30G" at bounding box center [266, 282] width 521 height 20
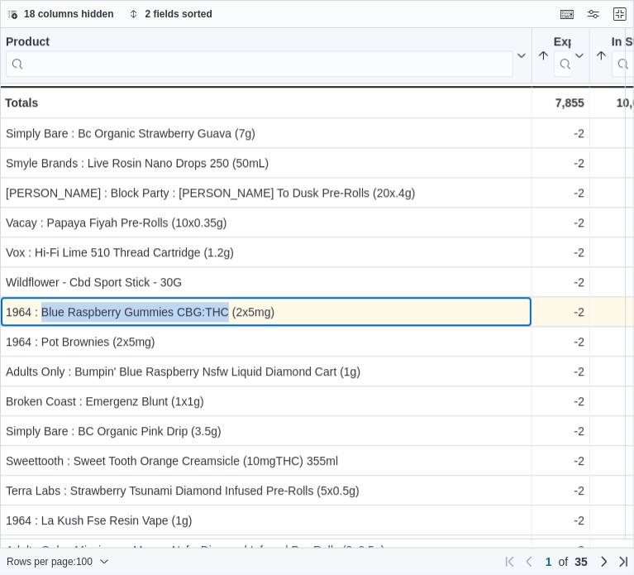
drag, startPoint x: 228, startPoint y: 308, endPoint x: 44, endPoint y: 313, distance: 184.5
click at [44, 313] on div "1964 : Blue Raspberry Gummies CBG:THC (2x5mg)" at bounding box center [266, 312] width 521 height 20
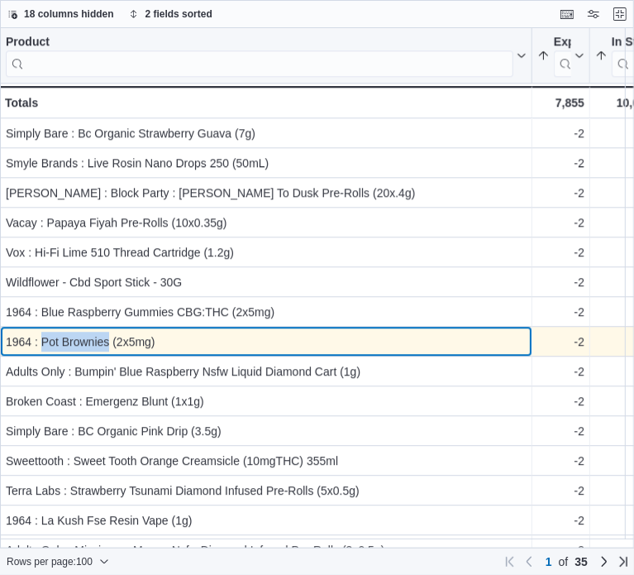
drag, startPoint x: 43, startPoint y: 337, endPoint x: 109, endPoint y: 345, distance: 66.7
click at [109, 345] on div "1964 : Pot Brownies (2x5mg)" at bounding box center [266, 342] width 521 height 20
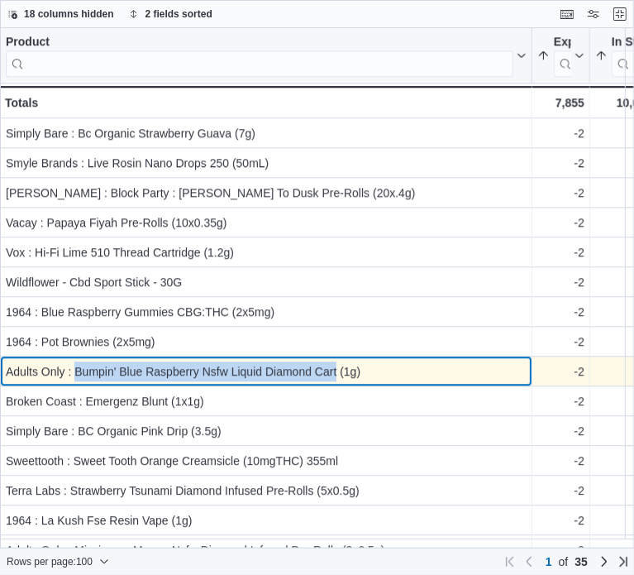
drag, startPoint x: 76, startPoint y: 368, endPoint x: 336, endPoint y: 376, distance: 259.8
click at [336, 376] on div "Adults Only : Bumpin' Blue Raspberry Nsfw Liquid Diamond Cart (1g)" at bounding box center [266, 371] width 521 height 20
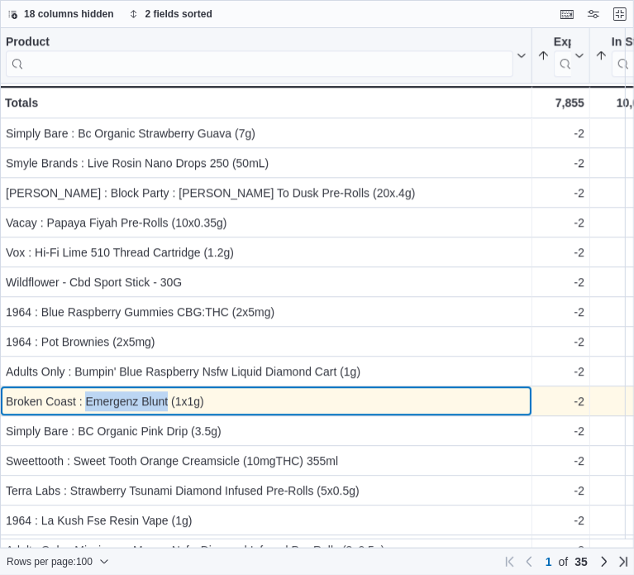
drag, startPoint x: 167, startPoint y: 402, endPoint x: 88, endPoint y: 400, distance: 79.4
click at [88, 400] on div "Broken Coast : Emergenz Blunt (1x1g)" at bounding box center [266, 401] width 521 height 20
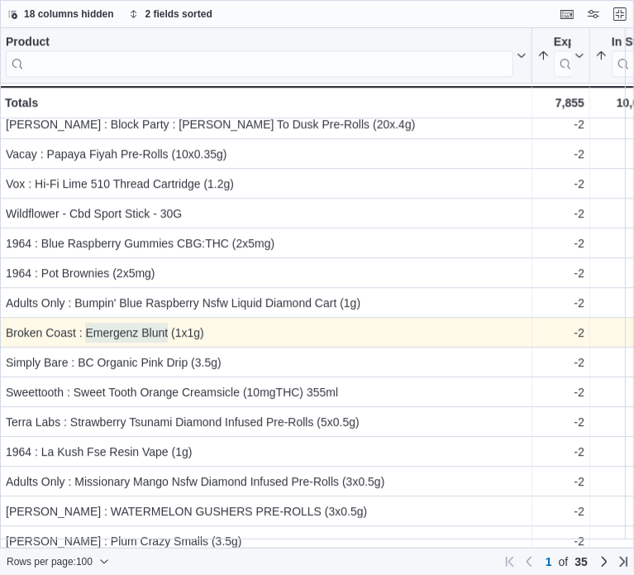
scroll to position [2256, 0]
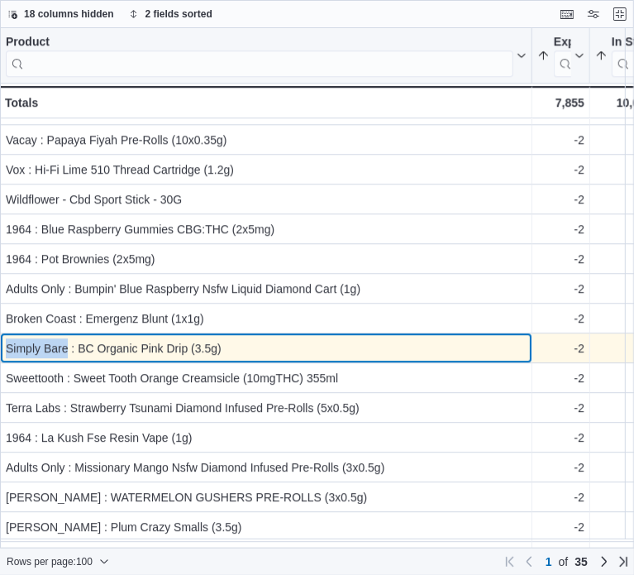
drag, startPoint x: 67, startPoint y: 347, endPoint x: 3, endPoint y: 344, distance: 63.8
click at [7, 346] on div "Simply Bare : BC Organic Pink Drip (3.5g)" at bounding box center [266, 348] width 521 height 20
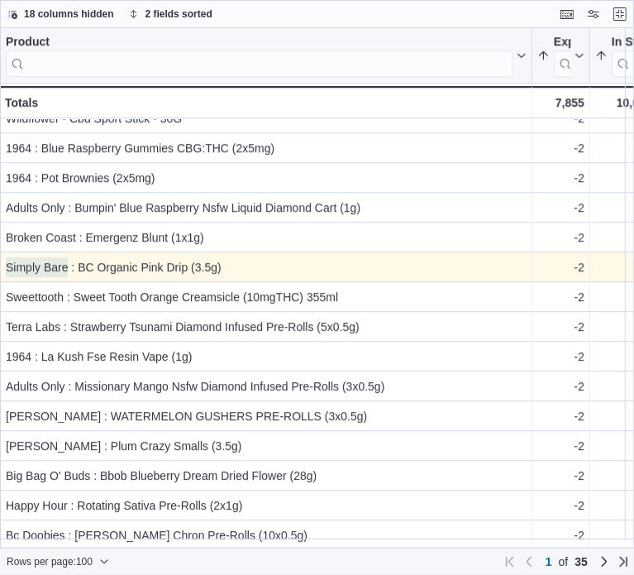
scroll to position [2339, 0]
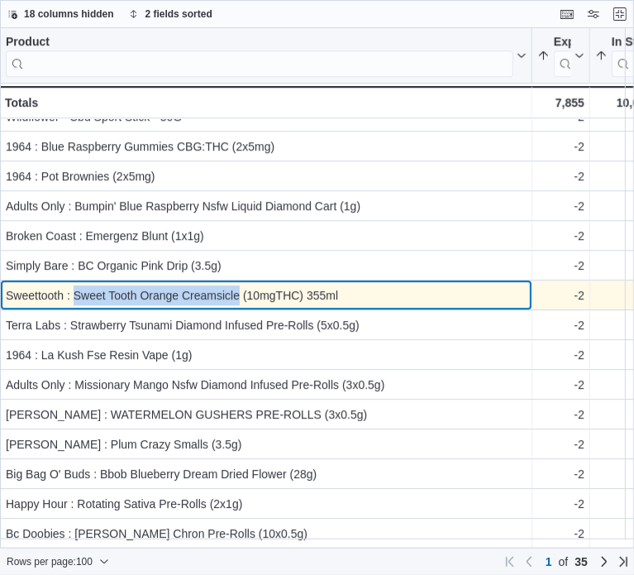
drag, startPoint x: 239, startPoint y: 292, endPoint x: 75, endPoint y: 300, distance: 163.9
click at [75, 300] on div "Sweettooth : Sweet Tooth Orange Creamsicle (10mgTHC) 355ml" at bounding box center [266, 295] width 521 height 20
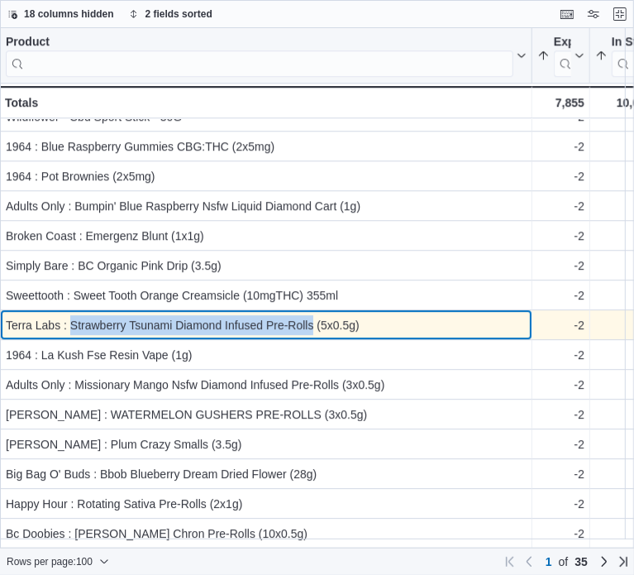
drag, startPoint x: 72, startPoint y: 323, endPoint x: 313, endPoint y: 327, distance: 240.7
click at [313, 327] on div "Terra Labs : Strawberry Tsunami Diamond Infused Pre-Rolls (5x0.5g)" at bounding box center [266, 325] width 521 height 20
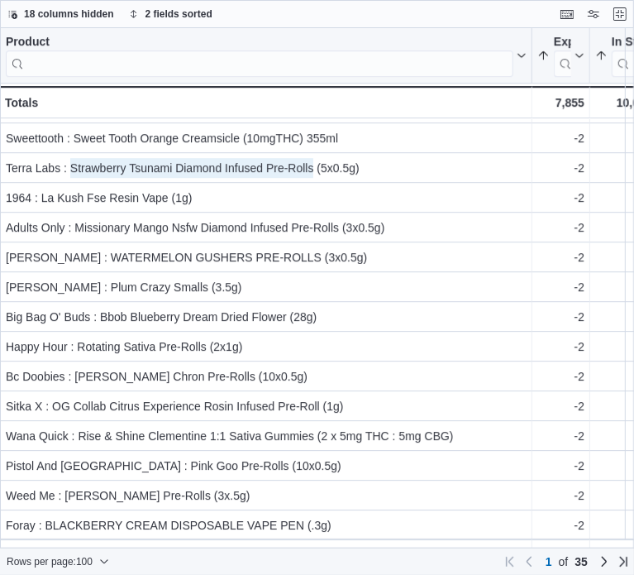
scroll to position [2504, 0]
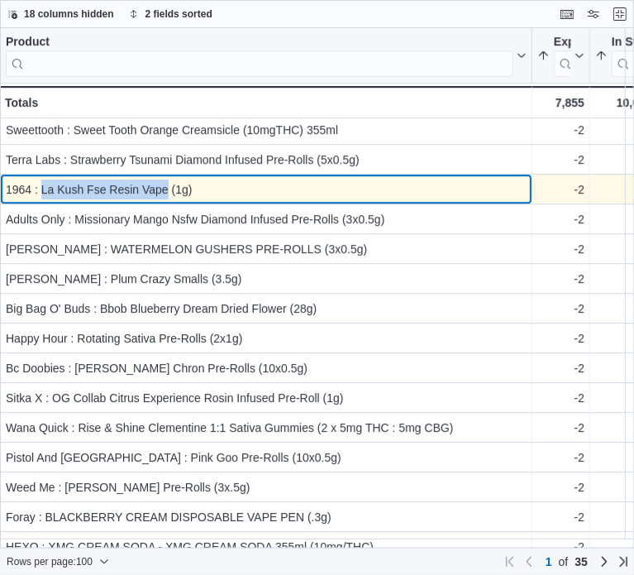
drag, startPoint x: 41, startPoint y: 189, endPoint x: 168, endPoint y: 200, distance: 127.1
click at [168, 200] on div "1964 : La Kush Fse Resin Vape (1g) - Product, column 1, row 87" at bounding box center [266, 189] width 533 height 30
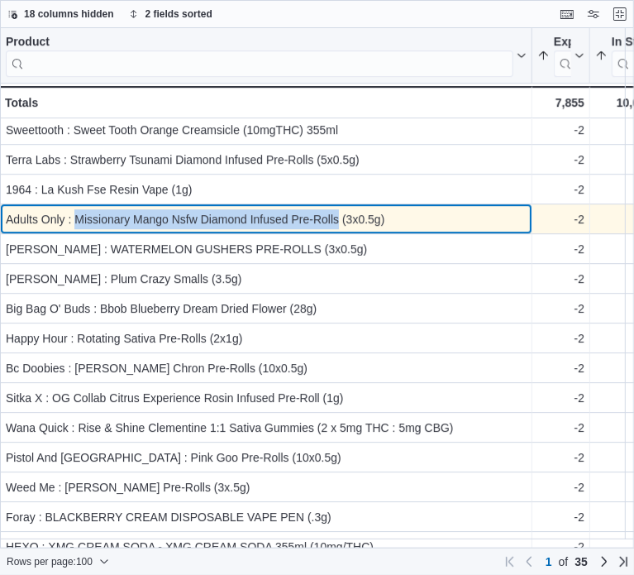
drag, startPoint x: 76, startPoint y: 217, endPoint x: 337, endPoint y: 224, distance: 261.4
click at [337, 224] on div "Adults Only : Missionary Mango Nsfw Diamond Infused Pre-Rolls (3x0.5g)" at bounding box center [266, 219] width 521 height 20
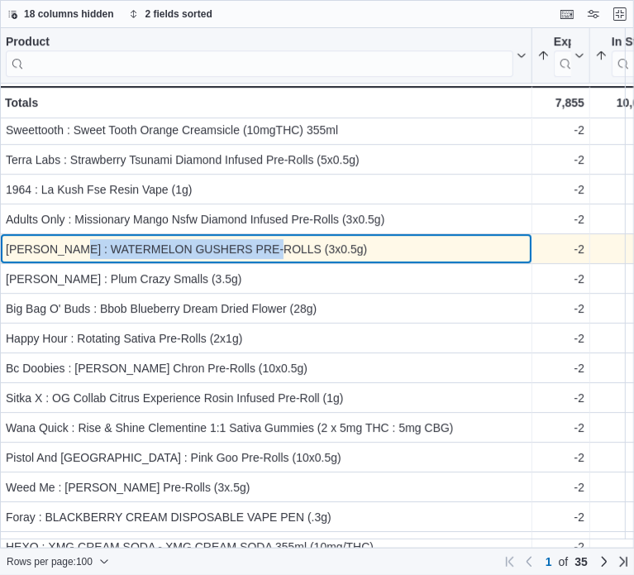
drag, startPoint x: 285, startPoint y: 247, endPoint x: 79, endPoint y: 252, distance: 206.0
click at [79, 252] on div "[PERSON_NAME] : WATERMELON GUSHERS PRE-ROLLS (3x0.5g)" at bounding box center [266, 249] width 521 height 20
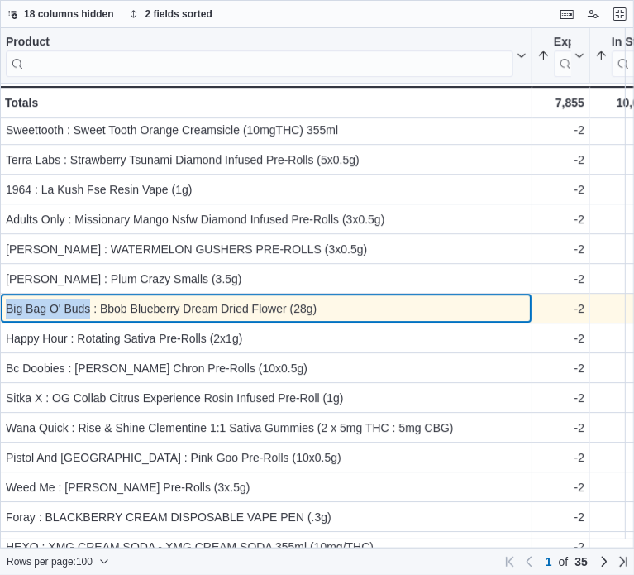
drag, startPoint x: 89, startPoint y: 307, endPoint x: 8, endPoint y: 309, distance: 81.1
click at [8, 309] on div "Big Bag O' Buds : Bbob Blueberry Dream Dried Flower (28g)" at bounding box center [266, 309] width 521 height 20
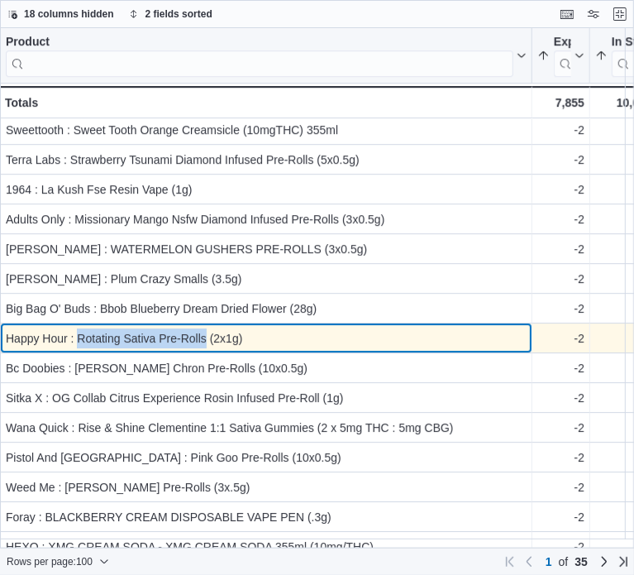
drag, startPoint x: 204, startPoint y: 342, endPoint x: 77, endPoint y: 340, distance: 127.4
click at [77, 340] on div "Happy Hour : Rotating Sativa Pre-Rolls (2x1g)" at bounding box center [266, 338] width 521 height 20
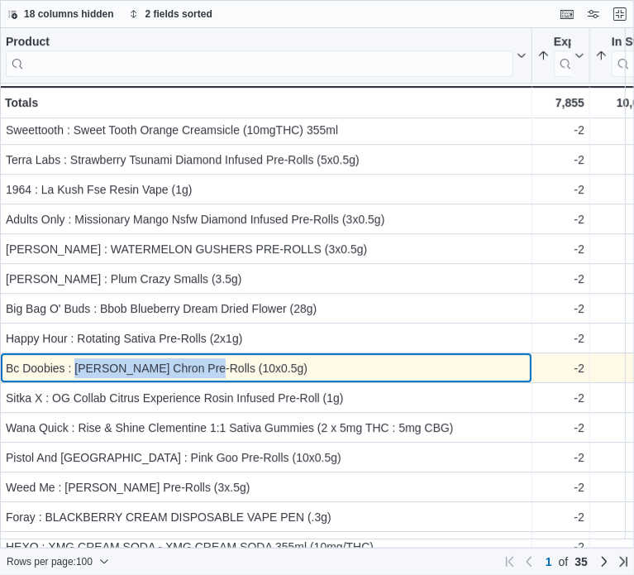
drag, startPoint x: 201, startPoint y: 370, endPoint x: 77, endPoint y: 366, distance: 124.1
click at [77, 364] on div "Bc Doobies : [PERSON_NAME] Chron Pre-Rolls (10x0.5g)" at bounding box center [266, 368] width 521 height 20
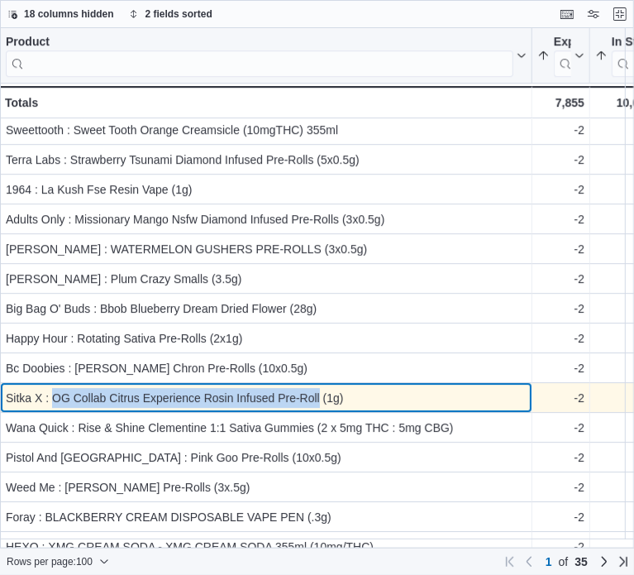
drag, startPoint x: 52, startPoint y: 396, endPoint x: 289, endPoint y: 394, distance: 237.3
click at [319, 396] on div "Sitka X : OG Collab Citrus Experience Rosin Infused Pre-Roll (1g)" at bounding box center [266, 398] width 521 height 20
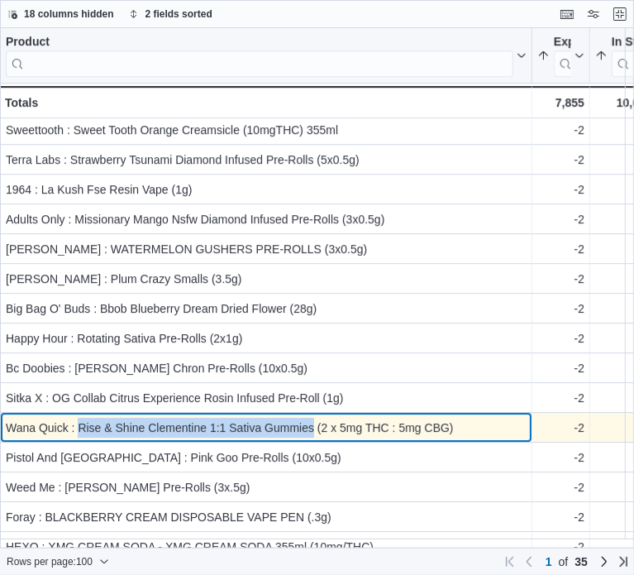
drag, startPoint x: 314, startPoint y: 423, endPoint x: 89, endPoint y: 428, distance: 225.0
click at [76, 428] on div "Wana Quick : Rise & Shine Clementine 1:1 Sativa Gummies (2 x 5mg THC : 5mg CBG)" at bounding box center [266, 428] width 521 height 20
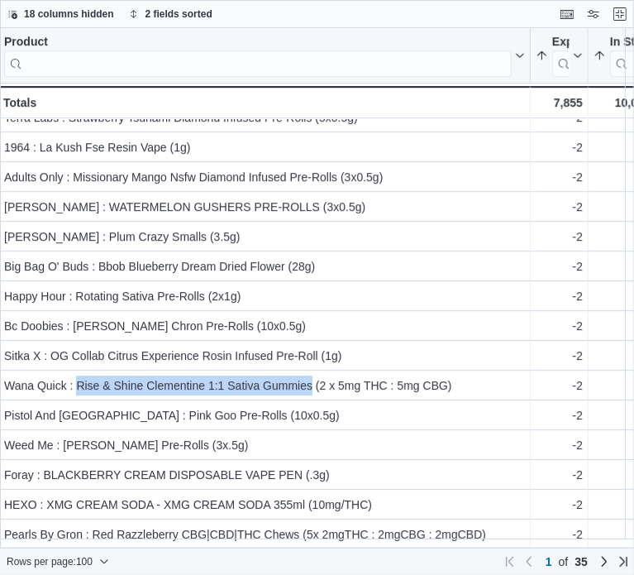
scroll to position [2555, 0]
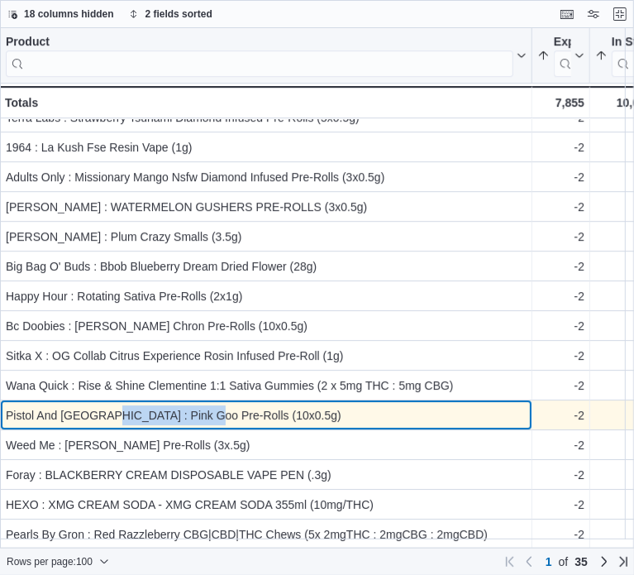
drag, startPoint x: 194, startPoint y: 407, endPoint x: 98, endPoint y: 404, distance: 96.8
click at [98, 405] on div "Pistol And [GEOGRAPHIC_DATA] : Pink Goo Pre-Rolls (10x0.5g)" at bounding box center [266, 415] width 521 height 20
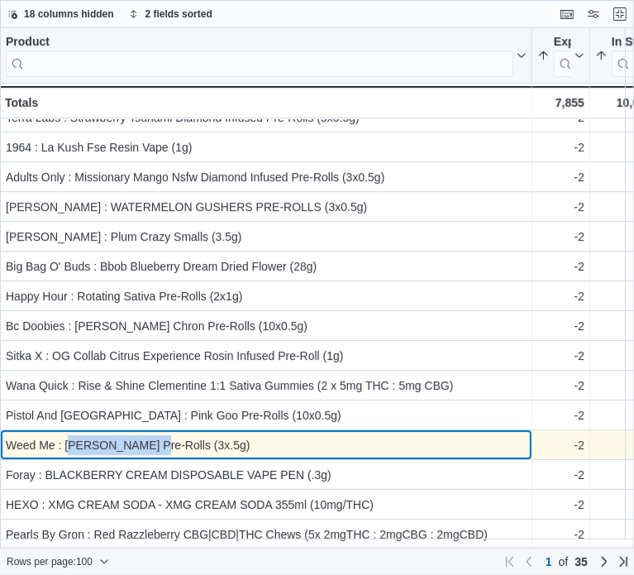
drag, startPoint x: 68, startPoint y: 437, endPoint x: 146, endPoint y: 439, distance: 78.6
click at [146, 439] on div "Weed Me : [PERSON_NAME] Pre-Rolls (3x.5g)" at bounding box center [266, 445] width 521 height 20
drag, startPoint x: 171, startPoint y: 437, endPoint x: 67, endPoint y: 442, distance: 104.3
click at [67, 442] on div "Weed Me : [PERSON_NAME] Pre-Rolls (3x.5g)" at bounding box center [266, 445] width 521 height 20
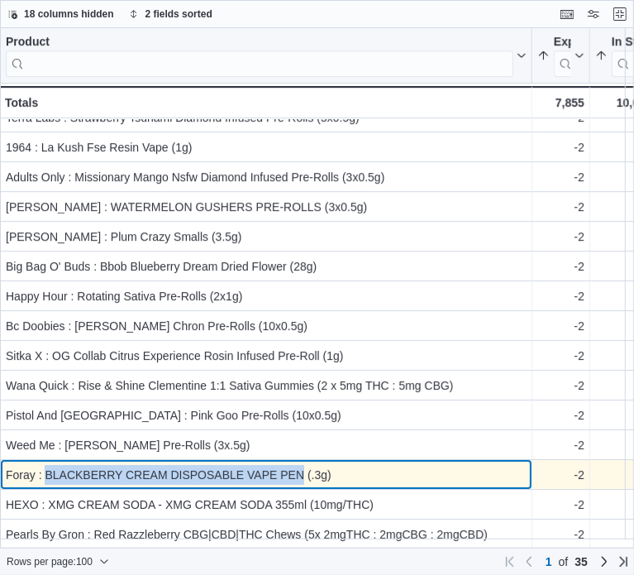
drag, startPoint x: 303, startPoint y: 460, endPoint x: 48, endPoint y: 468, distance: 254.8
click at [48, 468] on div "Foray : BLACKBERRY CREAM DISPOSABLE VAPE PEN (.3g)" at bounding box center [266, 475] width 521 height 20
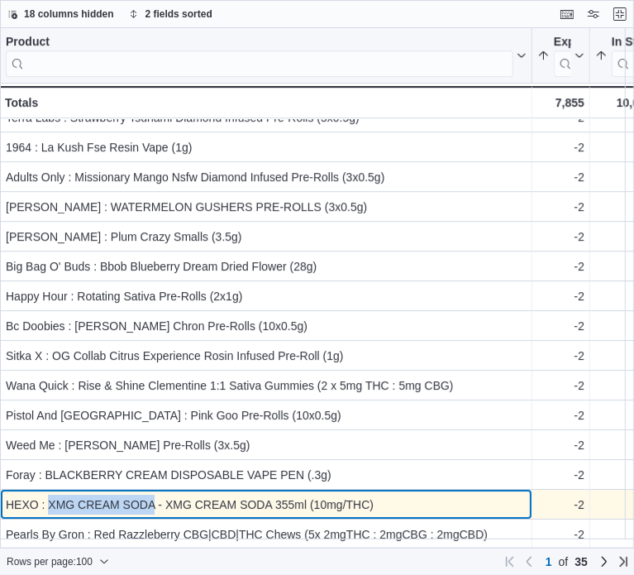
drag, startPoint x: 155, startPoint y: 493, endPoint x: 47, endPoint y: 499, distance: 108.5
click at [47, 499] on div "HEXO : XMG CREAM SODA - XMG CREAM SODA 355ml (10mg/THC)" at bounding box center [266, 505] width 521 height 20
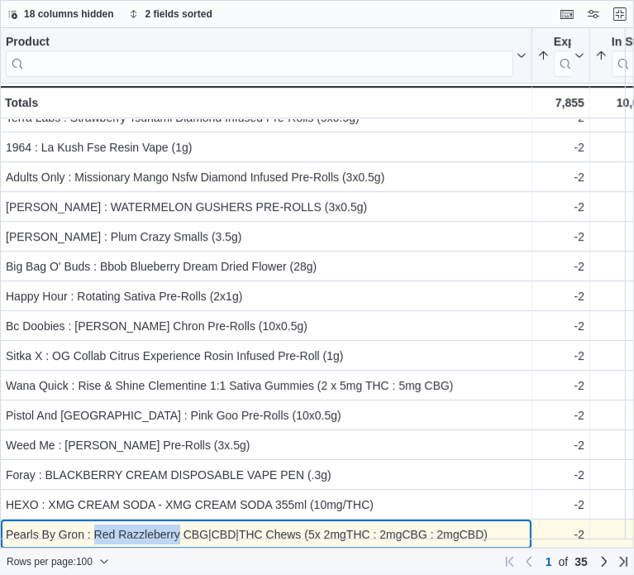
drag, startPoint x: 179, startPoint y: 524, endPoint x: 94, endPoint y: 515, distance: 85.7
click at [94, 524] on div "Pearls By Gron : Red Razzleberry CBG|CBD|THC Chews (5x 2mgTHC : 2mgCBG : 2mgCBD)" at bounding box center [266, 534] width 521 height 20
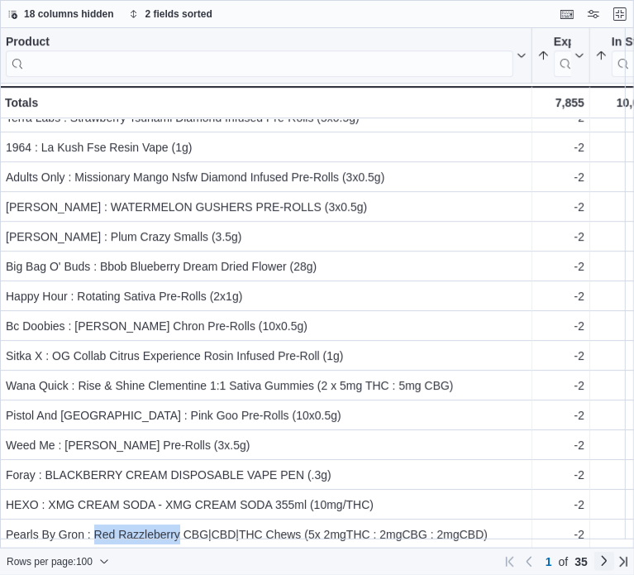
click at [601, 564] on link "Next page" at bounding box center [605, 561] width 20 height 20
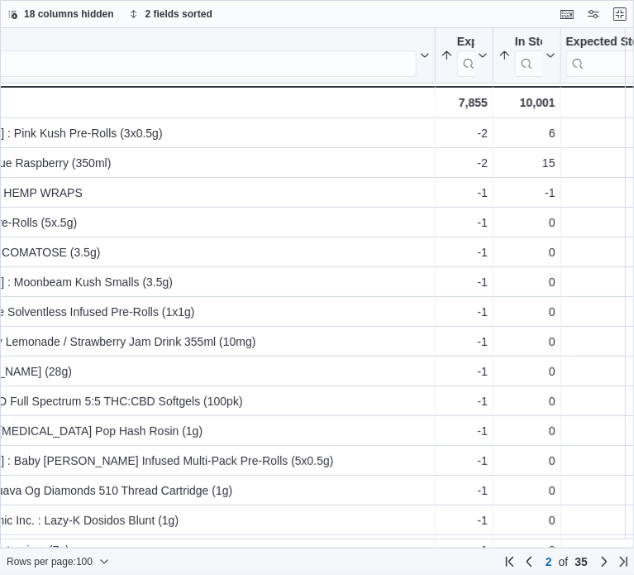
scroll to position [0, 0]
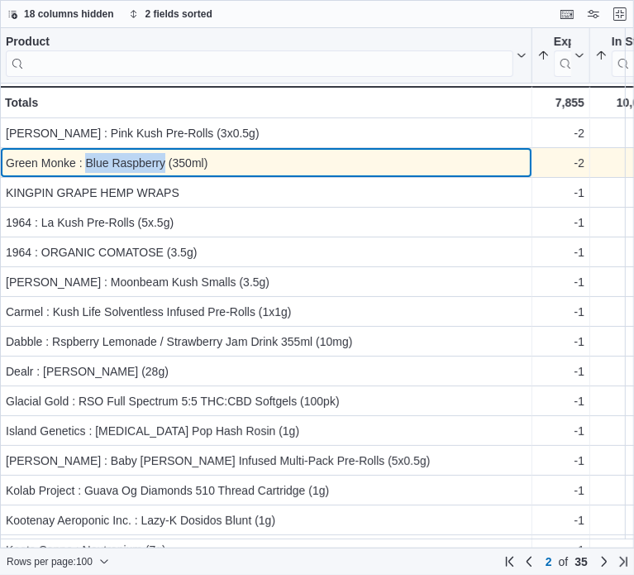
drag, startPoint x: 86, startPoint y: 165, endPoint x: 165, endPoint y: 162, distance: 79.4
click at [165, 162] on div "Green Monke : Blue Raspberry (350ml)" at bounding box center [266, 163] width 521 height 20
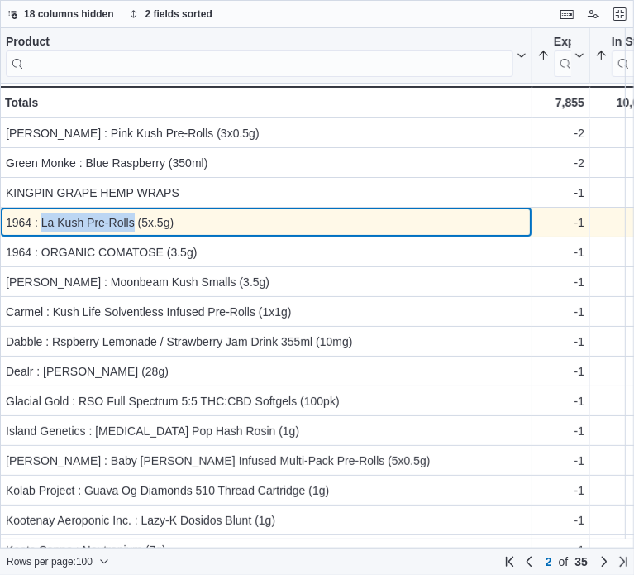
drag, startPoint x: 40, startPoint y: 222, endPoint x: 133, endPoint y: 226, distance: 93.5
click at [133, 226] on div "1964 : La Kush Pre-Rolls (5x.5g)" at bounding box center [266, 223] width 521 height 20
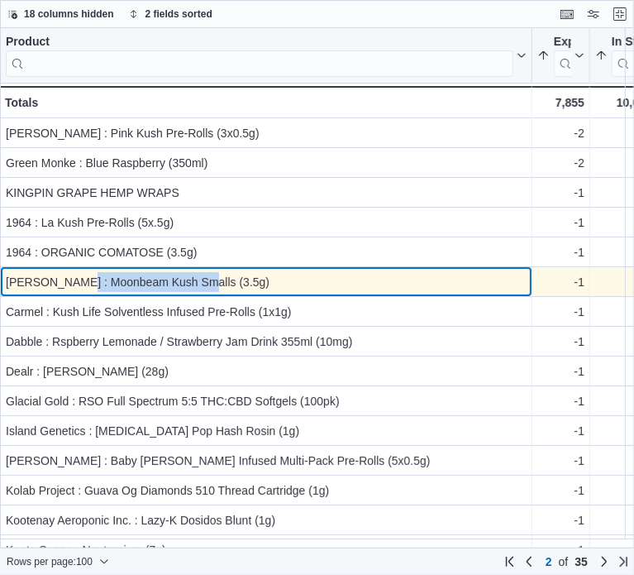
drag, startPoint x: 75, startPoint y: 284, endPoint x: 193, endPoint y: 284, distance: 117.4
click at [193, 284] on div "[PERSON_NAME] : Moonbeam Kush Smalls (3.5g)" at bounding box center [266, 282] width 521 height 20
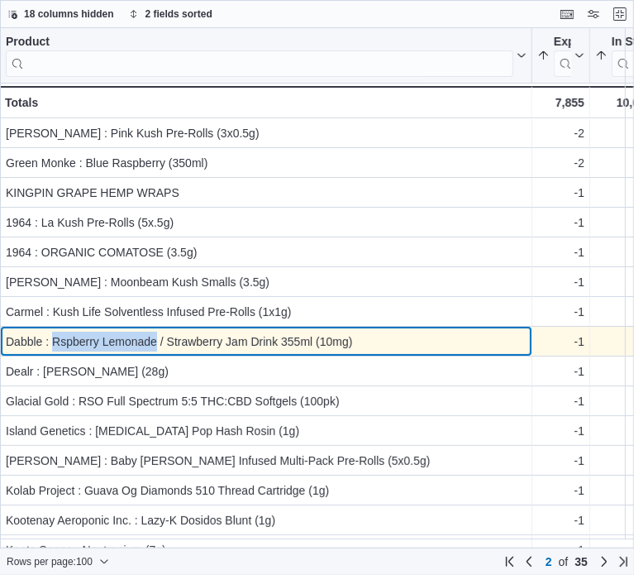
drag, startPoint x: 55, startPoint y: 346, endPoint x: 155, endPoint y: 345, distance: 100.9
click at [155, 345] on div "Dabble : Rspberry Lemonade / Strawberry Jam Drink 355ml (10mg)" at bounding box center [266, 342] width 521 height 20
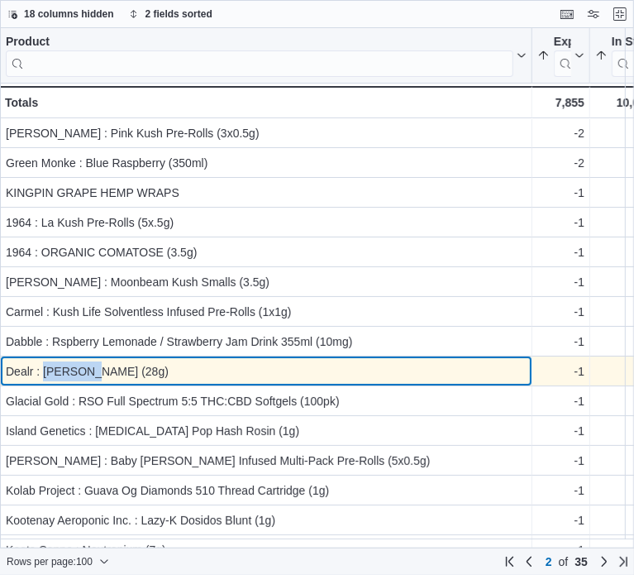
drag, startPoint x: 45, startPoint y: 369, endPoint x: 86, endPoint y: 366, distance: 41.4
click at [85, 366] on div "Dealr : [PERSON_NAME] (28g)" at bounding box center [266, 371] width 521 height 20
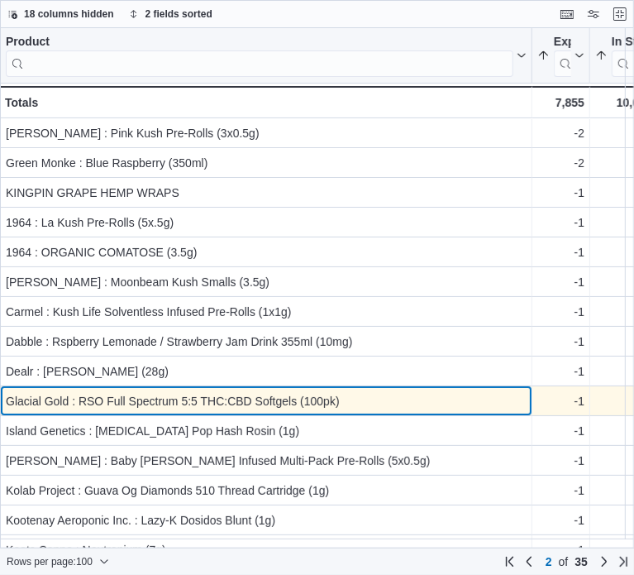
click at [136, 399] on div "Glacial Gold : RSO Full Spectrum 5:5 THC:CBD Softgels (100pk)" at bounding box center [266, 401] width 521 height 20
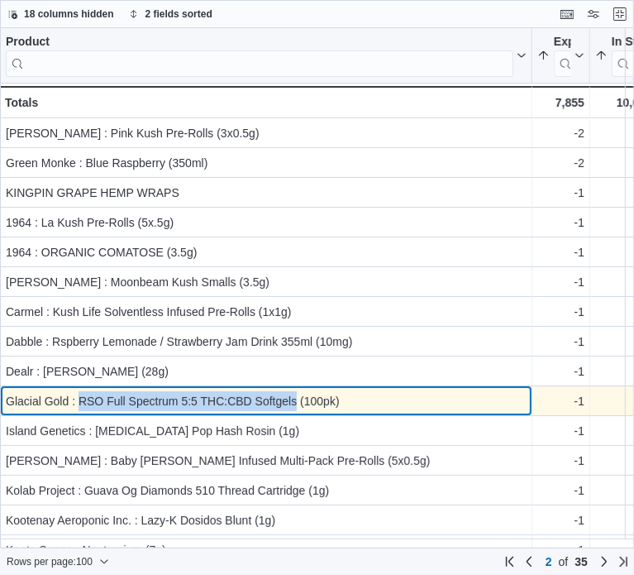
drag, startPoint x: 80, startPoint y: 399, endPoint x: 290, endPoint y: 403, distance: 210.1
click at [295, 404] on div "Glacial Gold : RSO Full Spectrum 5:5 THC:CBD Softgels (100pk)" at bounding box center [266, 401] width 521 height 20
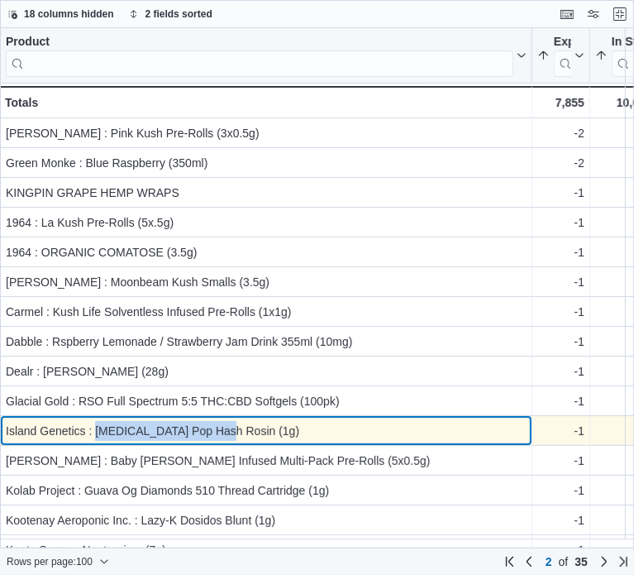
drag, startPoint x: 96, startPoint y: 432, endPoint x: 219, endPoint y: 439, distance: 123.4
click at [219, 439] on div "Island Genetics : [MEDICAL_DATA] Pop Hash Rosin (1g)" at bounding box center [266, 431] width 521 height 20
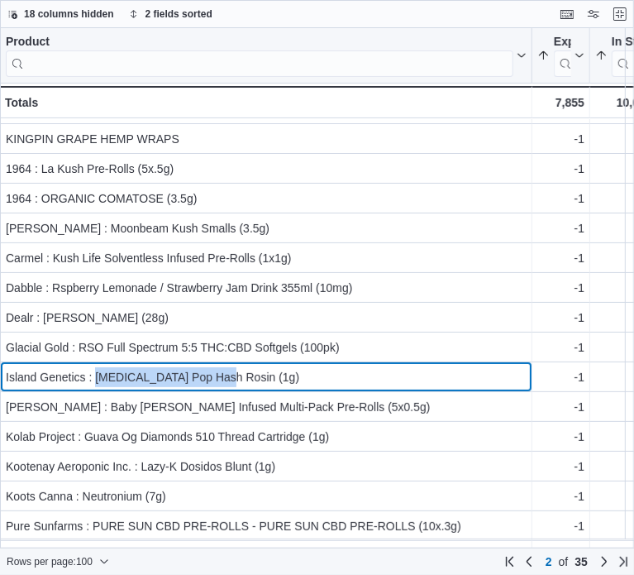
scroll to position [83, 0]
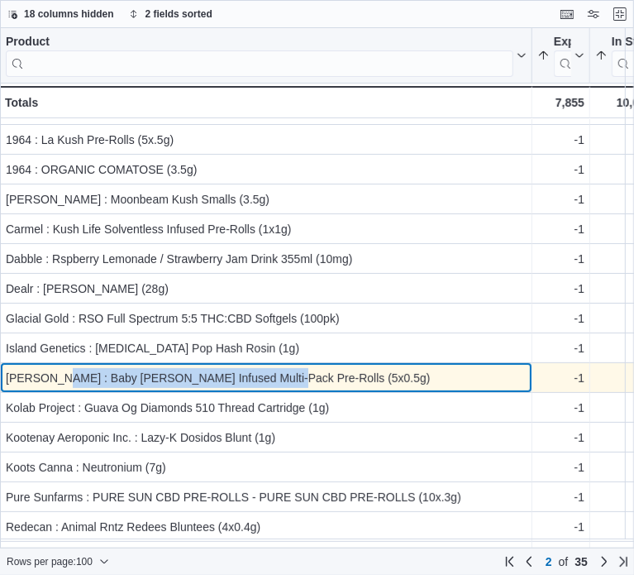
drag, startPoint x: 46, startPoint y: 379, endPoint x: 256, endPoint y: 383, distance: 210.1
click at [256, 383] on div "[PERSON_NAME] : Baby [PERSON_NAME] Infused Multi-Pack Pre-Rolls (5x0.5g)" at bounding box center [266, 378] width 521 height 20
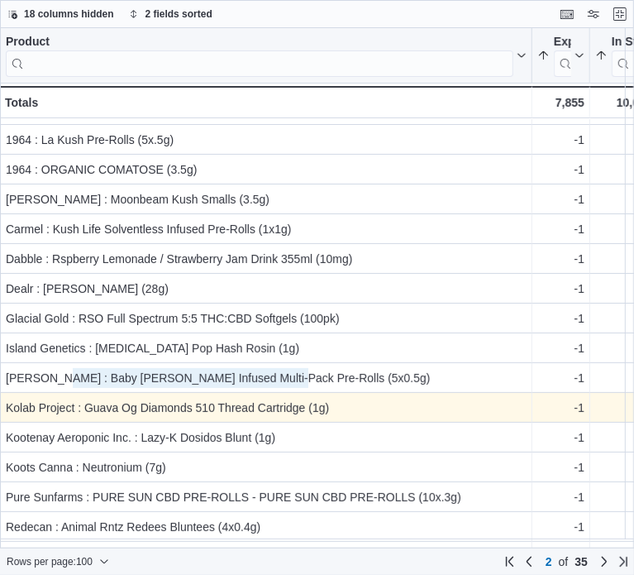
scroll to position [165, 0]
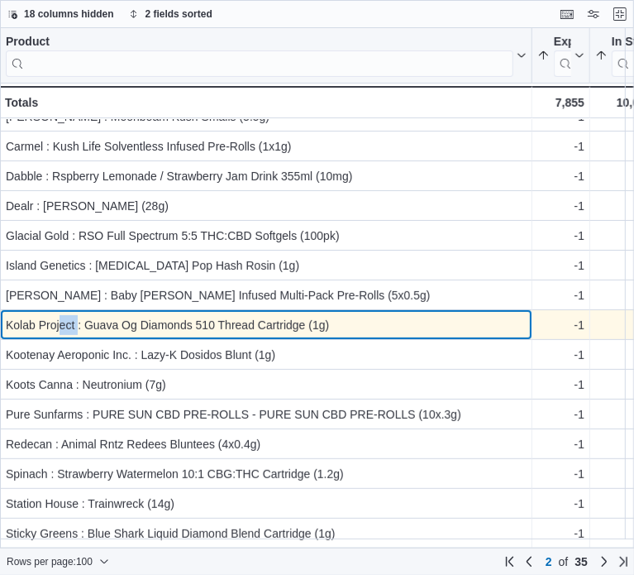
drag, startPoint x: 77, startPoint y: 324, endPoint x: 59, endPoint y: 330, distance: 19.1
click at [59, 330] on div "Kolab Project : Guava Og Diamonds 510 Thread Cartridge (1g)" at bounding box center [266, 325] width 521 height 20
click at [66, 320] on div "Kolab Project : Guava Og Diamonds 510 Thread Cartridge (1g)" at bounding box center [266, 325] width 521 height 20
drag, startPoint x: 73, startPoint y: 323, endPoint x: 30, endPoint y: 329, distance: 43.5
click at [20, 327] on div "Kolab Project : Guava Og Diamonds 510 Thread Cartridge (1g)" at bounding box center [266, 325] width 521 height 20
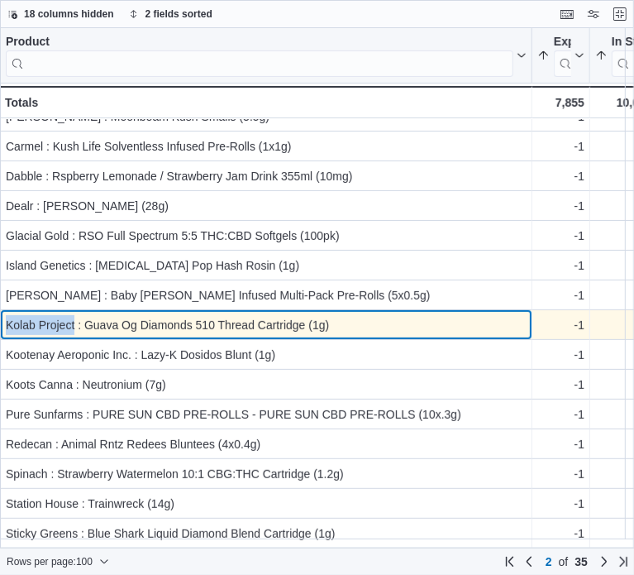
drag, startPoint x: 76, startPoint y: 326, endPoint x: 7, endPoint y: 323, distance: 69.5
click at [7, 323] on div "Kolab Project : Guava Og Diamonds 510 Thread Cartridge (1g)" at bounding box center [266, 325] width 521 height 20
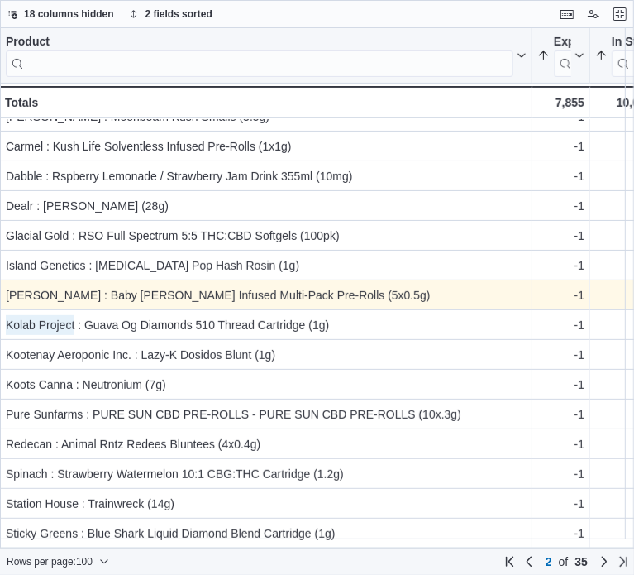
scroll to position [248, 0]
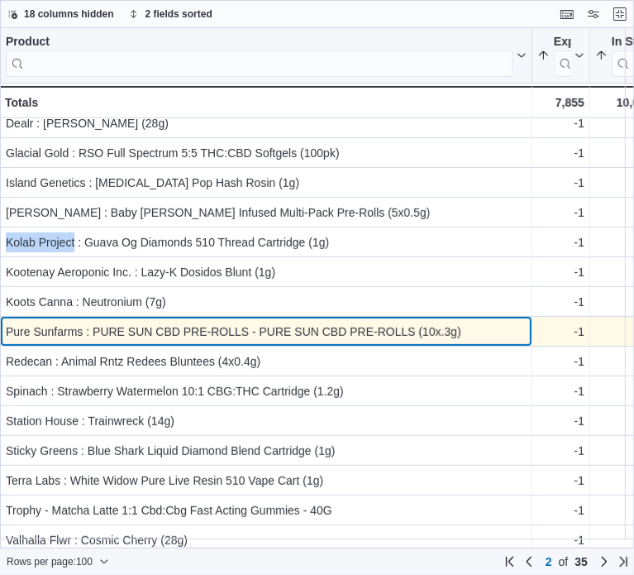
click at [119, 331] on div "Pure Sunfarms : PURE SUN CBD PRE-ROLLS - PURE SUN CBD PRE-ROLLS (10x.3g)" at bounding box center [266, 332] width 521 height 20
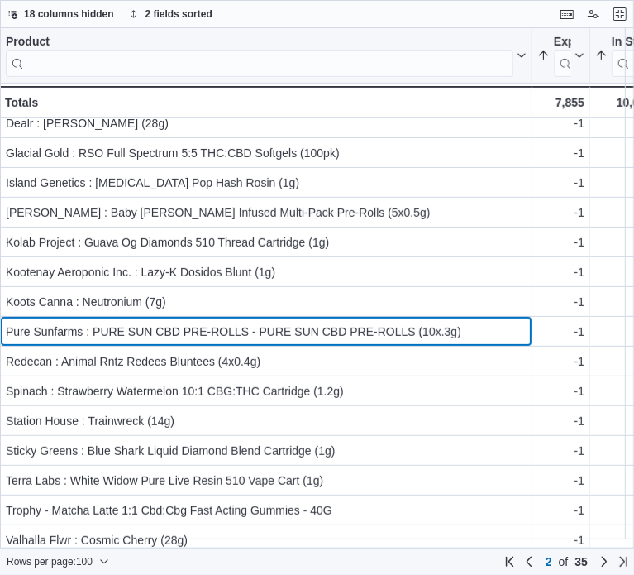
drag, startPoint x: 132, startPoint y: 548, endPoint x: 186, endPoint y: 544, distance: 53.9
click at [186, 544] on div "18 columns hidden 2 fields sorted Product Click to view column header actions E…" at bounding box center [317, 287] width 634 height 575
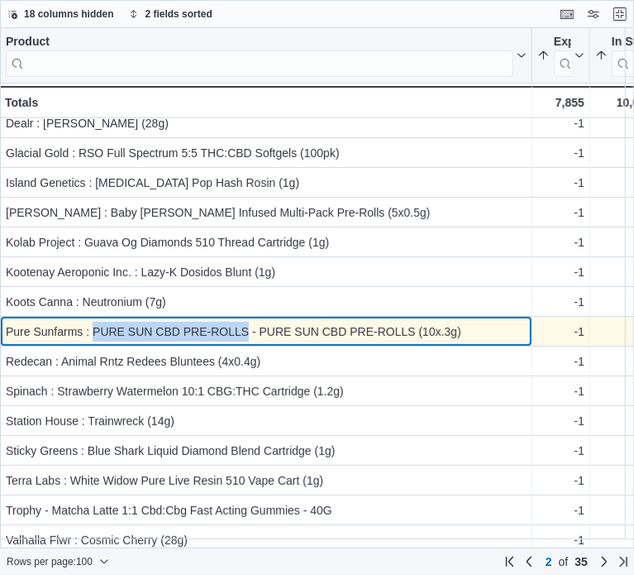
drag, startPoint x: 247, startPoint y: 334, endPoint x: 95, endPoint y: 340, distance: 152.3
click at [95, 340] on div "Pure Sunfarms : PURE SUN CBD PRE-ROLLS - PURE SUN CBD PRE-ROLLS (10x.3g)" at bounding box center [266, 332] width 521 height 20
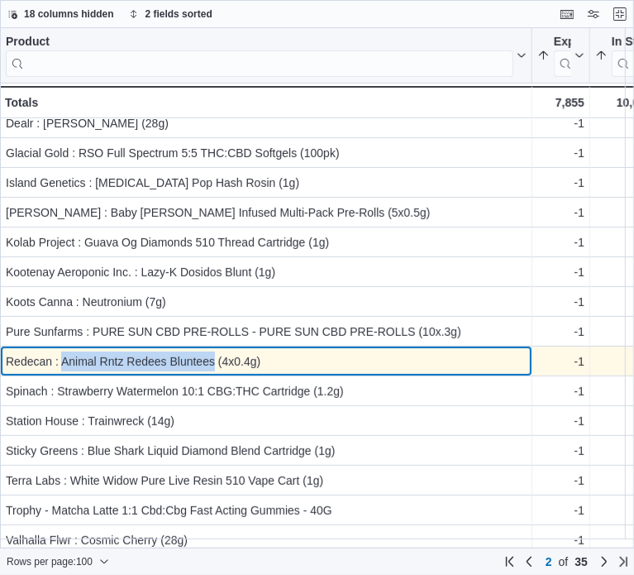
drag, startPoint x: 62, startPoint y: 360, endPoint x: 213, endPoint y: 351, distance: 150.7
click at [213, 351] on div "Redecan : Animal Rntz Redees Bluntees (4x0.4g)" at bounding box center [266, 361] width 521 height 20
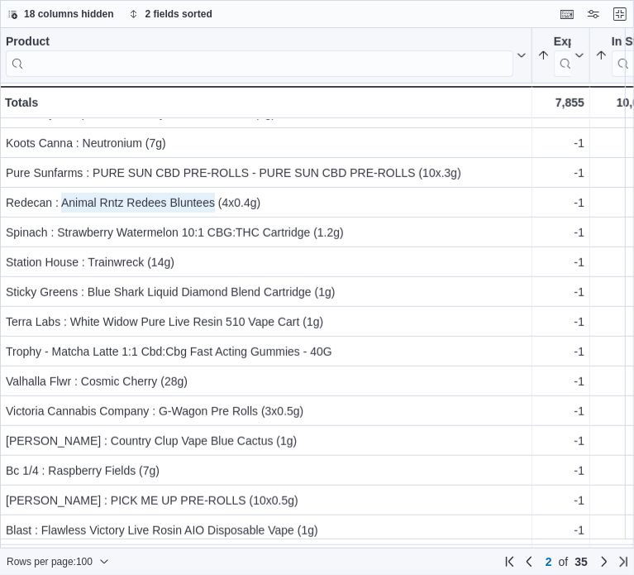
scroll to position [413, 0]
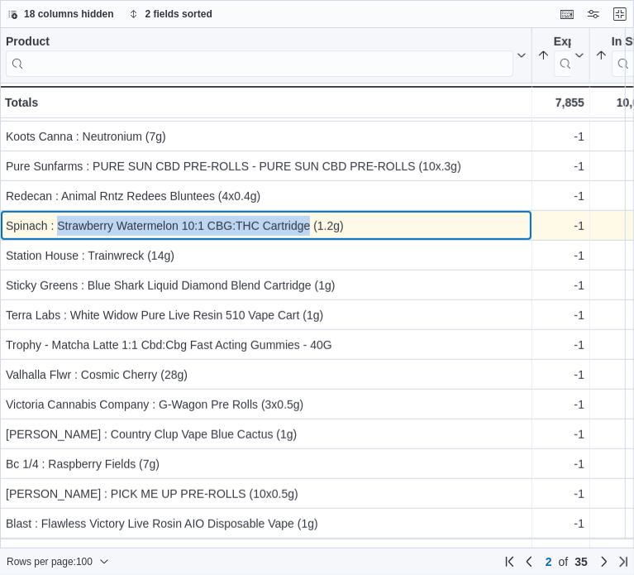
drag, startPoint x: 308, startPoint y: 227, endPoint x: 60, endPoint y: 234, distance: 248.2
click at [60, 234] on div "Spinach : Strawberry Watermelon 10:1 CBG:THC Cartridge (1.2g)" at bounding box center [266, 226] width 521 height 20
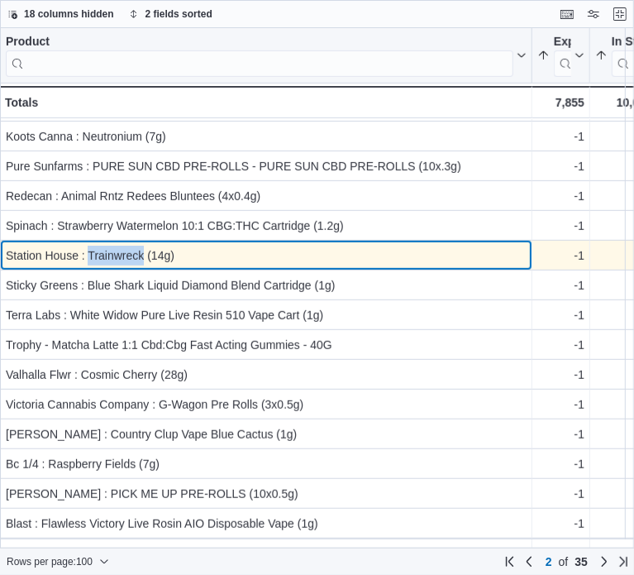
drag, startPoint x: 141, startPoint y: 252, endPoint x: 89, endPoint y: 256, distance: 52.3
click at [89, 256] on div "Station House : Trainwreck (14g)" at bounding box center [266, 256] width 521 height 20
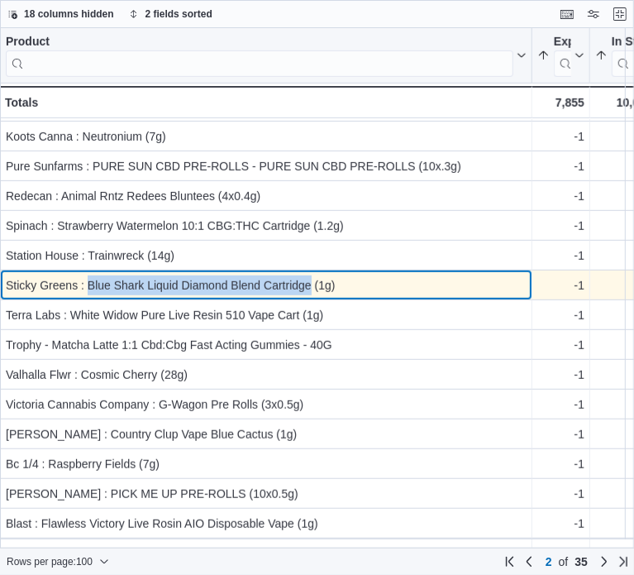
drag, startPoint x: 88, startPoint y: 283, endPoint x: 308, endPoint y: 278, distance: 220.9
click at [308, 278] on div "Sticky Greens : Blue Shark Liquid Diamond Blend Cartridge (1g)" at bounding box center [266, 285] width 521 height 20
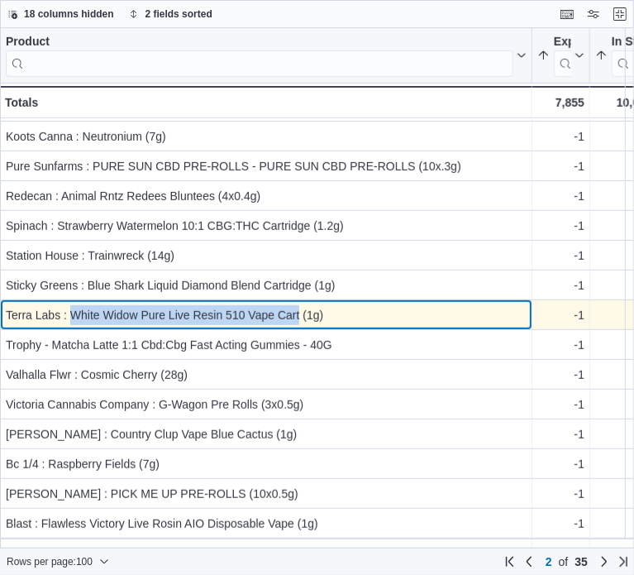
drag, startPoint x: 70, startPoint y: 315, endPoint x: 300, endPoint y: 307, distance: 230.0
click at [300, 307] on div "Terra Labs : White Widow Pure Live Resin 510 Vape Cart (1g)" at bounding box center [266, 315] width 521 height 20
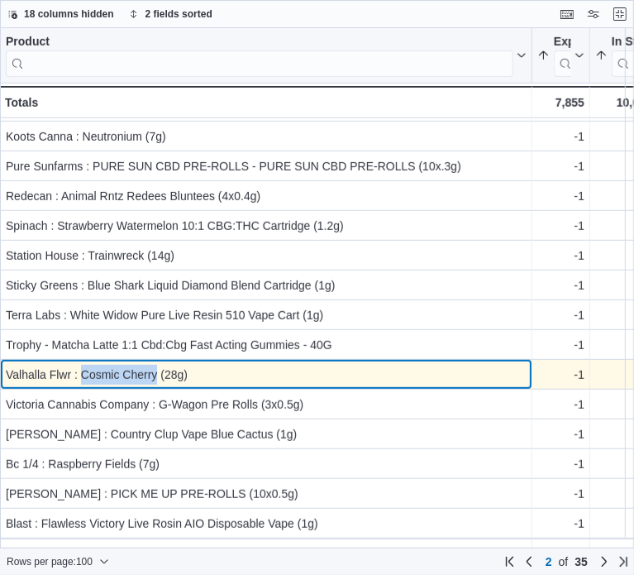
drag, startPoint x: 80, startPoint y: 374, endPoint x: 159, endPoint y: 380, distance: 78.8
click at [159, 380] on div "Valhalla Flwr : Cosmic Cherry (28g)" at bounding box center [266, 375] width 521 height 20
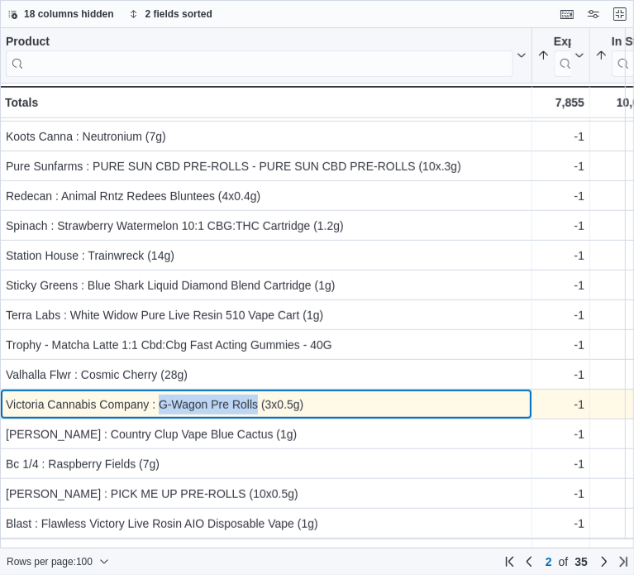
drag, startPoint x: 258, startPoint y: 404, endPoint x: 159, endPoint y: 405, distance: 99.2
click at [159, 405] on div "Victoria Cannabis Company : G-Wagon Pre Rolls (3x0.5g)" at bounding box center [266, 404] width 521 height 20
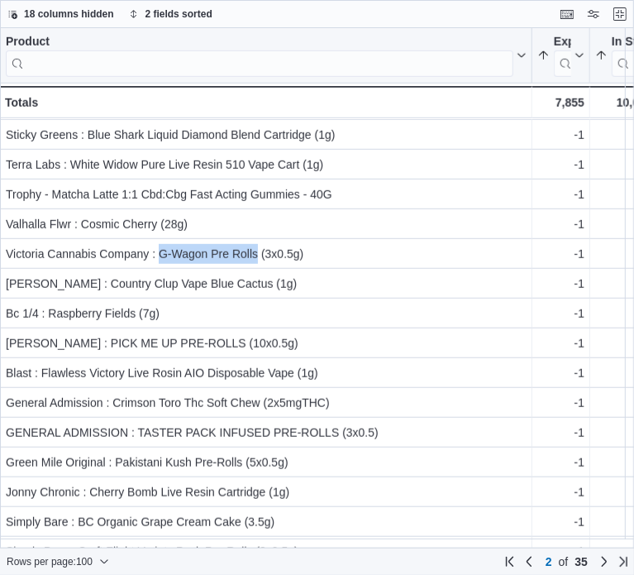
scroll to position [579, 0]
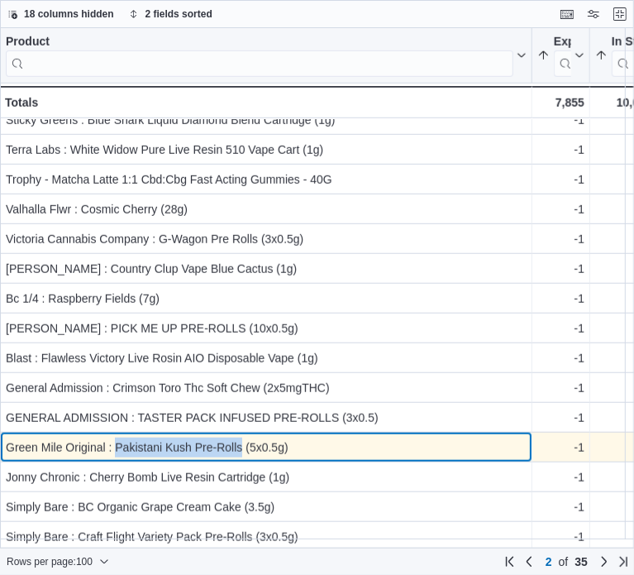
drag, startPoint x: 241, startPoint y: 448, endPoint x: 119, endPoint y: 454, distance: 122.5
click at [116, 454] on div "Green Mile Original : Pakistani Kush Pre-Rolls (5x0.5g)" at bounding box center [266, 447] width 521 height 20
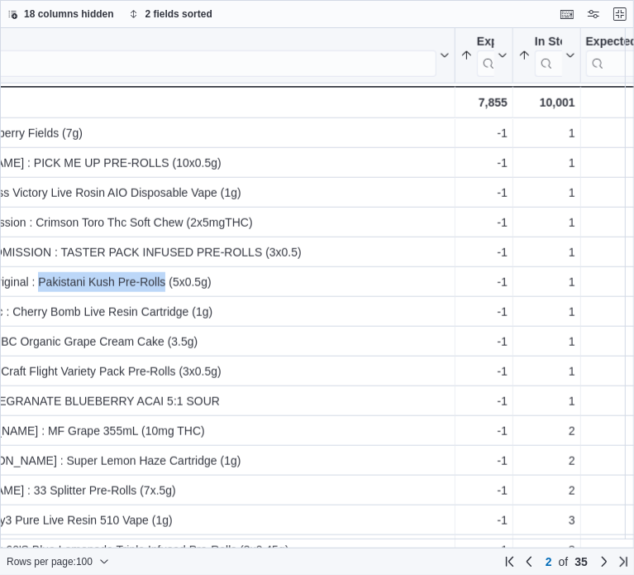
scroll to position [744, 0]
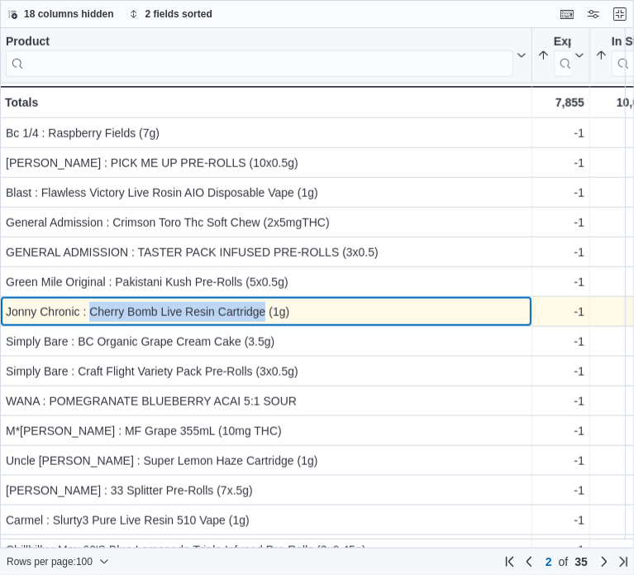
drag, startPoint x: 265, startPoint y: 315, endPoint x: 93, endPoint y: 316, distance: 172.0
click at [93, 316] on div "Jonny Chronic : Cherry Bomb Live Resin Cartridge (1g)" at bounding box center [266, 312] width 521 height 20
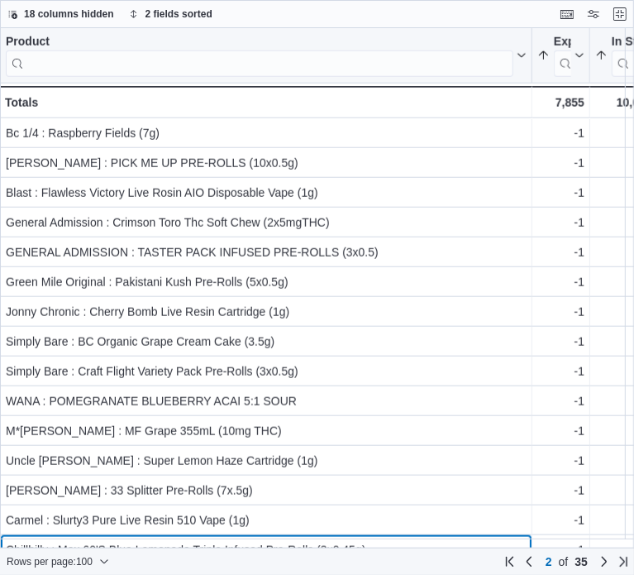
scroll to position [800, 0]
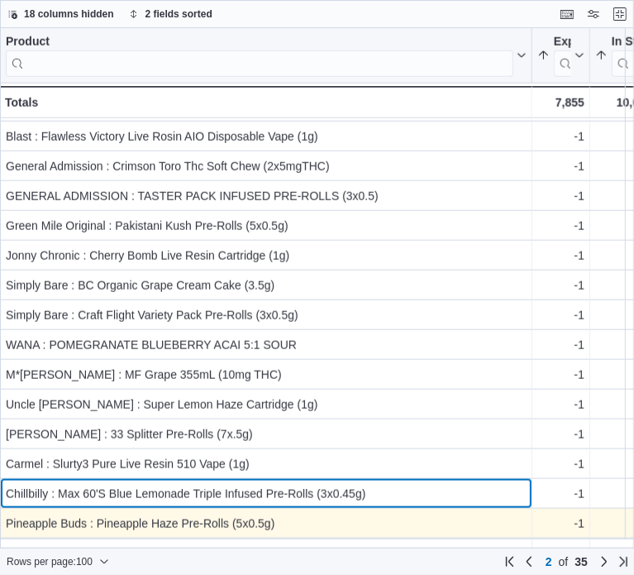
drag, startPoint x: 108, startPoint y: 538, endPoint x: 146, endPoint y: 536, distance: 38.1
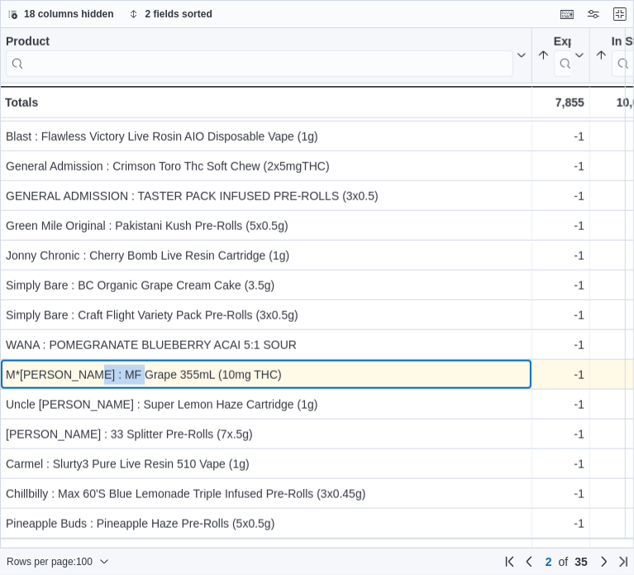
drag, startPoint x: 122, startPoint y: 374, endPoint x: 76, endPoint y: 375, distance: 46.3
click at [76, 375] on div "M*[PERSON_NAME] : MF Grape 355mL (10mg THC)" at bounding box center [266, 375] width 521 height 20
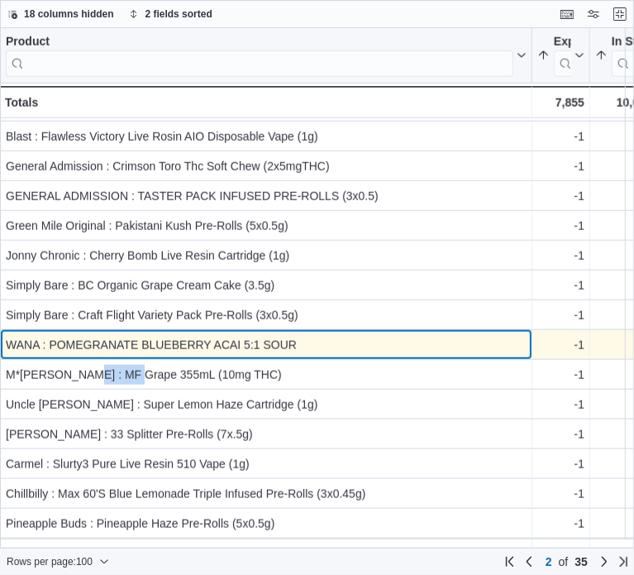
drag, startPoint x: 83, startPoint y: 375, endPoint x: 180, endPoint y: 333, distance: 106.3
click at [180, 333] on div "WANA : POMEGRANATE BLUEBERRY ACAI 5:1 SOUR - Product, column 1, row 135" at bounding box center [266, 345] width 533 height 30
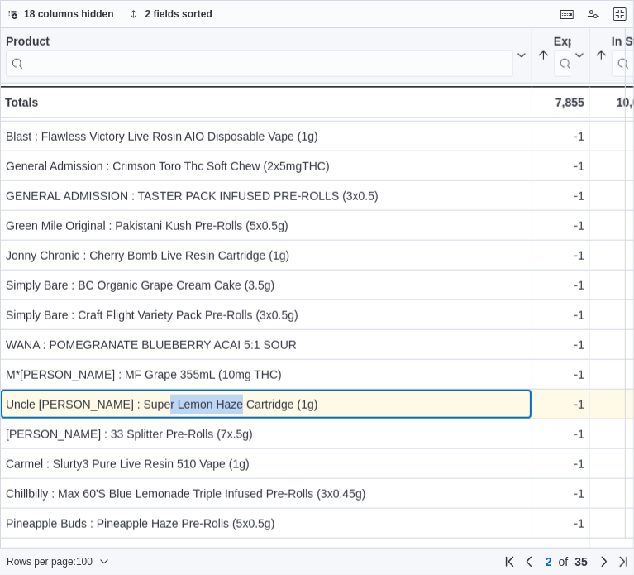
drag, startPoint x: 217, startPoint y: 403, endPoint x: 146, endPoint y: 396, distance: 71.4
click at [150, 396] on div "Uncle [PERSON_NAME] : Super Lemon Haze Cartridge (1g)" at bounding box center [266, 404] width 521 height 20
drag, startPoint x: 56, startPoint y: 406, endPoint x: 7, endPoint y: 402, distance: 49.8
click at [7, 402] on div "Uncle [PERSON_NAME] : Super Lemon Haze Cartridge (1g)" at bounding box center [266, 404] width 521 height 20
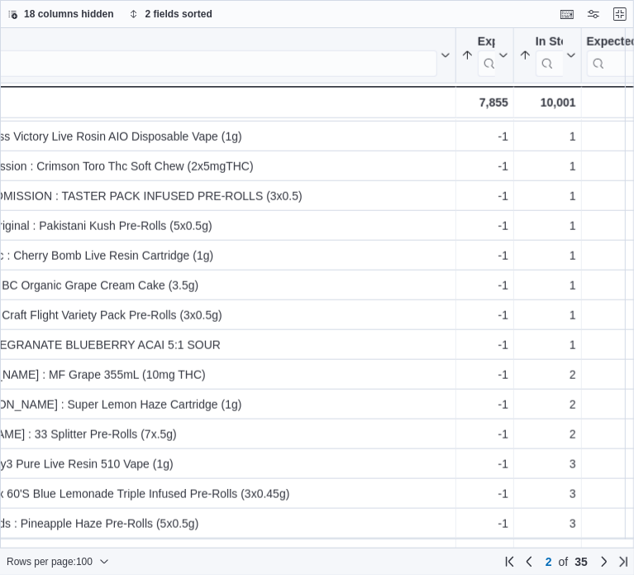
scroll to position [800, 89]
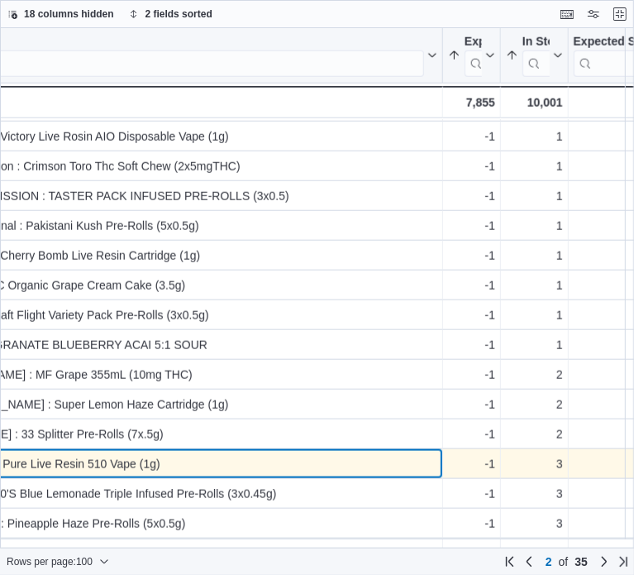
click at [226, 466] on div "Carmel : Slurty3 Pure Live Resin 510 Vape (1g)" at bounding box center [176, 464] width 521 height 20
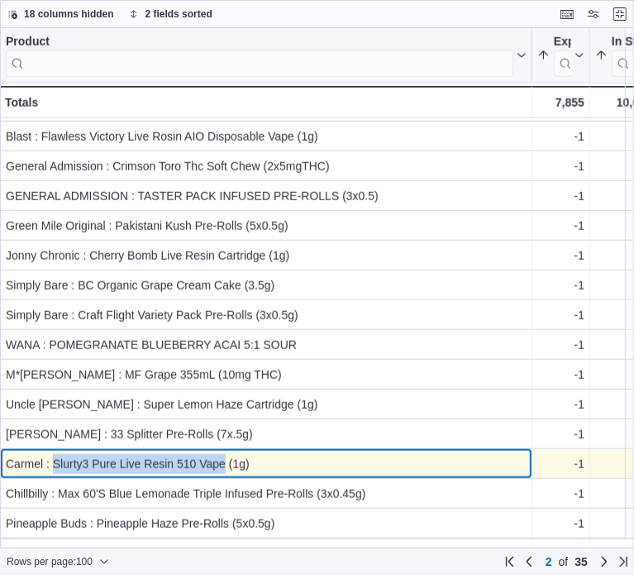
drag, startPoint x: 225, startPoint y: 461, endPoint x: 53, endPoint y: 461, distance: 172.0
click at [53, 461] on div "Carmel : Slurty3 Pure Live Resin 510 Vape (1g)" at bounding box center [266, 464] width 521 height 20
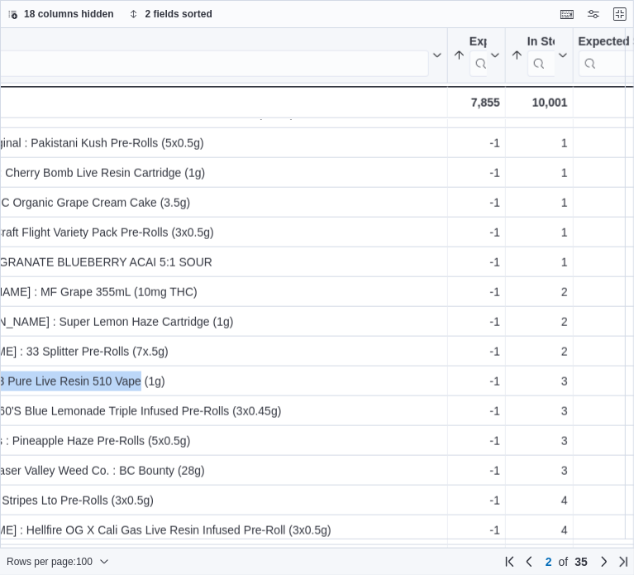
scroll to position [883, 0]
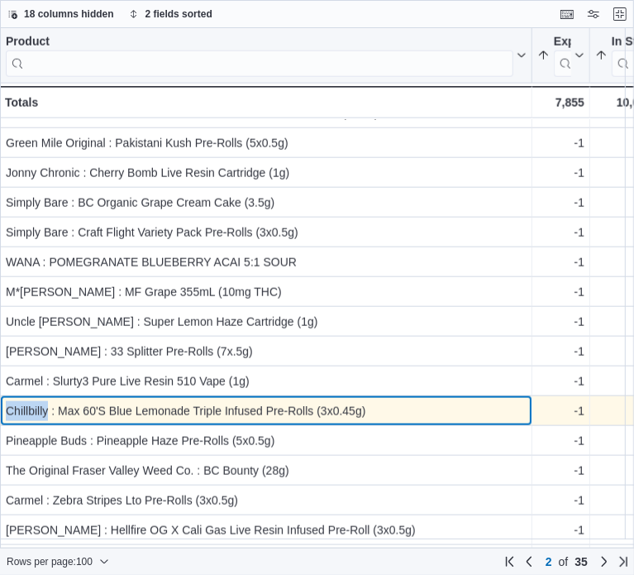
drag, startPoint x: 46, startPoint y: 409, endPoint x: 6, endPoint y: 411, distance: 40.6
click at [6, 411] on div "Chillbilly : Max 60'S Blue Lemonade Triple Infused Pre-Rolls (3x0.45g)" at bounding box center [266, 411] width 521 height 20
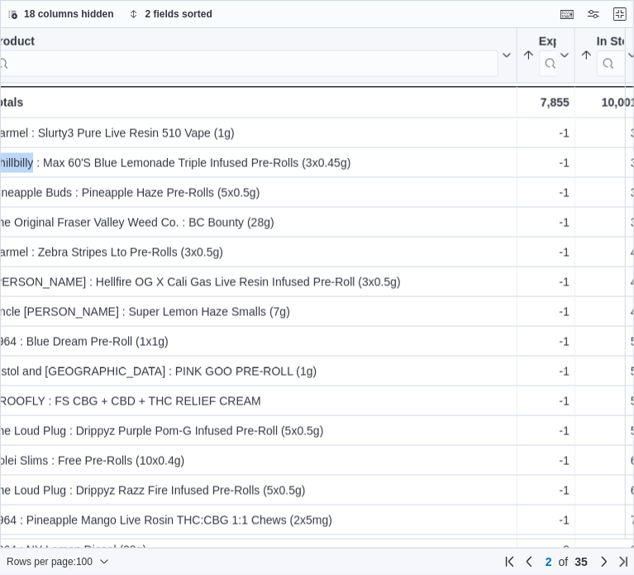
scroll to position [1131, 0]
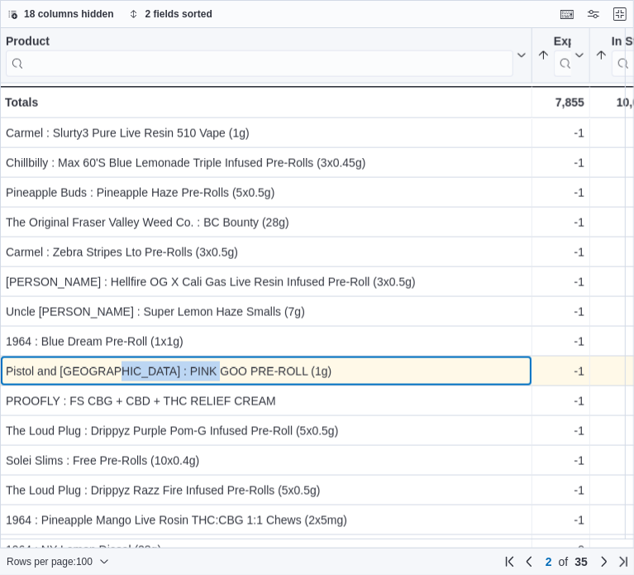
drag, startPoint x: 213, startPoint y: 375, endPoint x: 94, endPoint y: 380, distance: 118.4
click at [94, 380] on div "Pistol and [GEOGRAPHIC_DATA] : PINK GOO PRE-ROLL (1g) - Product, column 1, row …" at bounding box center [266, 371] width 533 height 30
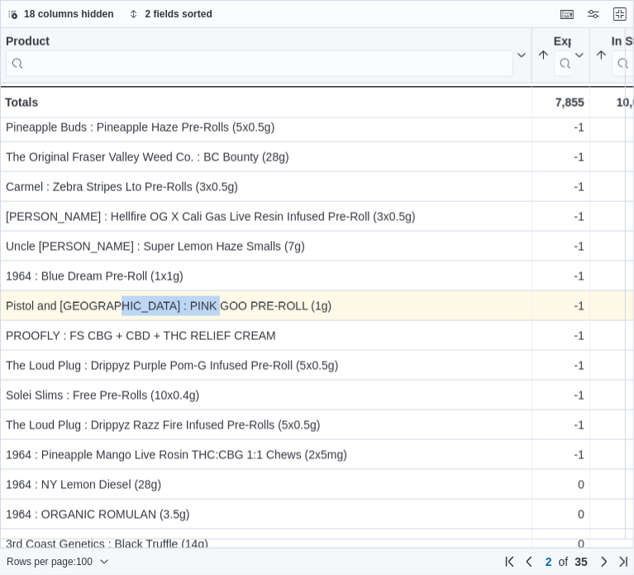
scroll to position [1214, 0]
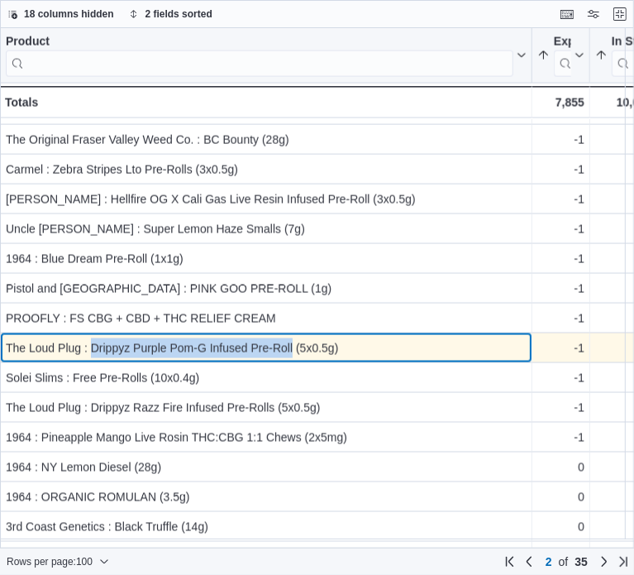
drag, startPoint x: 294, startPoint y: 350, endPoint x: 92, endPoint y: 340, distance: 202.0
click at [92, 340] on div "The Loud Plug : Drippyz Purple Pom-G Infused Pre-Roll (5x0.5g)" at bounding box center [266, 348] width 521 height 20
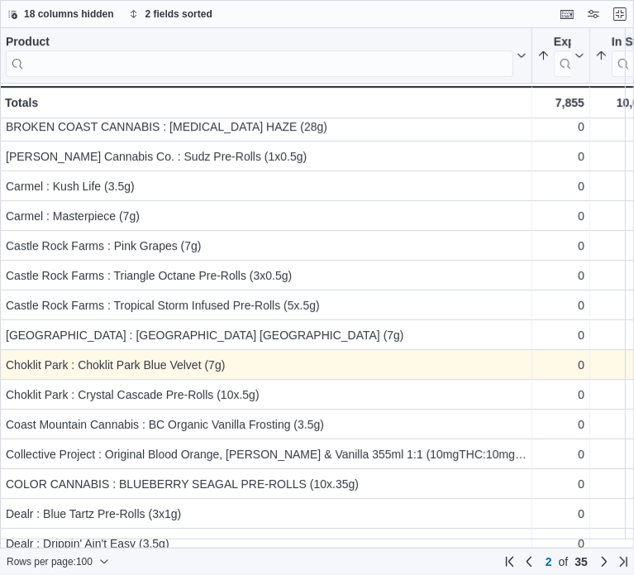
scroll to position [2555, 0]
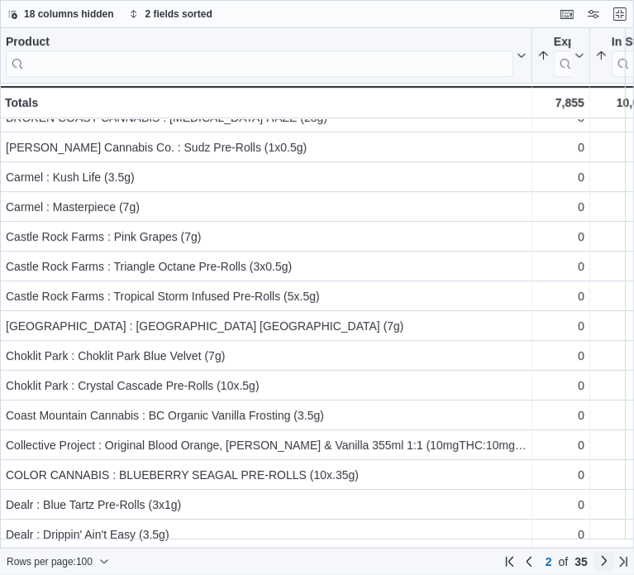
click at [604, 558] on link "Next page" at bounding box center [605, 561] width 20 height 20
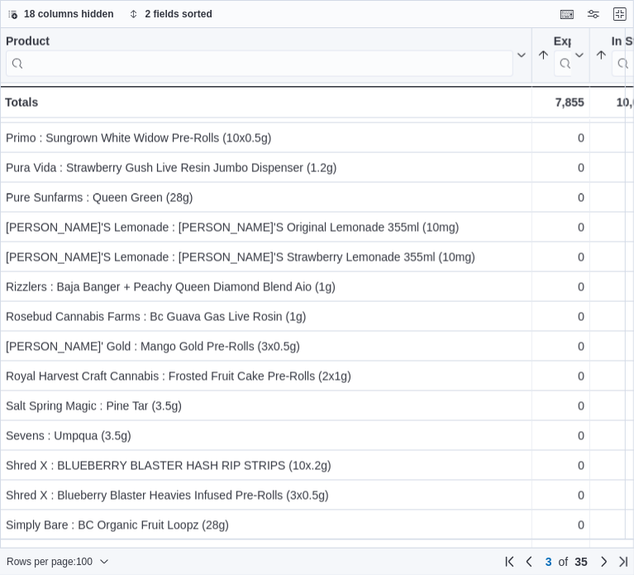
scroll to position [1323, 0]
